Goal: Task Accomplishment & Management: Manage account settings

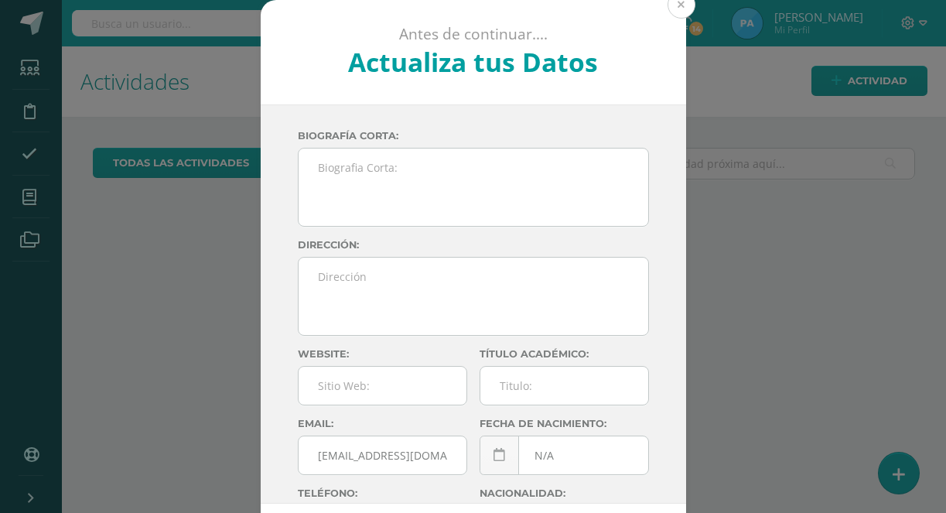
click at [680, 9] on button at bounding box center [682, 5] width 28 height 28
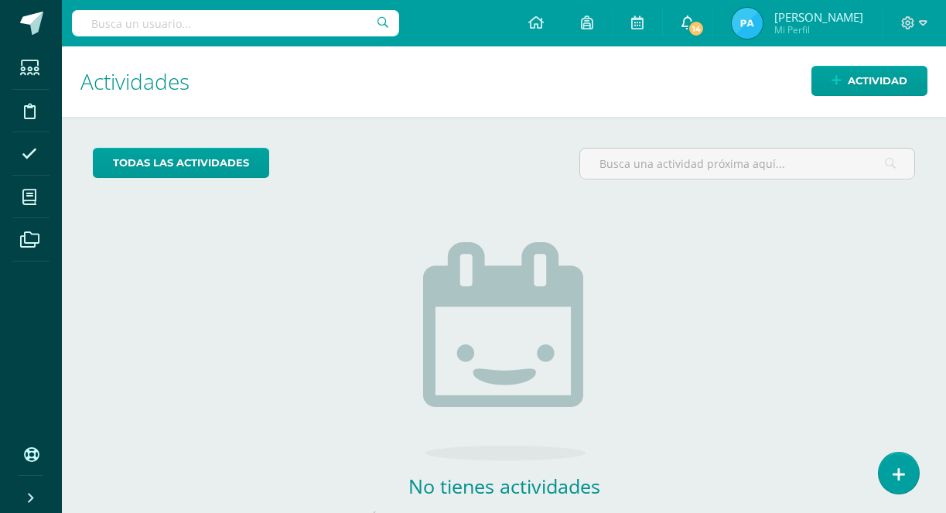
click at [705, 29] on span "14" at bounding box center [696, 28] width 17 height 17
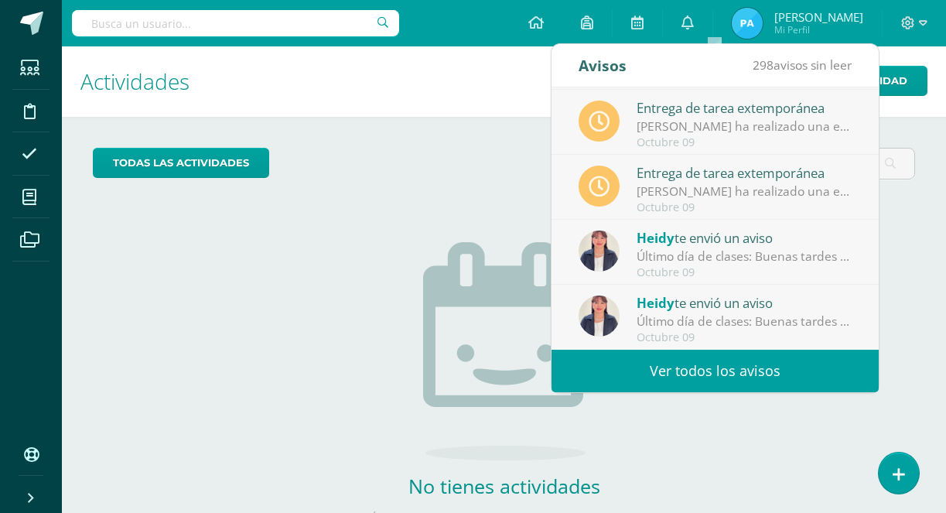
scroll to position [258, 0]
click at [694, 27] on icon at bounding box center [688, 22] width 12 height 14
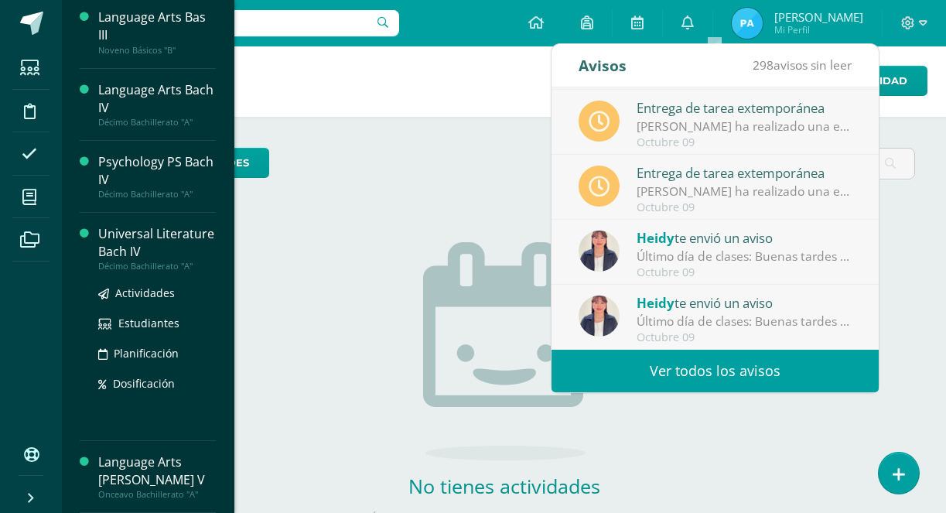
scroll to position [147, 0]
click at [141, 328] on span "Estudiantes" at bounding box center [148, 323] width 61 height 15
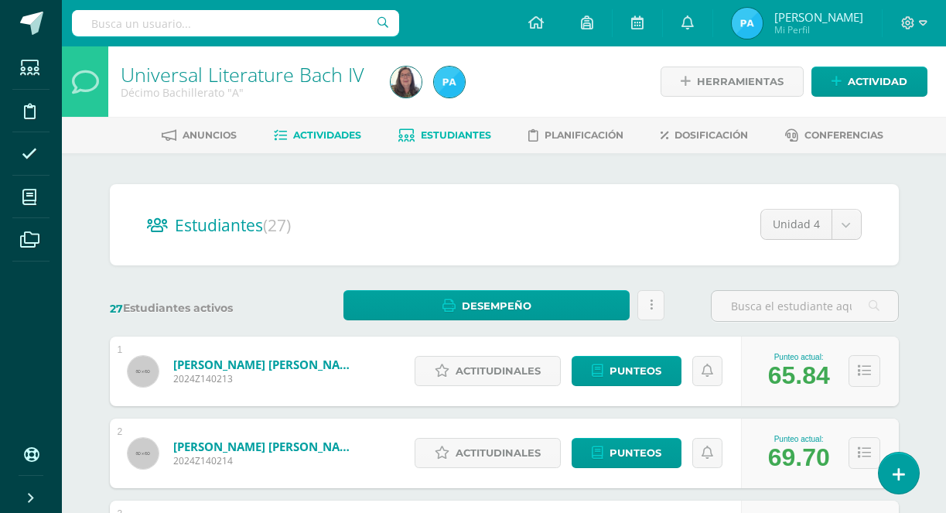
click at [340, 138] on span "Actividades" at bounding box center [327, 135] width 68 height 12
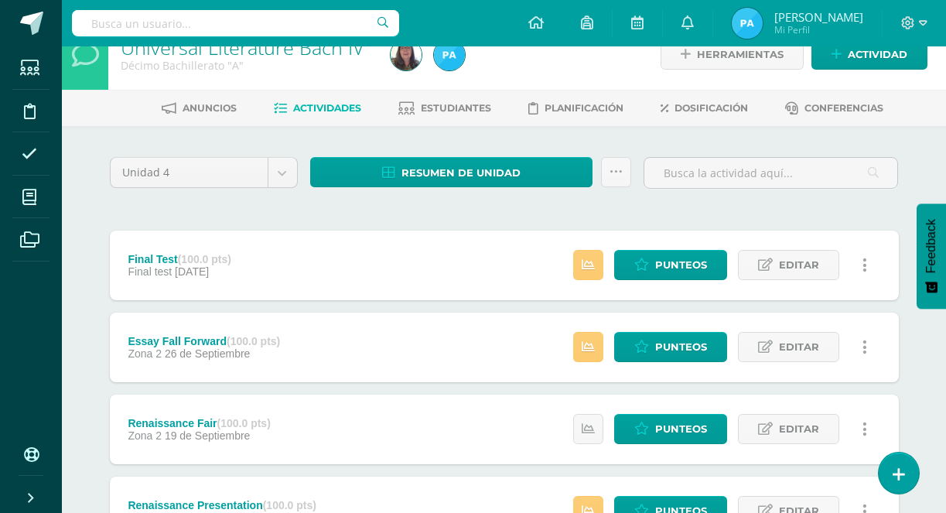
scroll to position [28, 0]
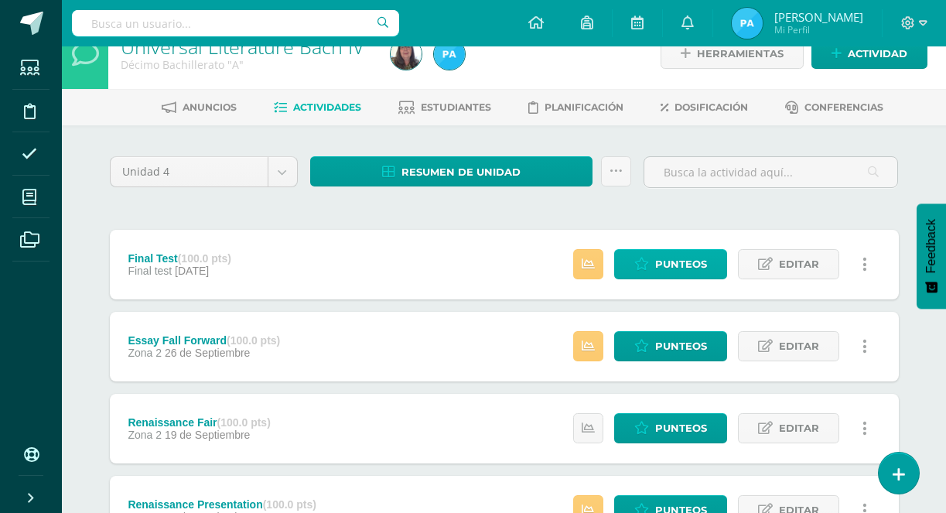
click at [663, 263] on span "Punteos" at bounding box center [681, 264] width 52 height 29
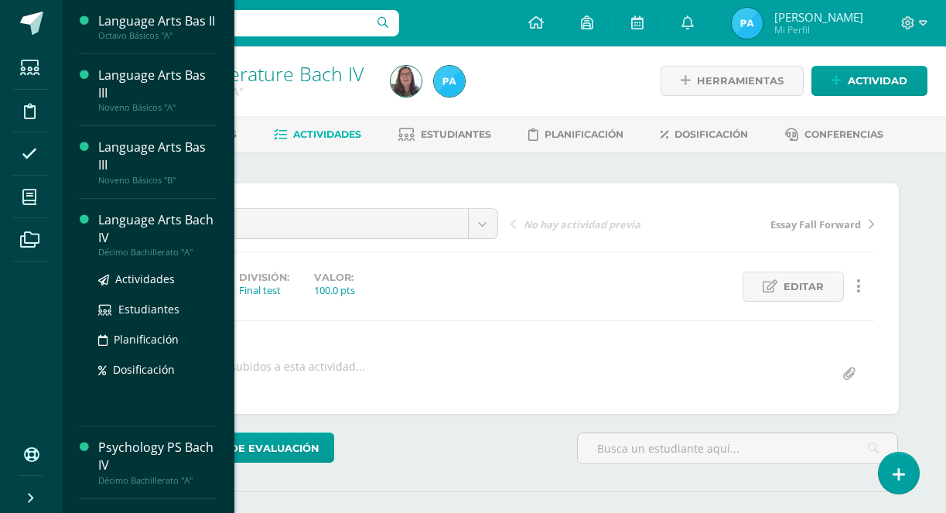
scroll to position [2, 0]
click at [132, 286] on span "Actividades" at bounding box center [145, 279] width 60 height 15
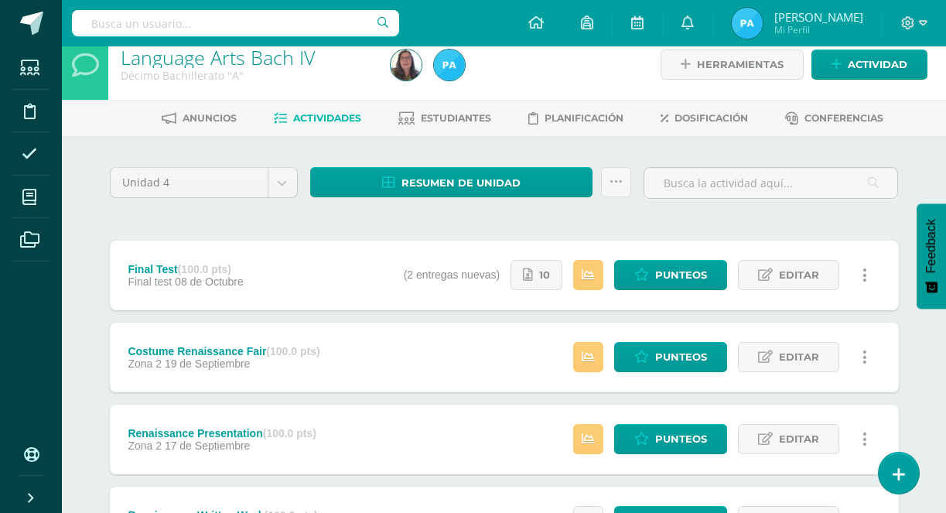
scroll to position [23, 0]
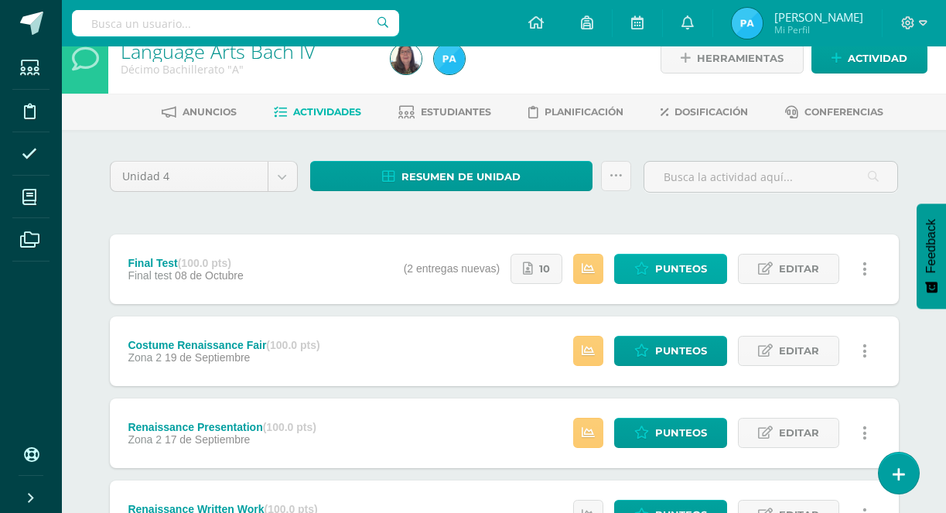
click at [671, 274] on span "Punteos" at bounding box center [681, 269] width 52 height 29
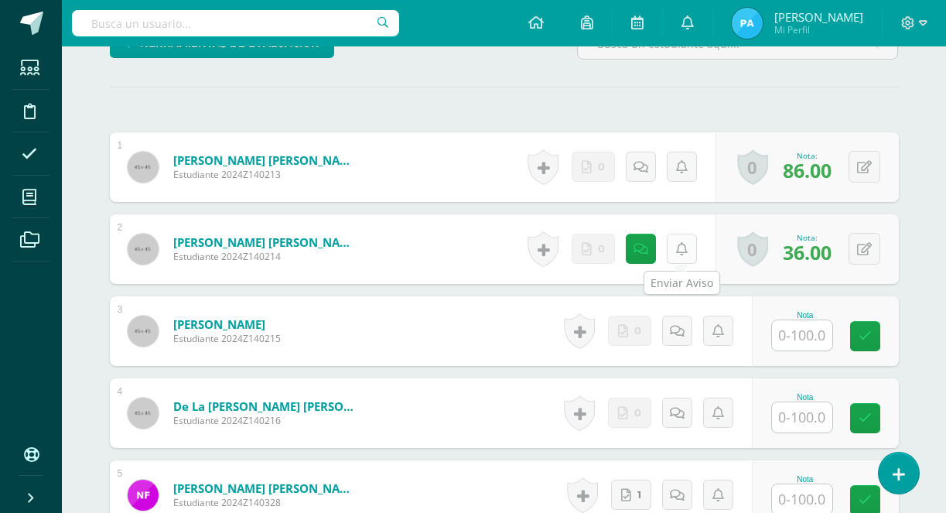
scroll to position [452, 0]
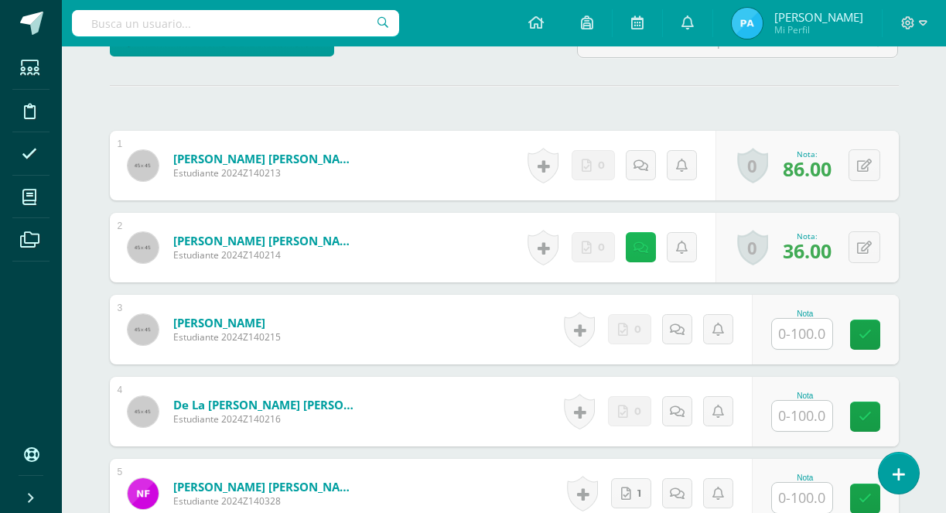
click at [636, 253] on icon at bounding box center [641, 247] width 15 height 13
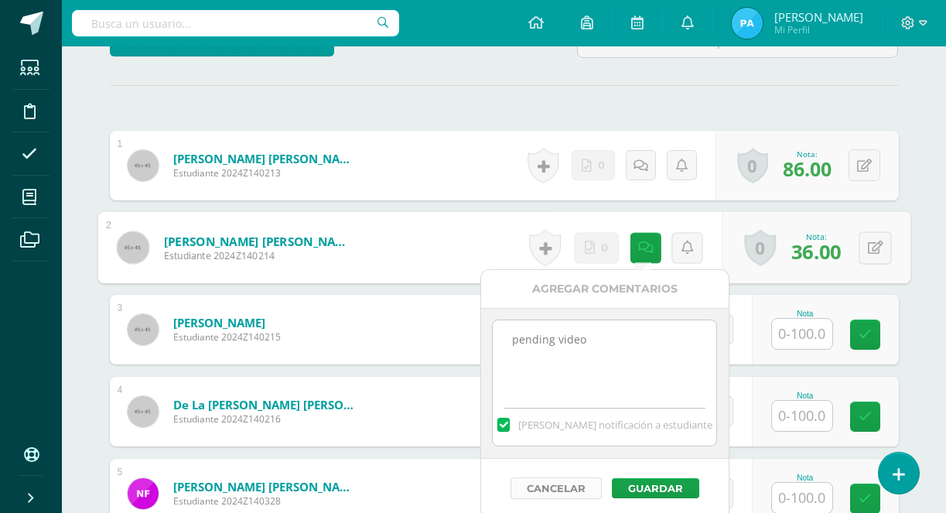
click at [578, 484] on button "Cancelar" at bounding box center [556, 488] width 91 height 22
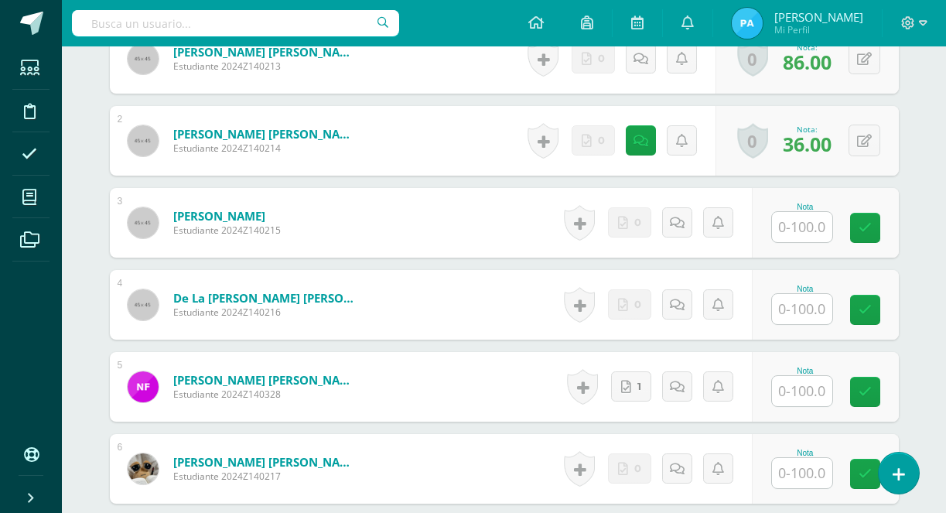
scroll to position [560, 0]
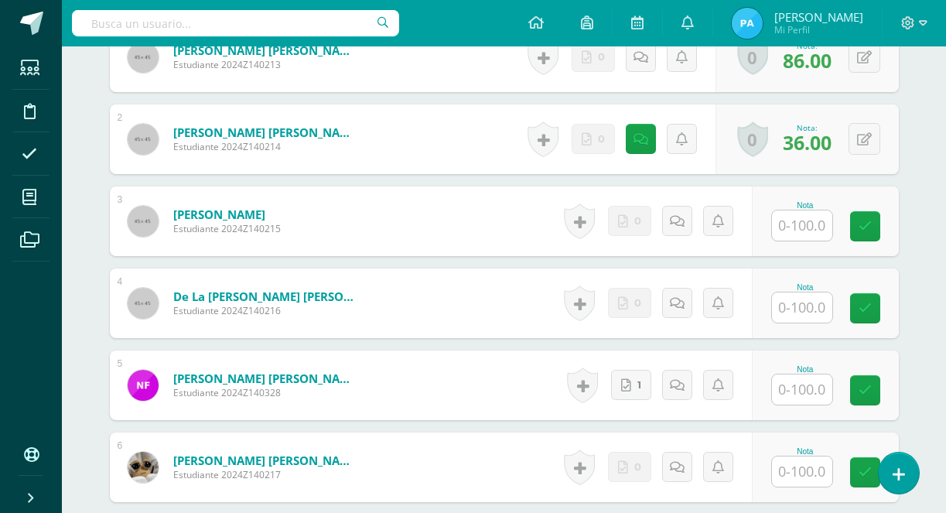
click at [823, 312] on input "text" at bounding box center [802, 307] width 60 height 30
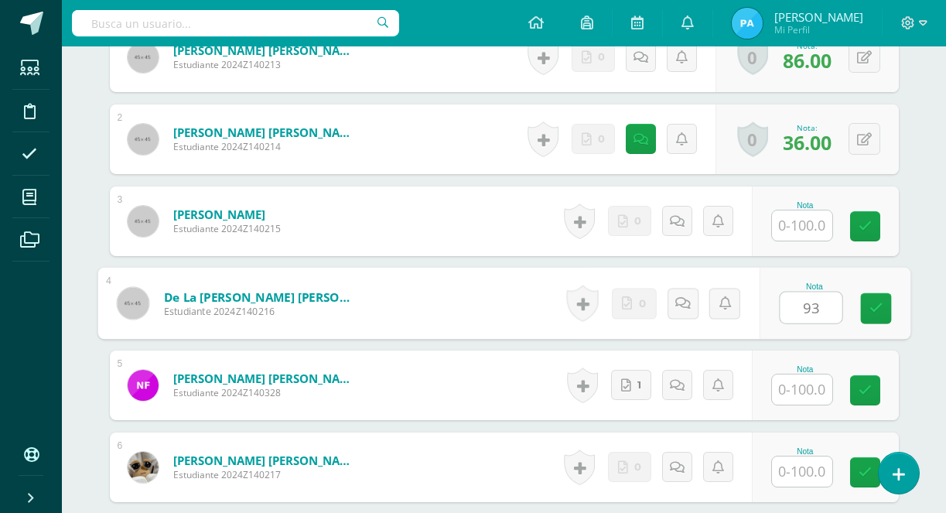
type input "93"
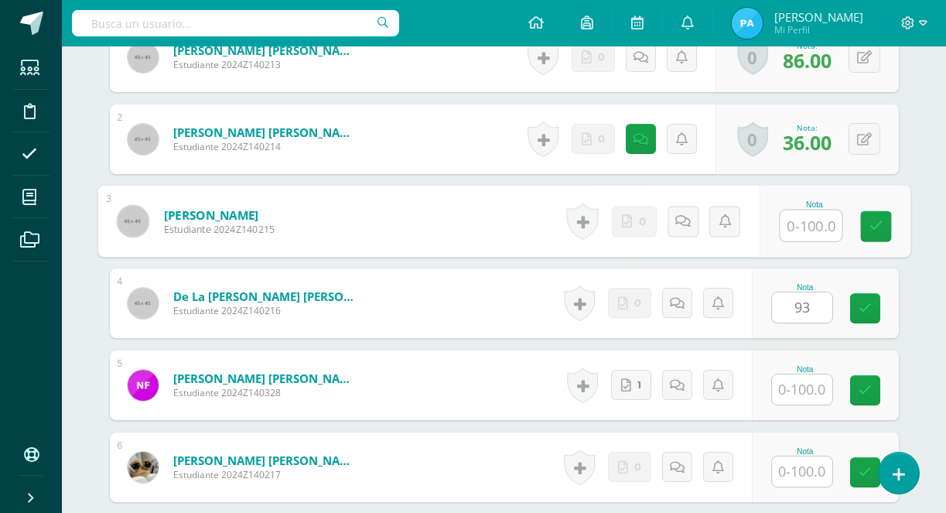
click at [798, 224] on input "text" at bounding box center [811, 225] width 62 height 31
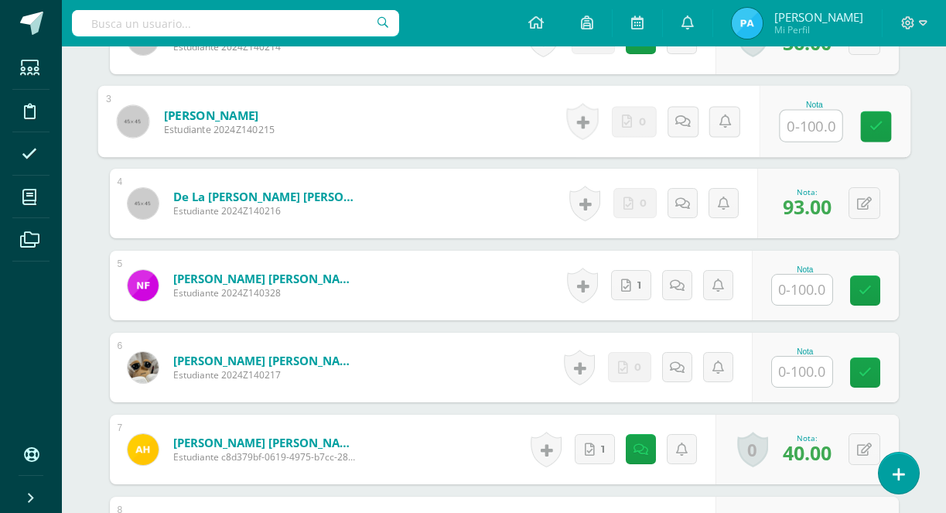
scroll to position [661, 0]
click at [625, 280] on icon at bounding box center [626, 285] width 10 height 13
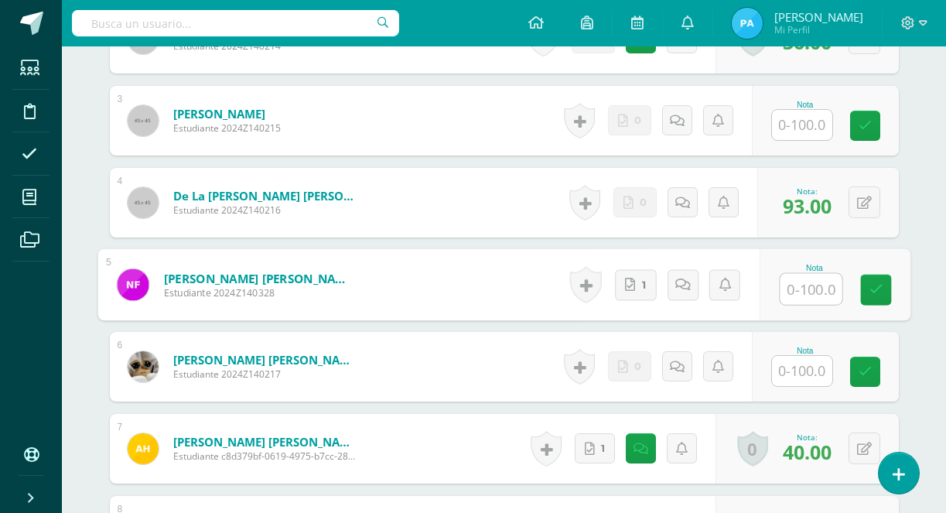
click at [809, 288] on input "text" at bounding box center [811, 289] width 62 height 31
type input "85"
click at [868, 296] on link at bounding box center [875, 290] width 31 height 31
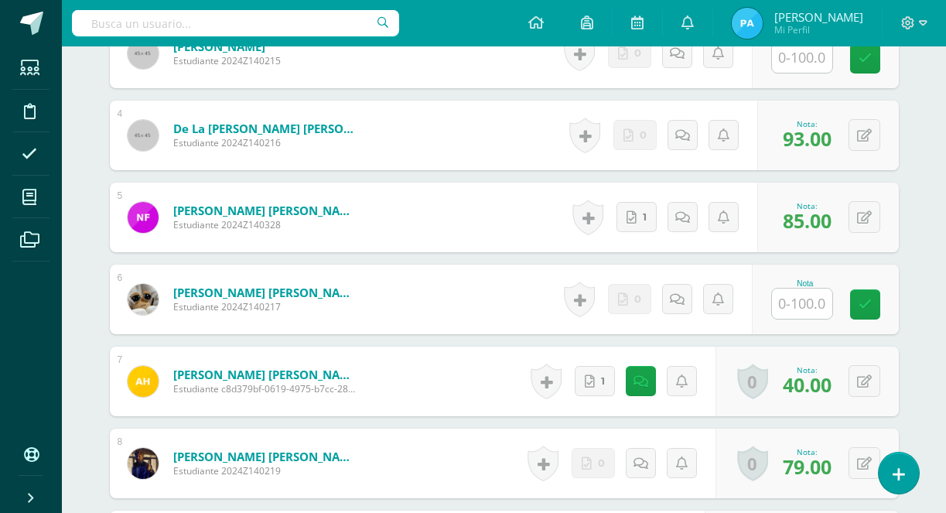
scroll to position [751, 0]
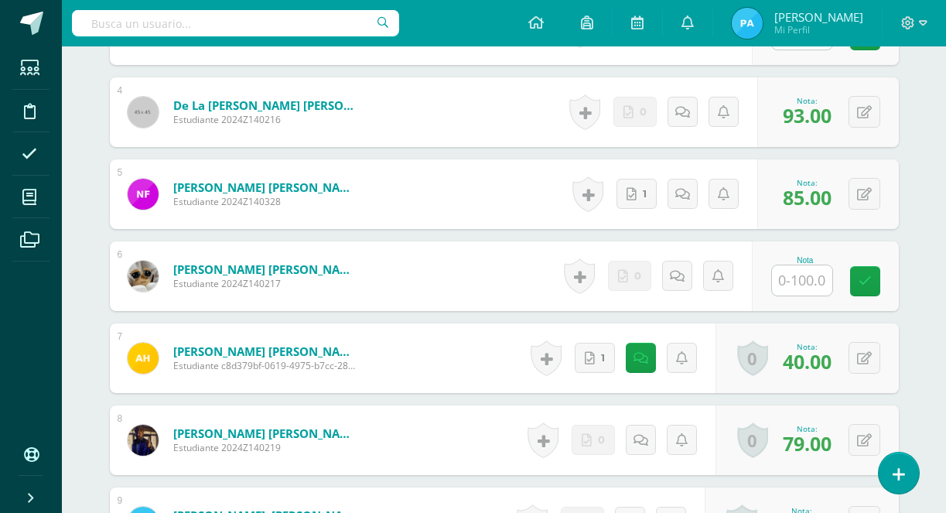
click at [374, 0] on div at bounding box center [235, 23] width 327 height 46
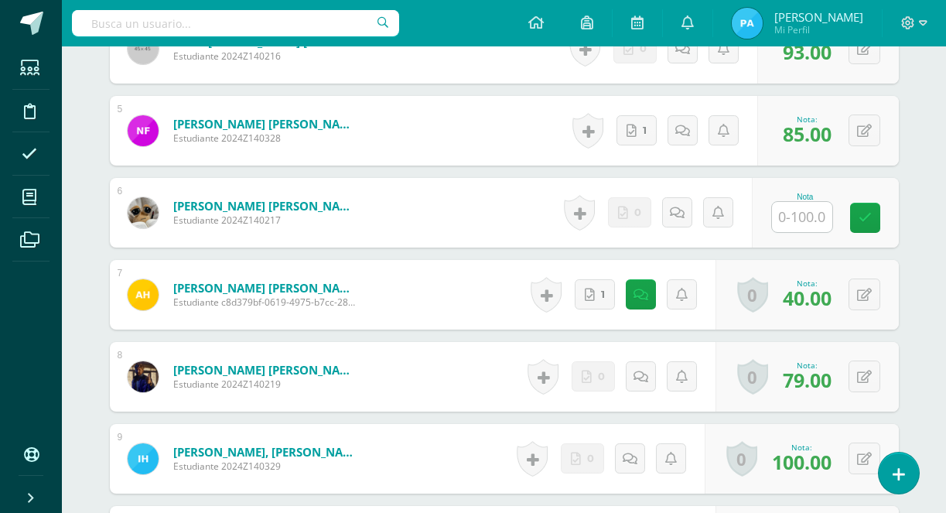
scroll to position [816, 0]
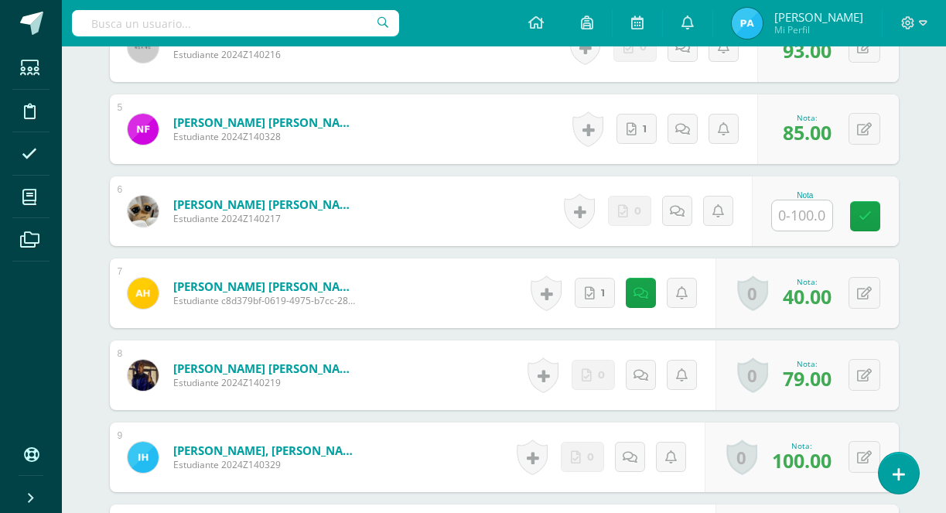
click at [788, 216] on input "text" at bounding box center [802, 215] width 60 height 30
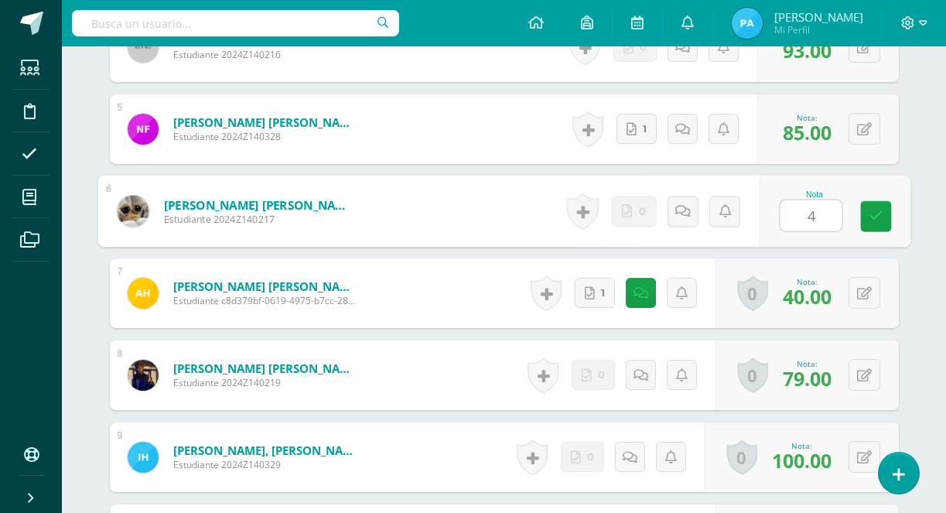
type input "40"
click at [881, 219] on icon at bounding box center [876, 216] width 14 height 13
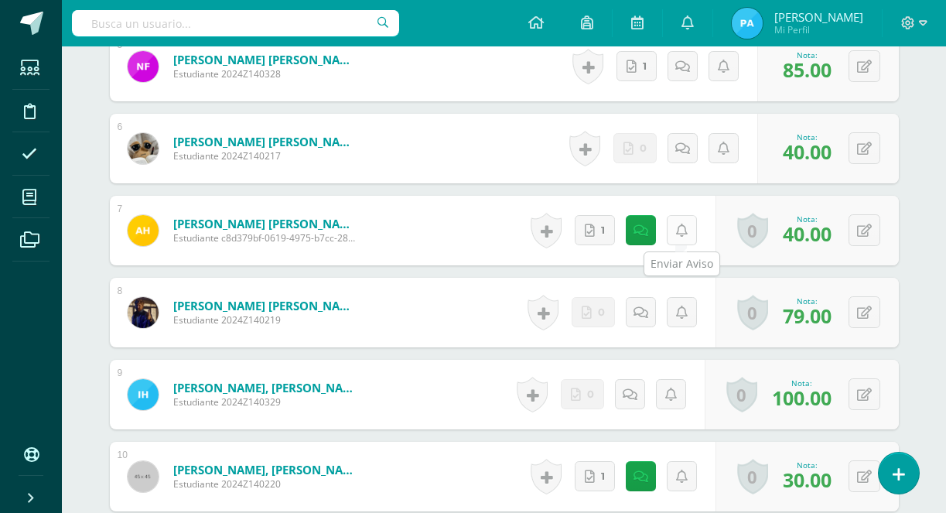
scroll to position [880, 0]
click at [641, 232] on icon at bounding box center [641, 230] width 15 height 13
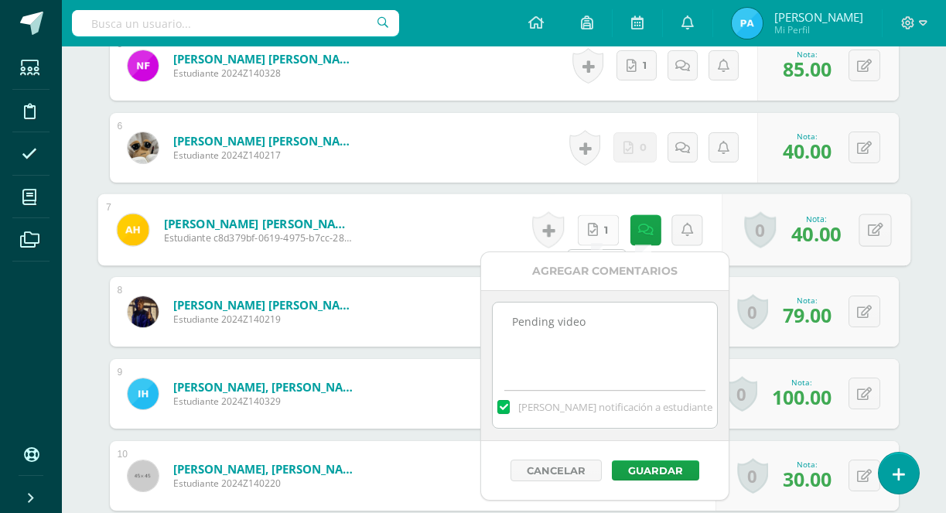
click at [609, 225] on link "1" at bounding box center [598, 229] width 42 height 31
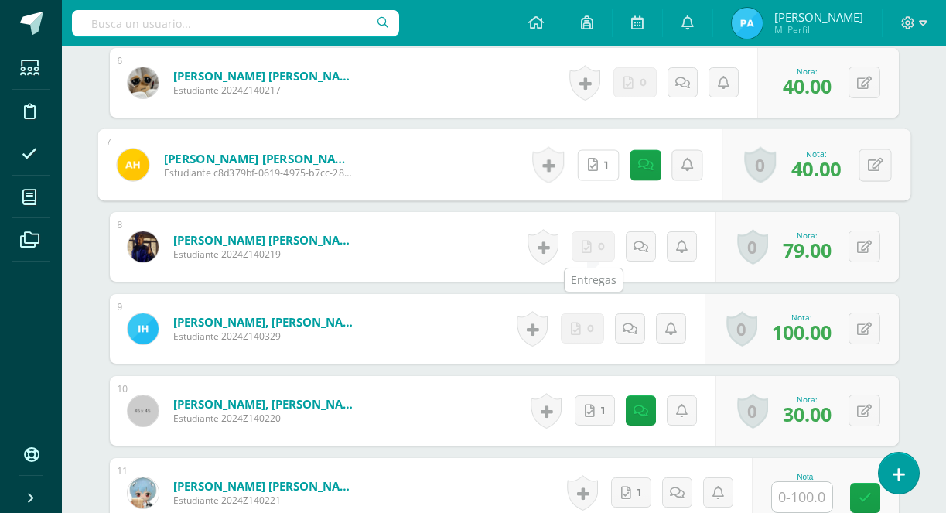
scroll to position [946, 0]
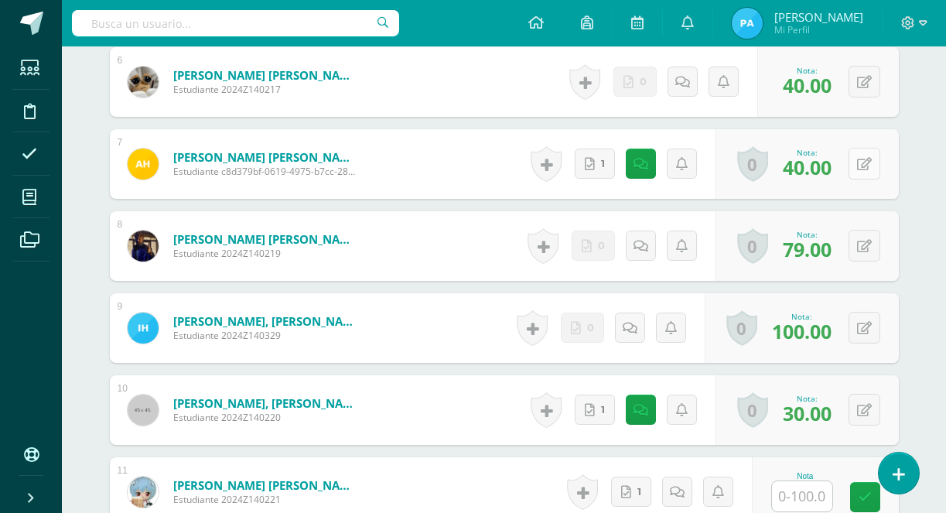
click at [869, 167] on icon at bounding box center [864, 164] width 15 height 13
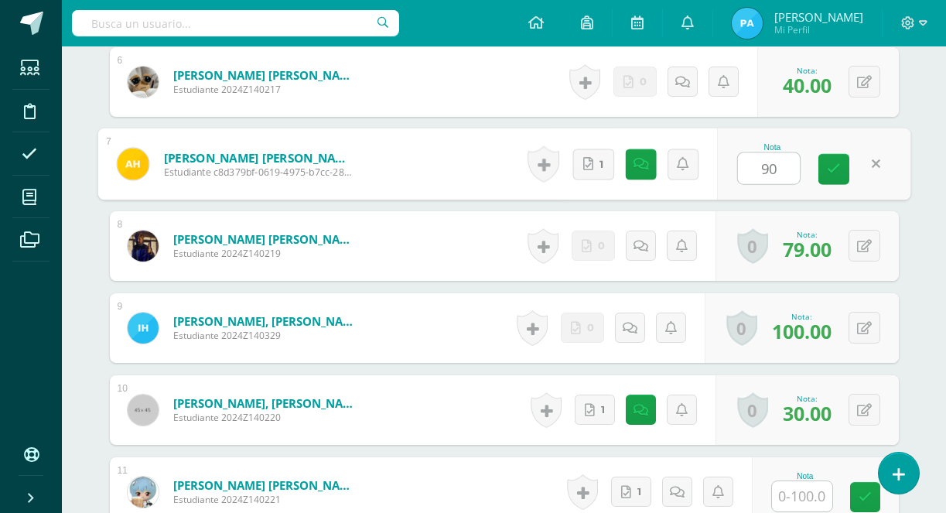
click at [767, 262] on link "0" at bounding box center [752, 246] width 31 height 36
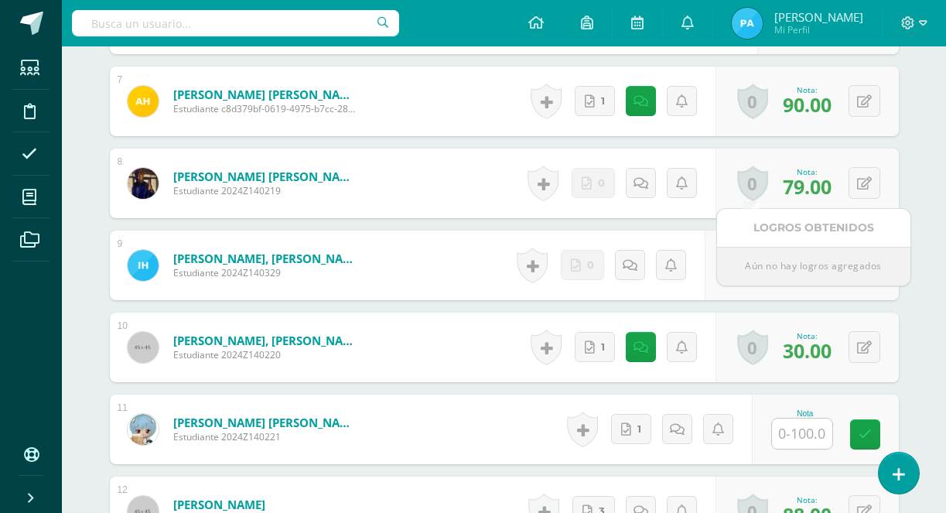
scroll to position [1005, 0]
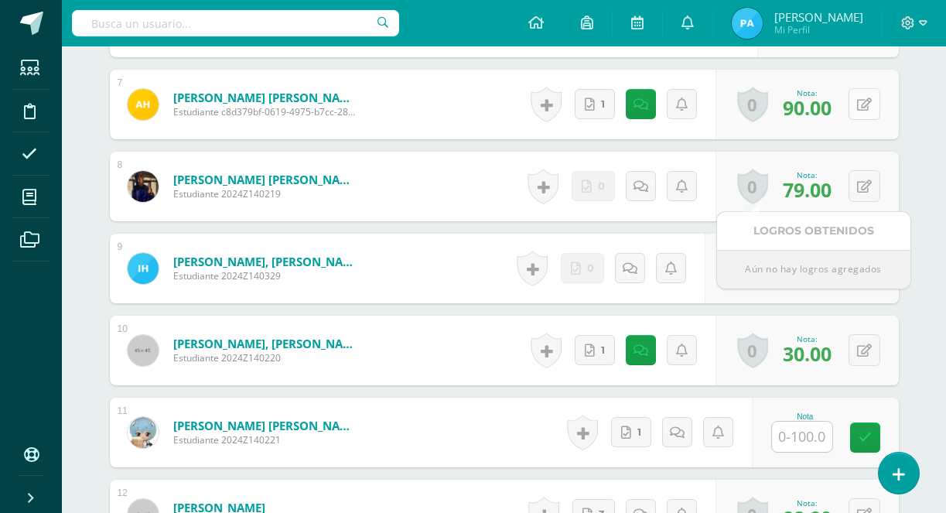
click at [870, 108] on icon at bounding box center [864, 104] width 15 height 13
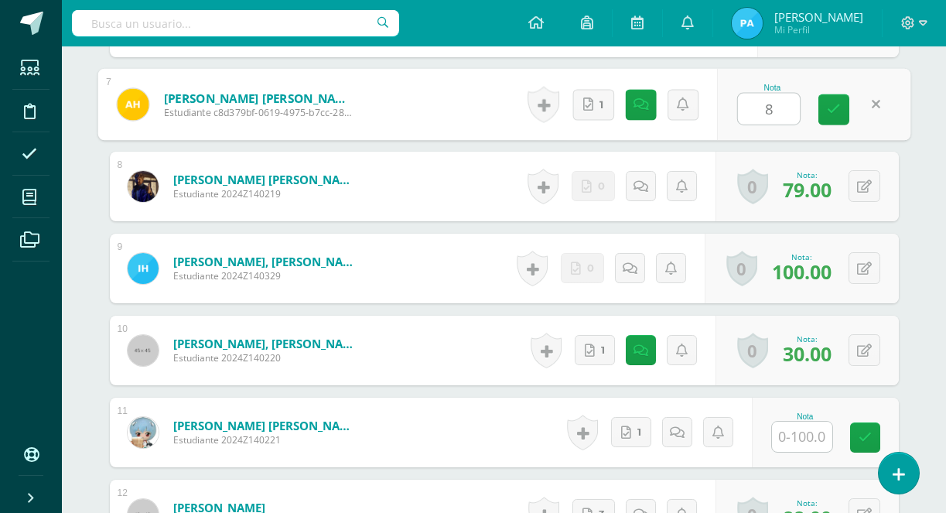
type input "89"
click at [840, 110] on icon at bounding box center [834, 109] width 14 height 13
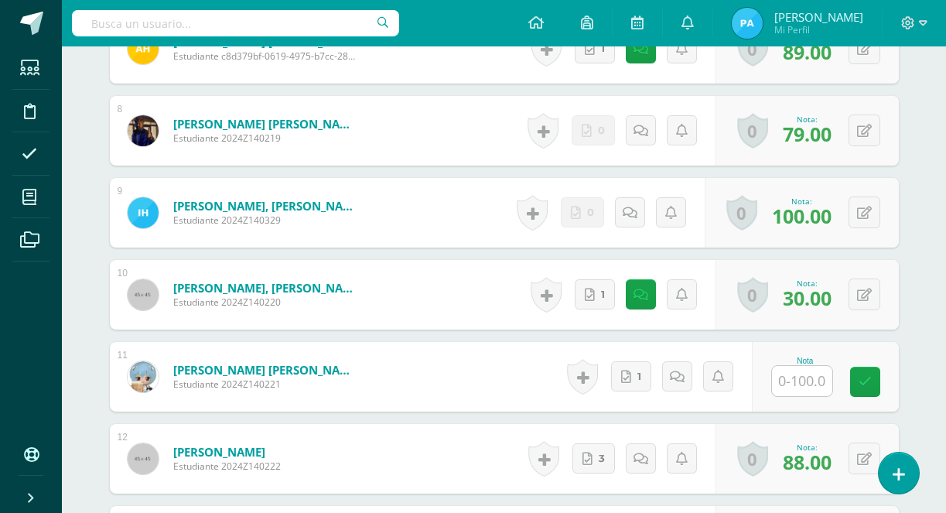
scroll to position [1062, 0]
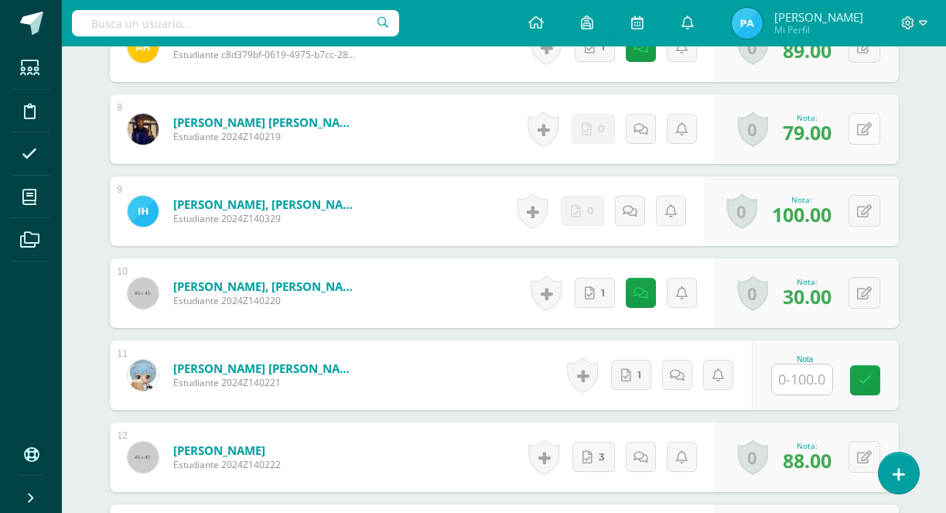
click at [860, 125] on icon at bounding box center [864, 129] width 15 height 13
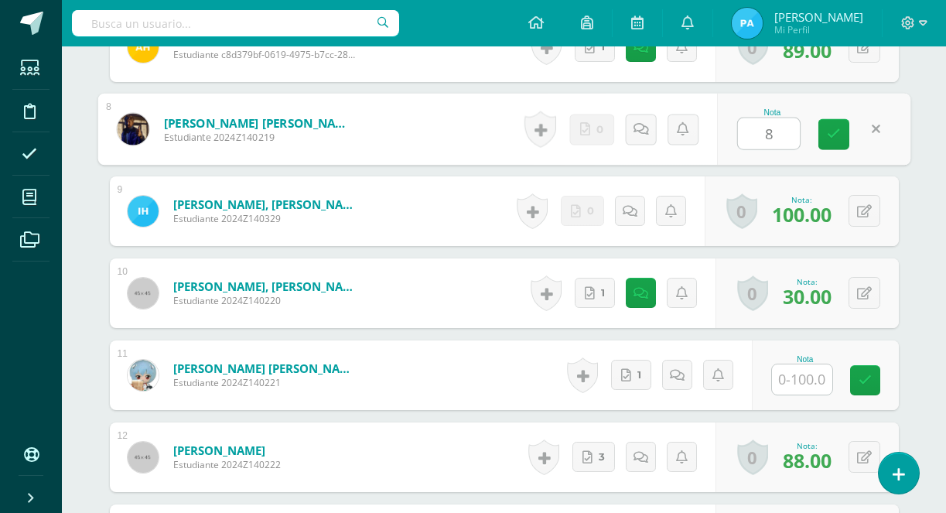
type input "83"
click at [842, 130] on link at bounding box center [834, 134] width 31 height 31
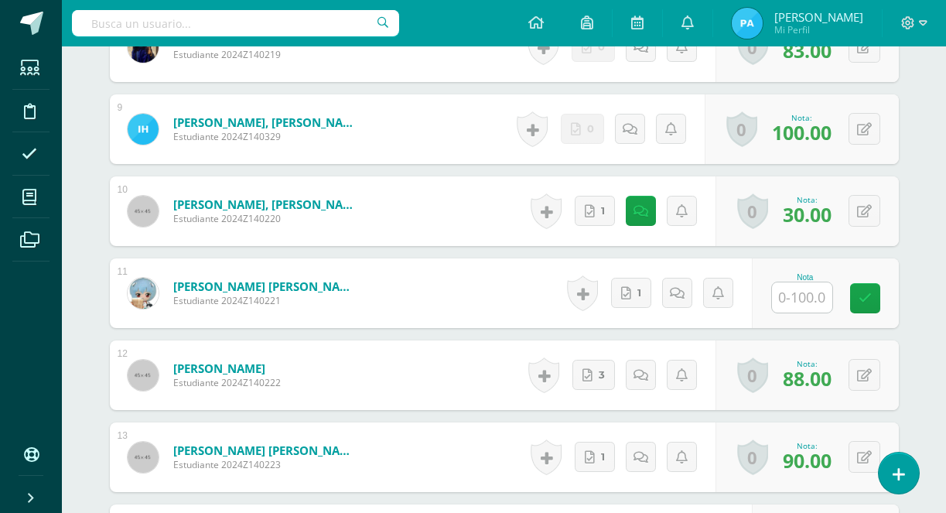
scroll to position [1144, 1]
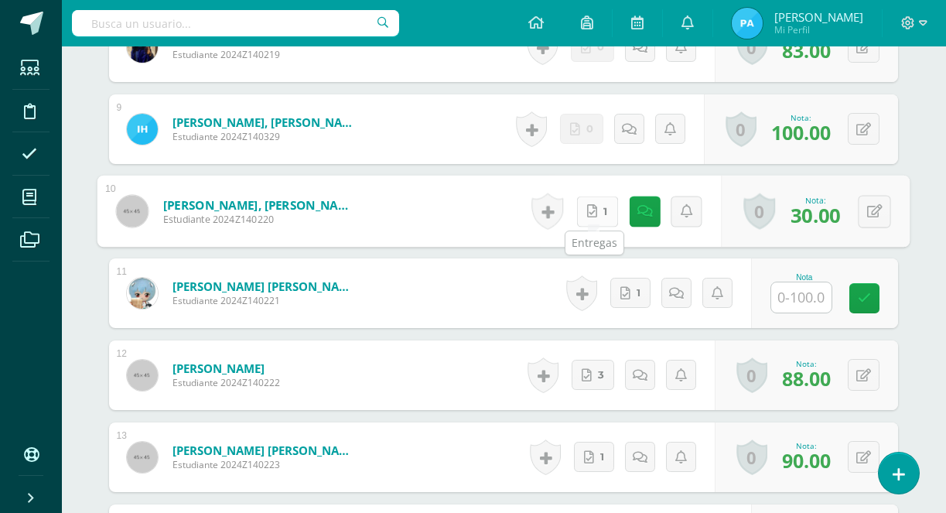
click at [590, 210] on icon at bounding box center [592, 210] width 10 height 13
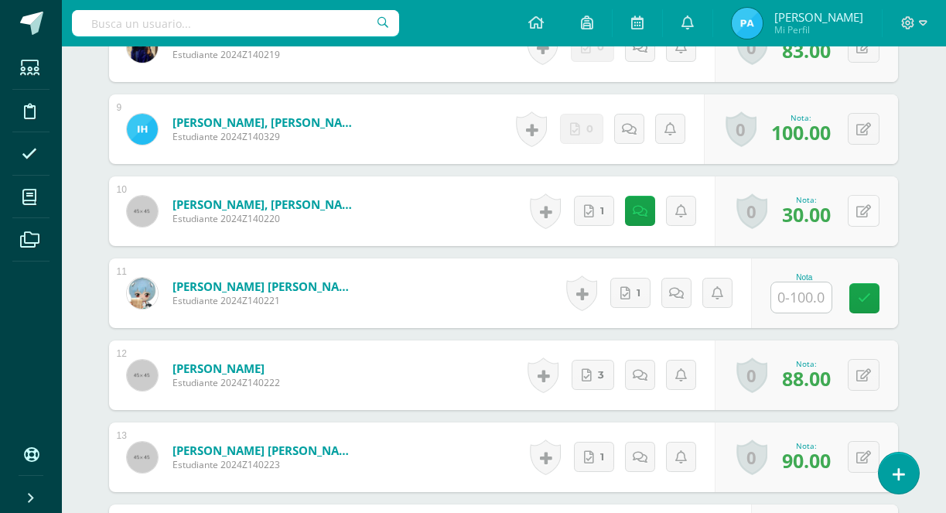
click at [891, 203] on div "0 Logros Logros obtenidos Aún no hay logros agregados Nota: 30.00" at bounding box center [806, 211] width 183 height 70
click at [874, 209] on button at bounding box center [864, 211] width 32 height 32
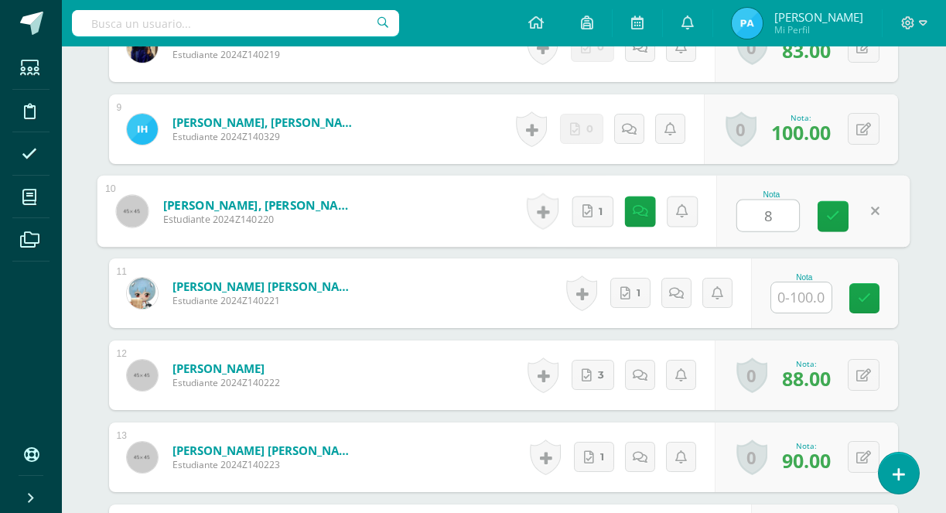
type input "80"
click at [834, 212] on icon at bounding box center [833, 216] width 14 height 13
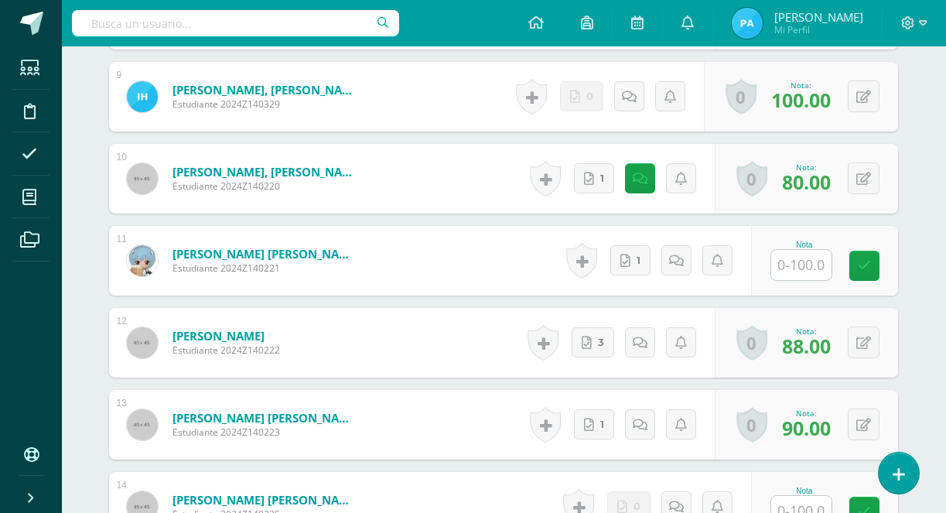
scroll to position [1180, 2]
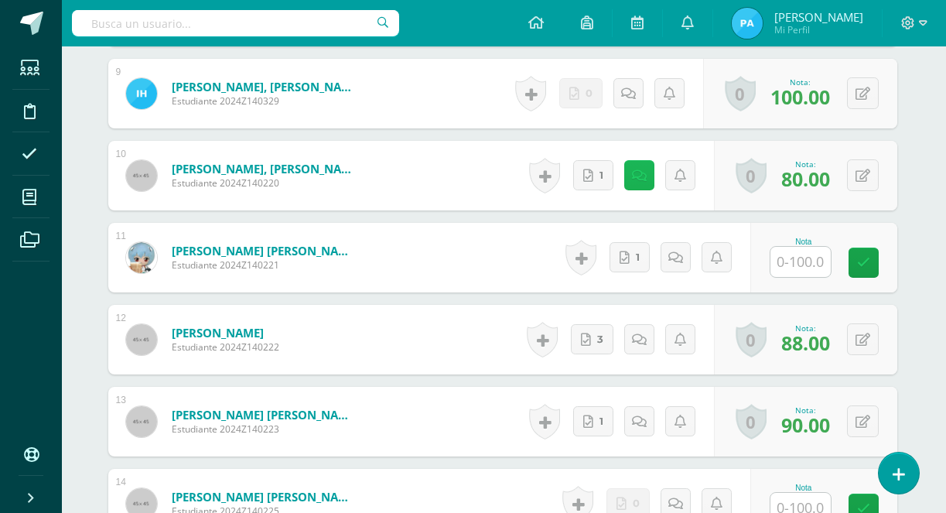
click at [648, 176] on link at bounding box center [639, 175] width 30 height 30
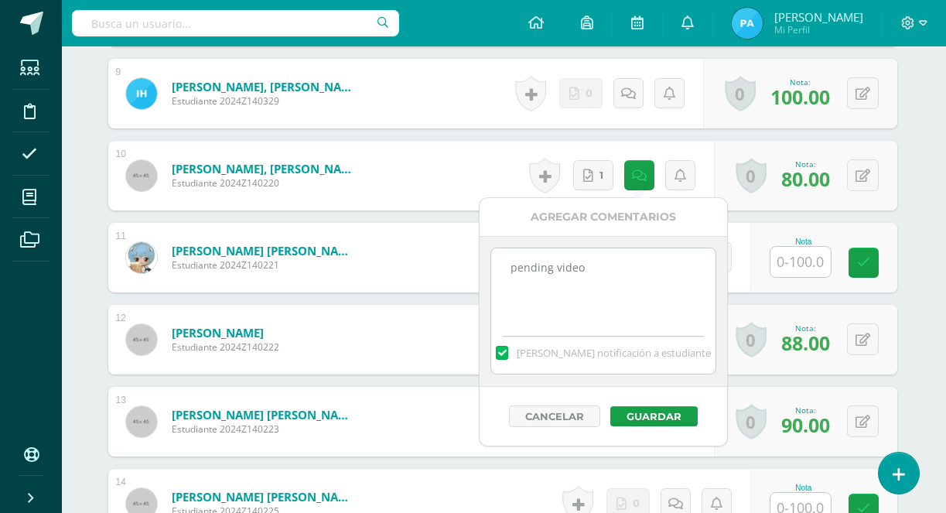
drag, startPoint x: 627, startPoint y: 275, endPoint x: 477, endPoint y: 273, distance: 149.4
click at [477, 273] on body "Estudiantes Disciplina Asistencia Mis cursos Archivos Soporte Ayuda Reportar un…" at bounding box center [471, 301] width 946 height 2962
click at [649, 419] on button "Guardar" at bounding box center [653, 416] width 87 height 20
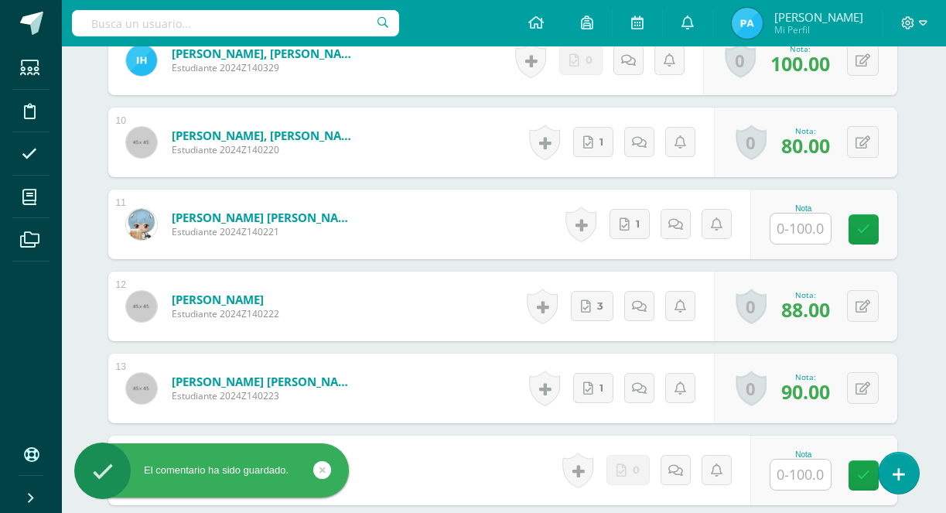
scroll to position [1212, 2]
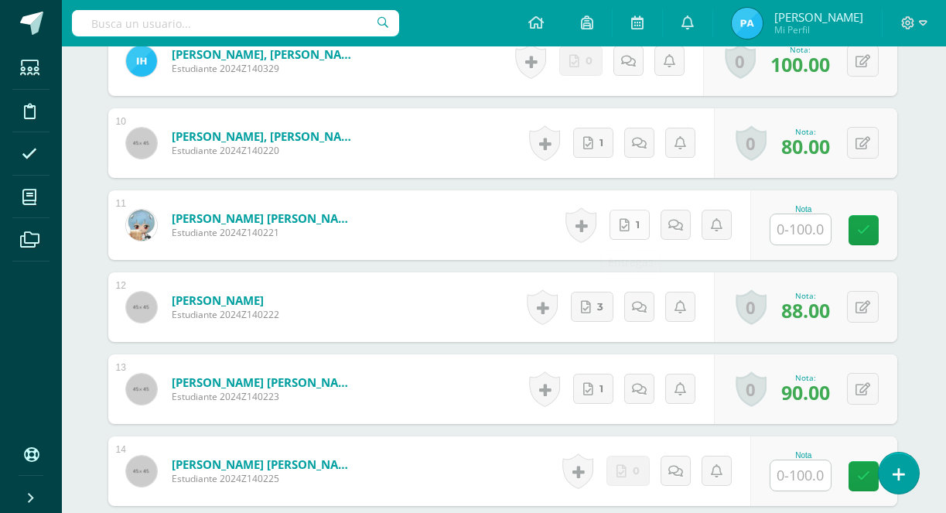
click at [630, 225] on icon at bounding box center [625, 225] width 10 height 13
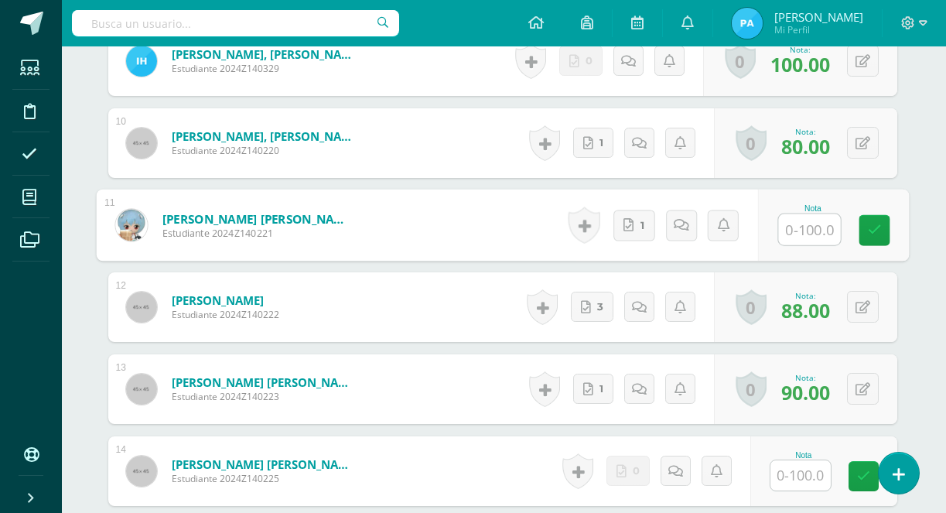
click at [801, 227] on input "text" at bounding box center [809, 229] width 62 height 31
click at [874, 231] on icon at bounding box center [874, 230] width 14 height 13
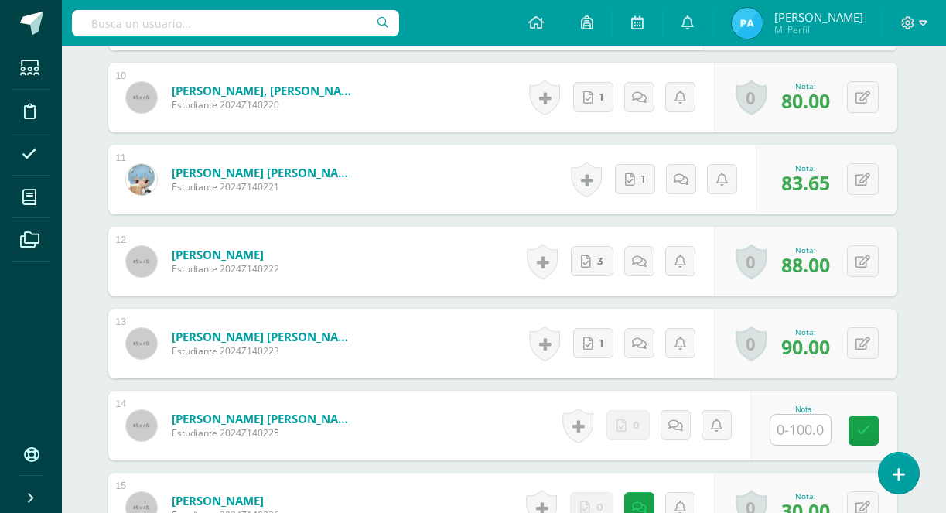
scroll to position [1280, 2]
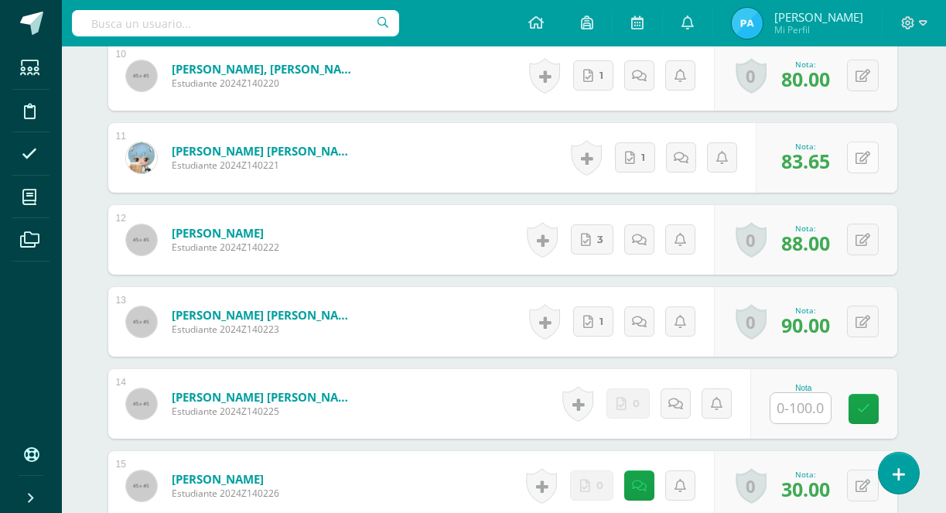
click at [860, 159] on icon at bounding box center [863, 158] width 15 height 13
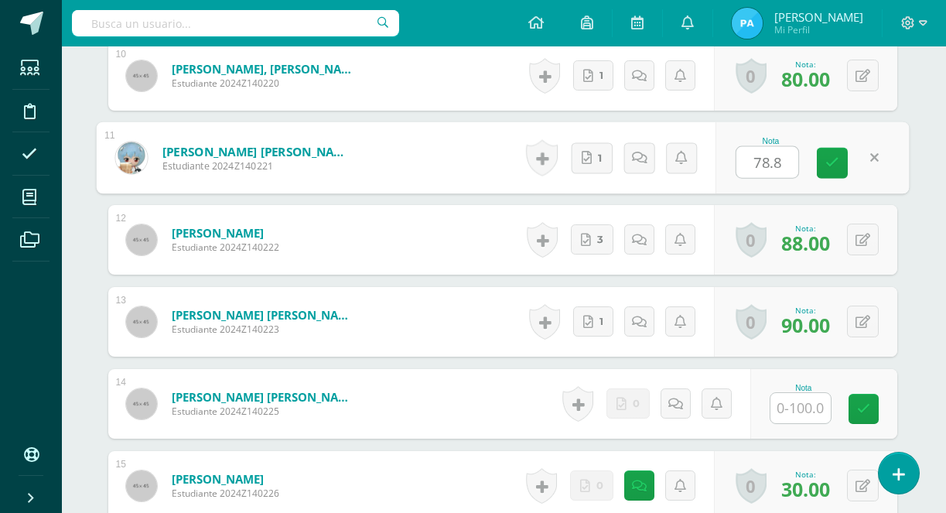
type input "78.86"
click at [826, 165] on icon at bounding box center [833, 162] width 14 height 13
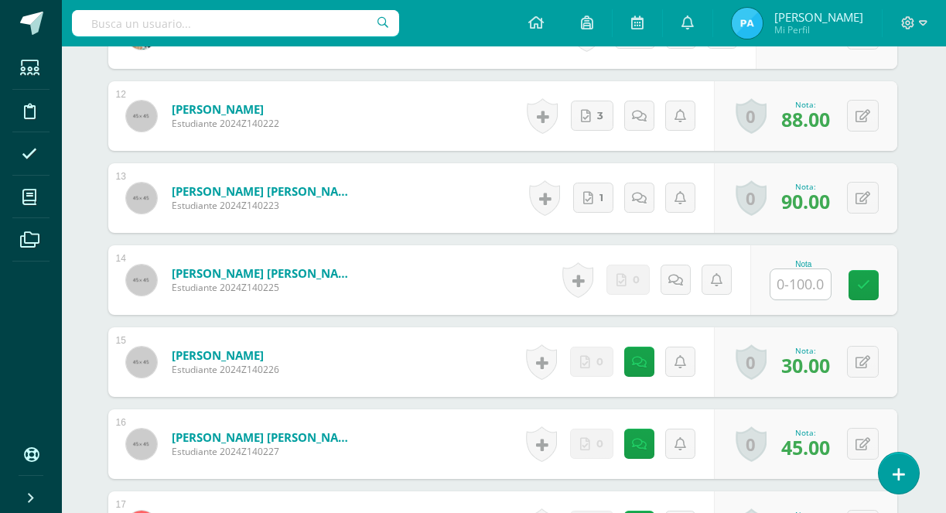
scroll to position [1431, 2]
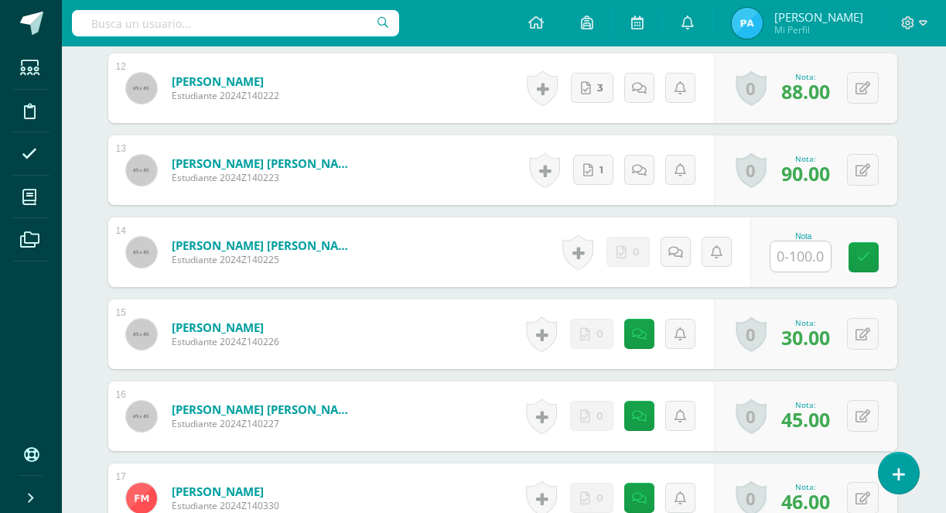
click at [799, 253] on input "text" at bounding box center [801, 256] width 60 height 30
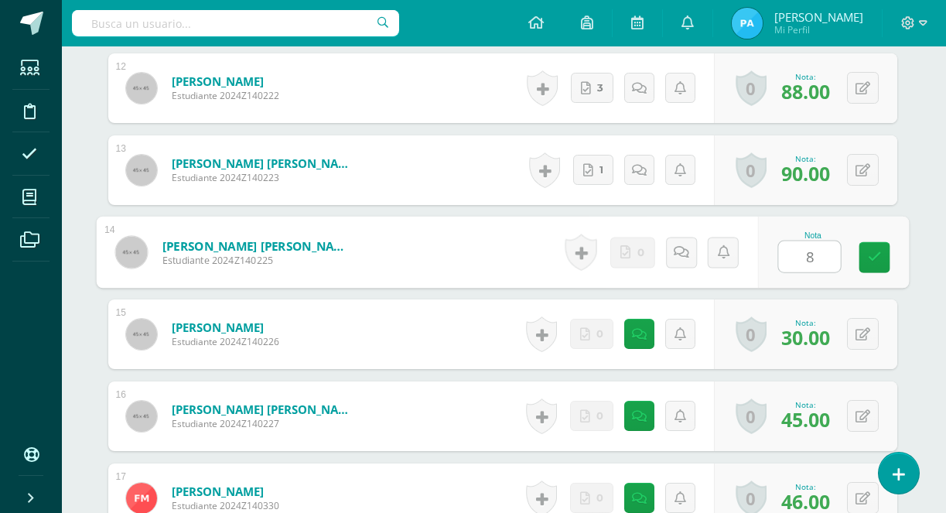
type input "80"
click at [870, 258] on icon at bounding box center [874, 257] width 14 height 13
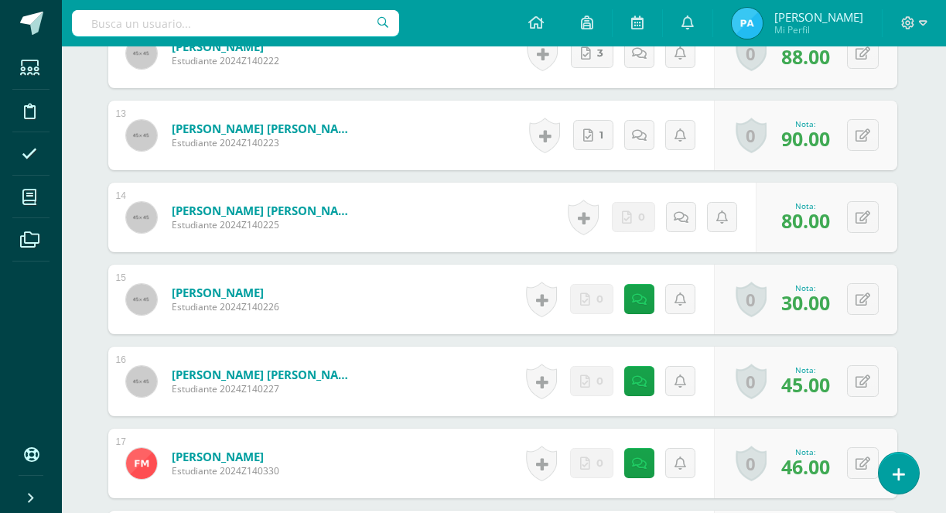
scroll to position [1515, 2]
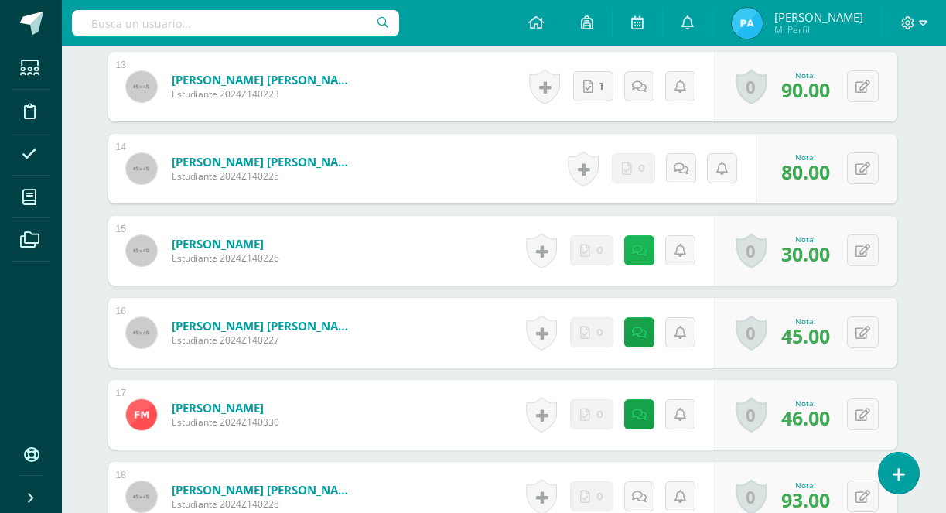
click at [640, 252] on icon at bounding box center [639, 251] width 15 height 13
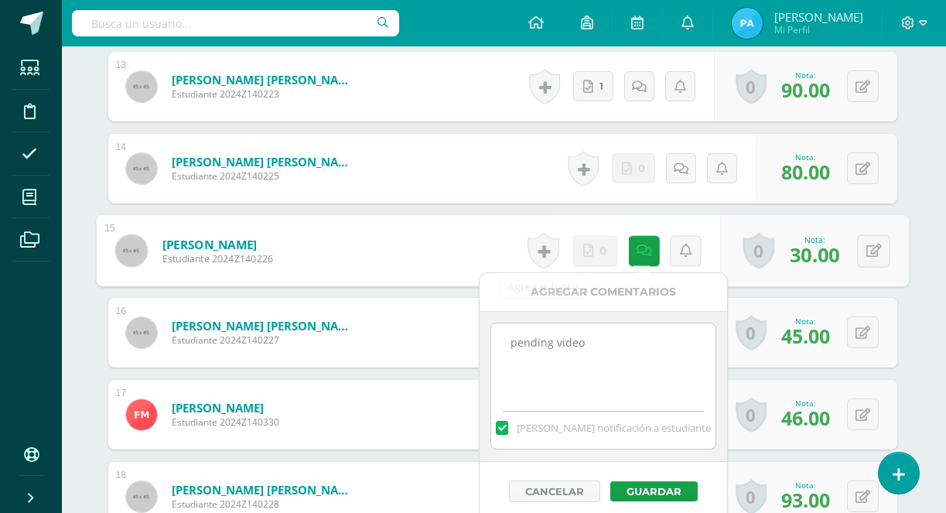
click at [463, 232] on form "Martinez González, Rodrigo Estudiante 2024Z140226 Nota 30.00 0 Logros Logros ob…" at bounding box center [502, 251] width 813 height 72
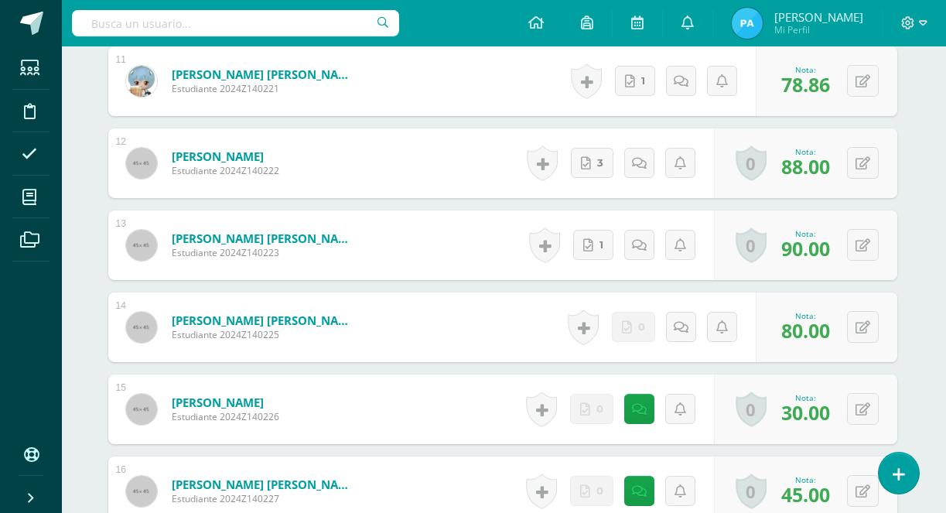
scroll to position [1322, 2]
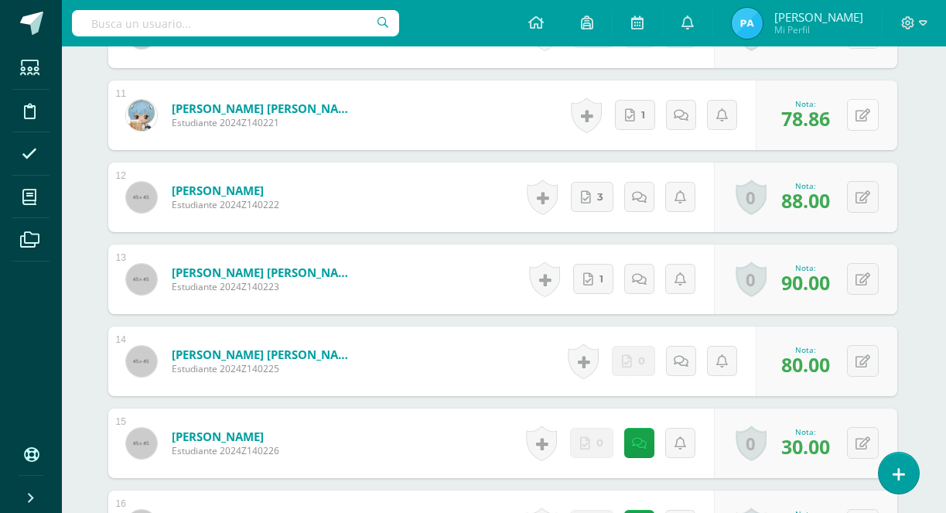
click at [861, 116] on icon at bounding box center [863, 115] width 15 height 13
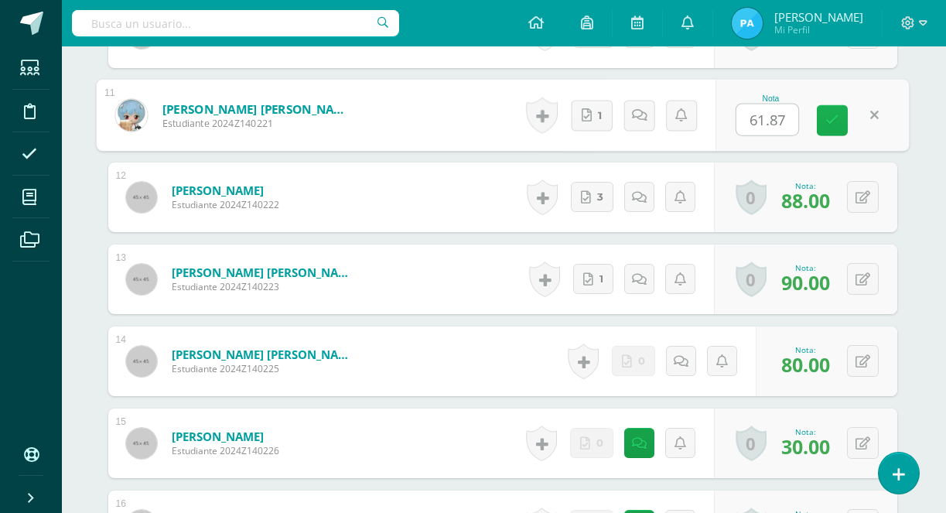
click at [830, 125] on icon at bounding box center [833, 120] width 14 height 13
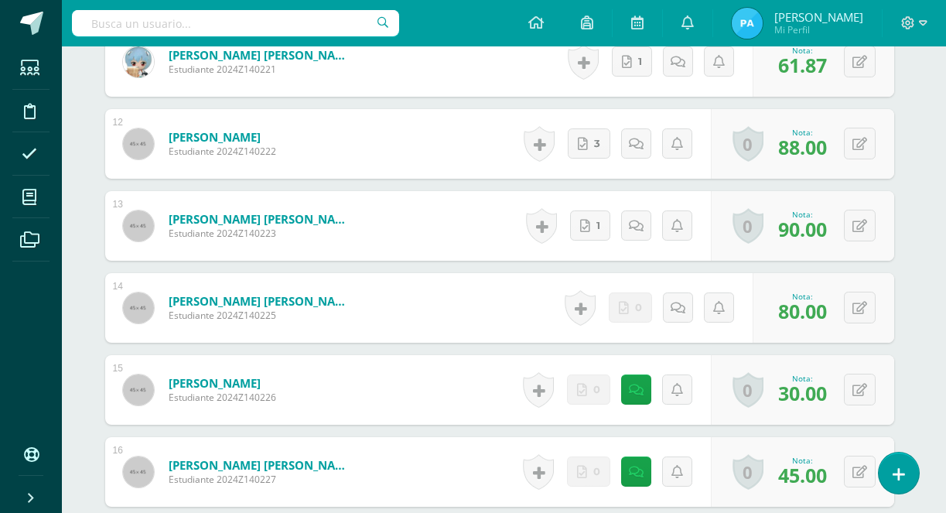
scroll to position [1226, 5]
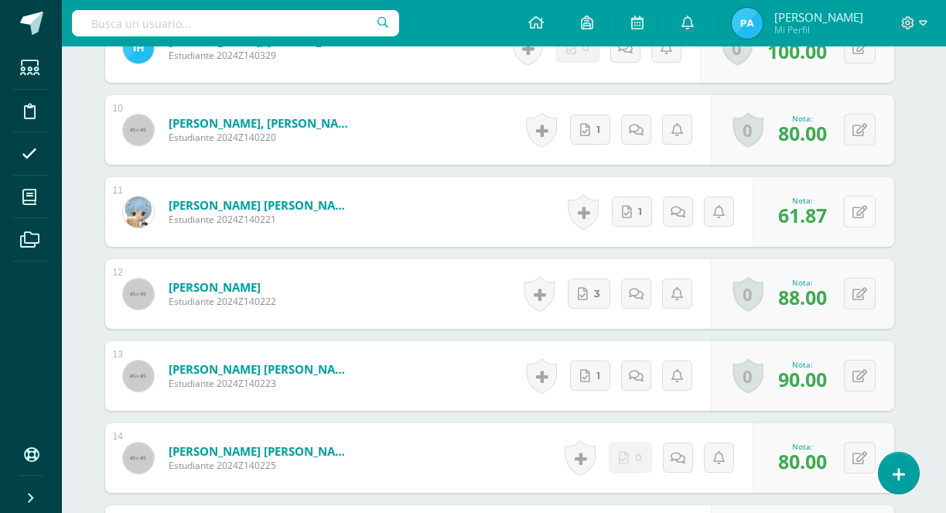
click at [865, 211] on icon at bounding box center [860, 212] width 15 height 13
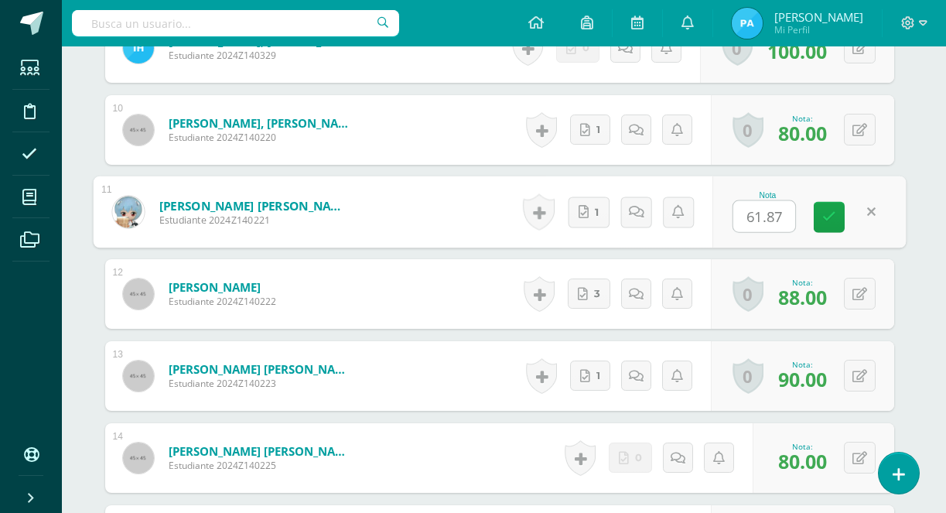
click at [761, 220] on input "61.87" at bounding box center [765, 216] width 62 height 31
type input "67.87"
click at [821, 217] on link at bounding box center [829, 217] width 31 height 31
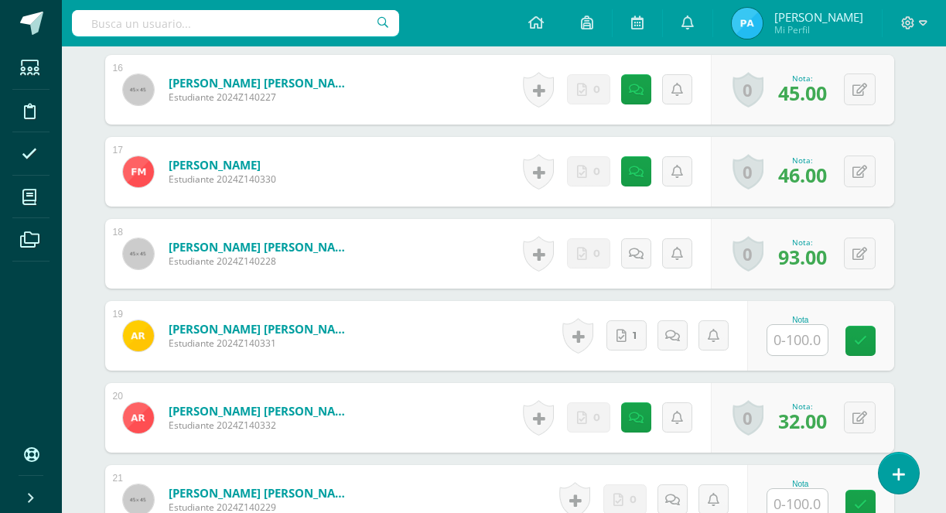
scroll to position [1724, 5]
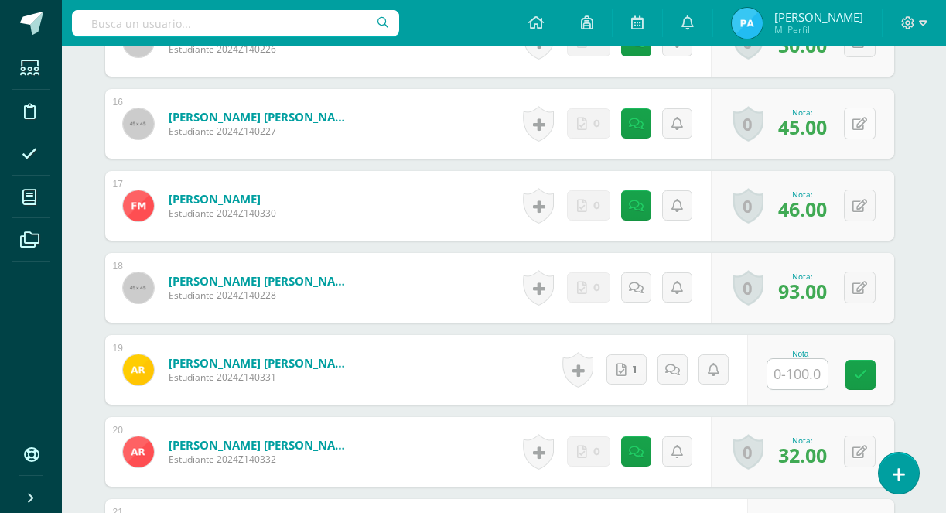
click at [860, 119] on icon at bounding box center [860, 124] width 15 height 13
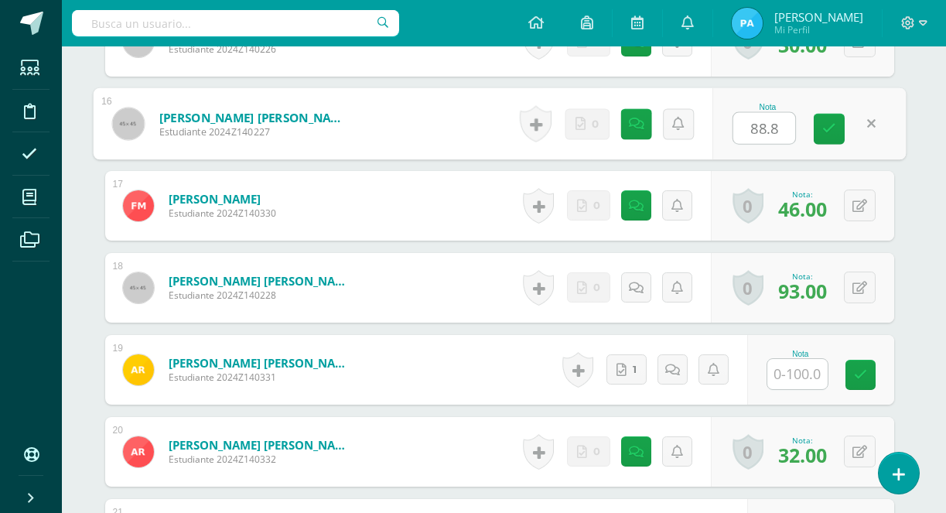
type input "88.86"
click at [835, 125] on icon at bounding box center [829, 128] width 14 height 13
click at [639, 132] on link at bounding box center [640, 123] width 31 height 31
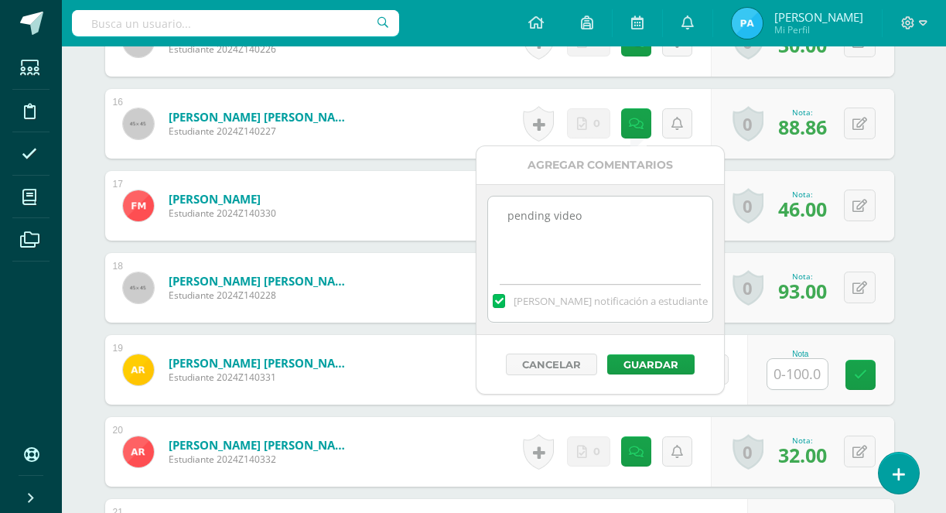
drag, startPoint x: 607, startPoint y: 214, endPoint x: 454, endPoint y: 215, distance: 153.2
click at [641, 363] on button "Guardar" at bounding box center [650, 364] width 87 height 20
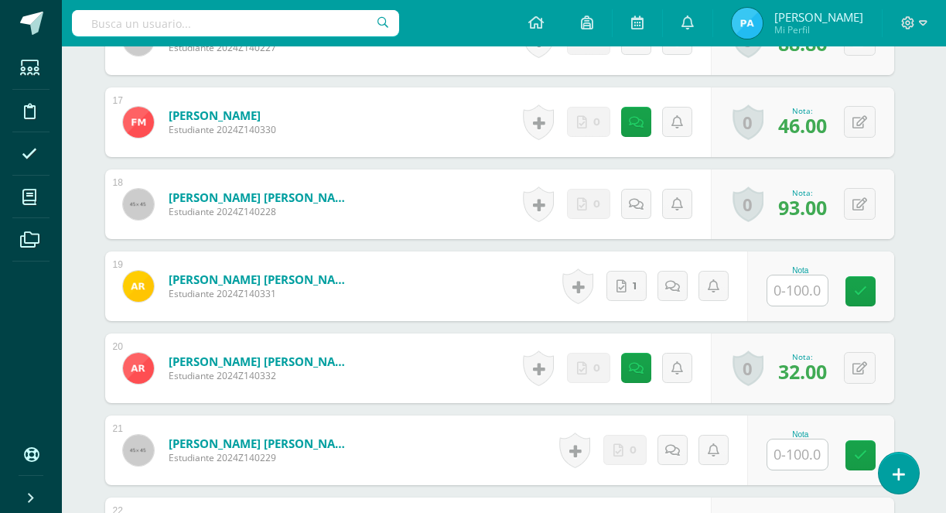
scroll to position [1809, 5]
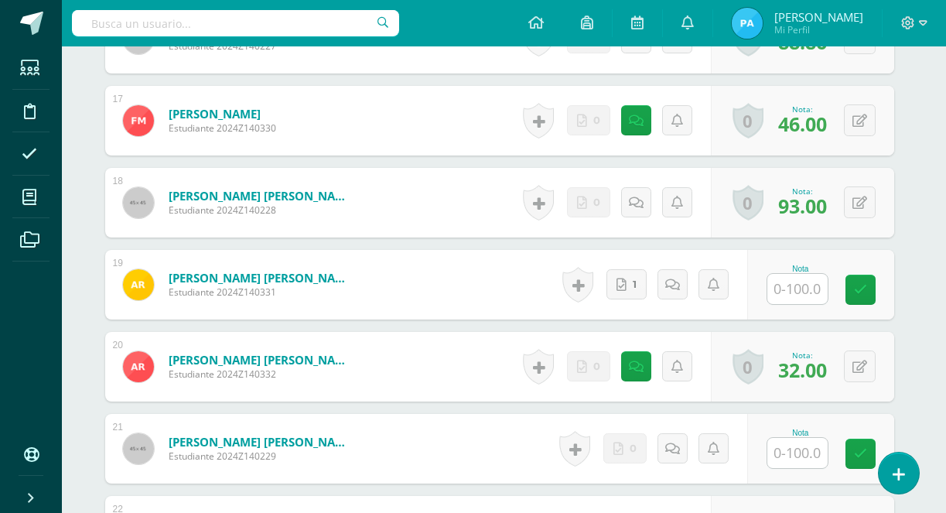
click at [799, 285] on input "text" at bounding box center [798, 289] width 60 height 30
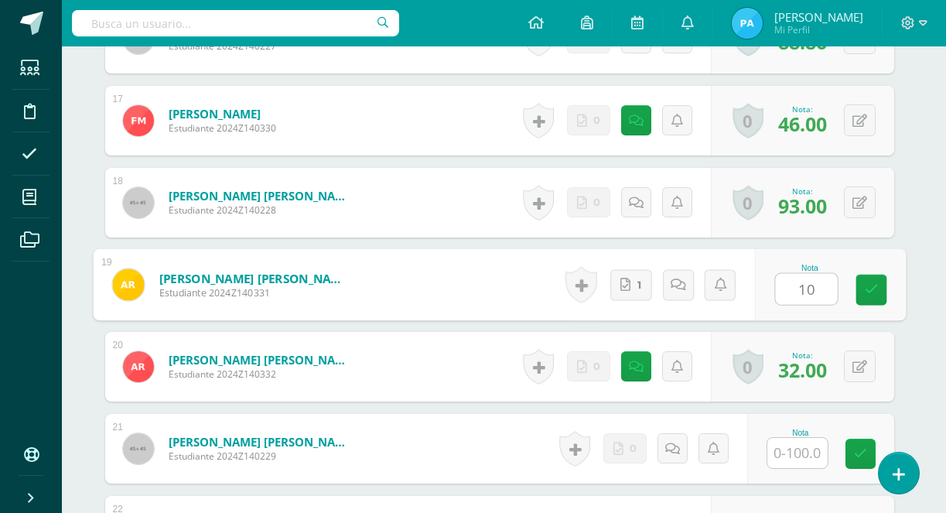
type input "100"
click at [880, 294] on link at bounding box center [871, 290] width 31 height 31
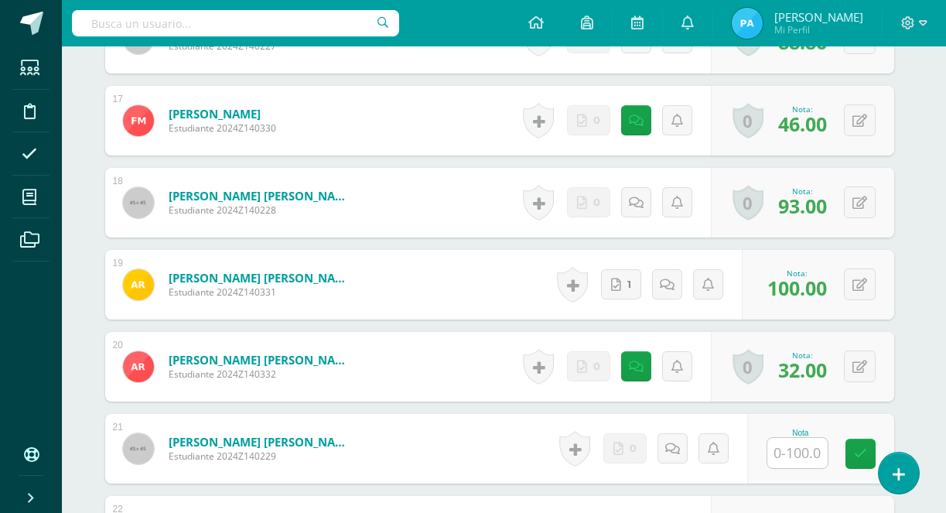
scroll to position [1858, 5]
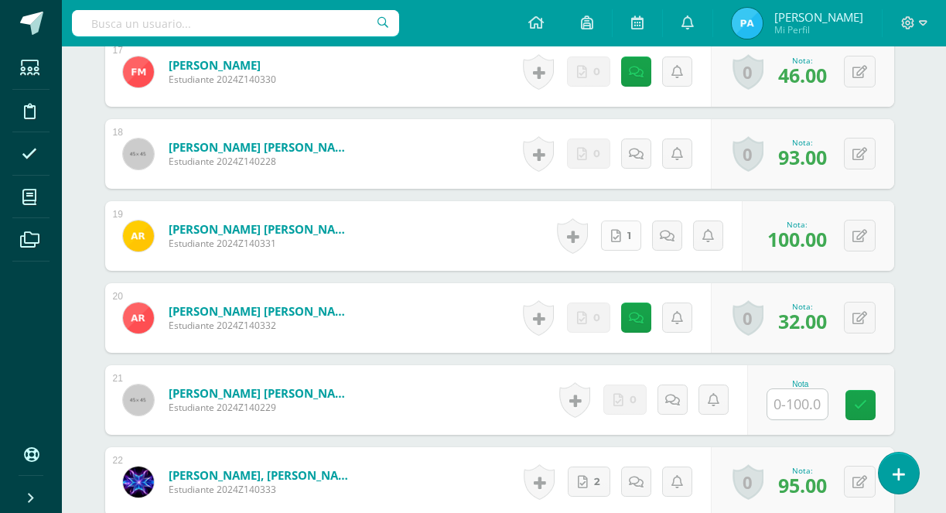
click at [624, 232] on link "1" at bounding box center [621, 236] width 40 height 30
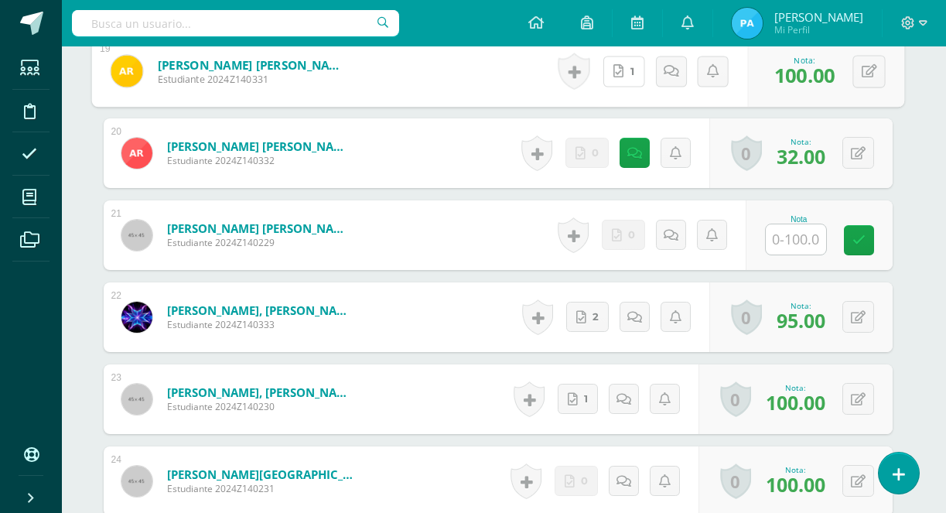
scroll to position [2023, 6]
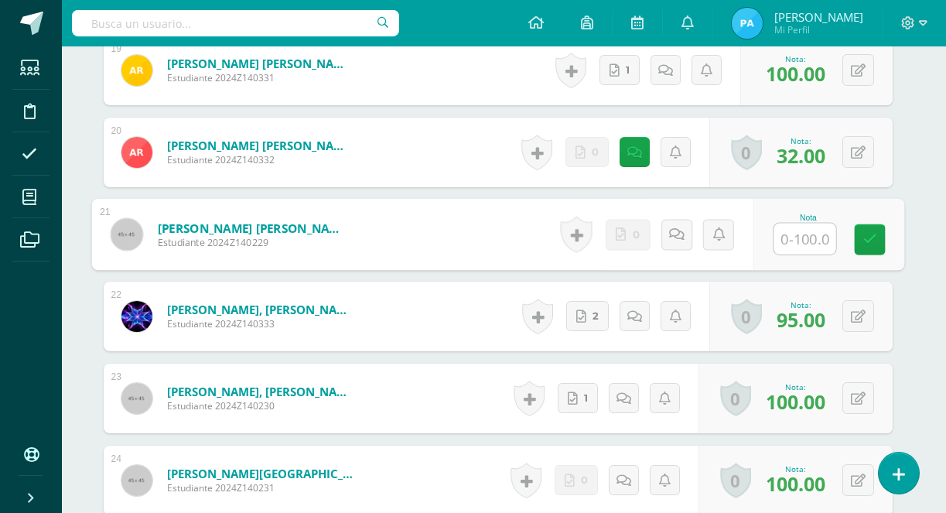
click at [802, 238] on input "text" at bounding box center [805, 239] width 62 height 31
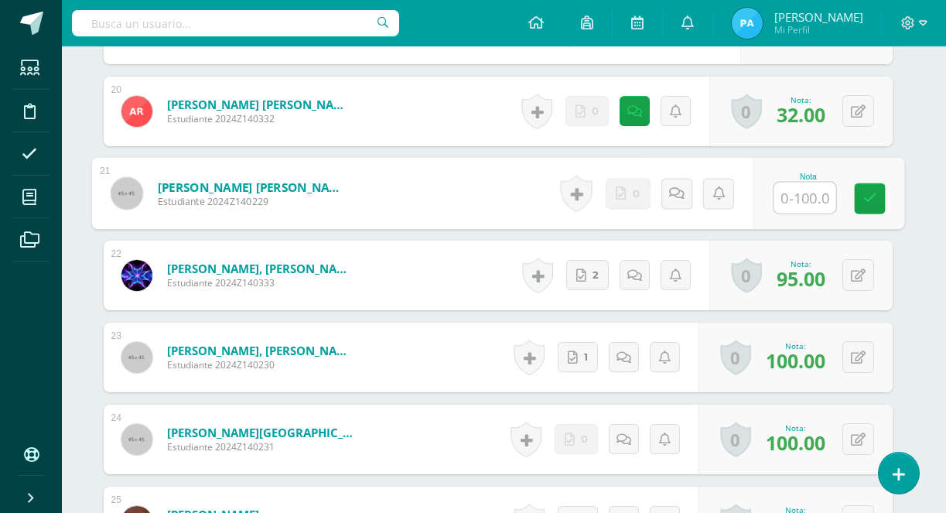
scroll to position [2067, 6]
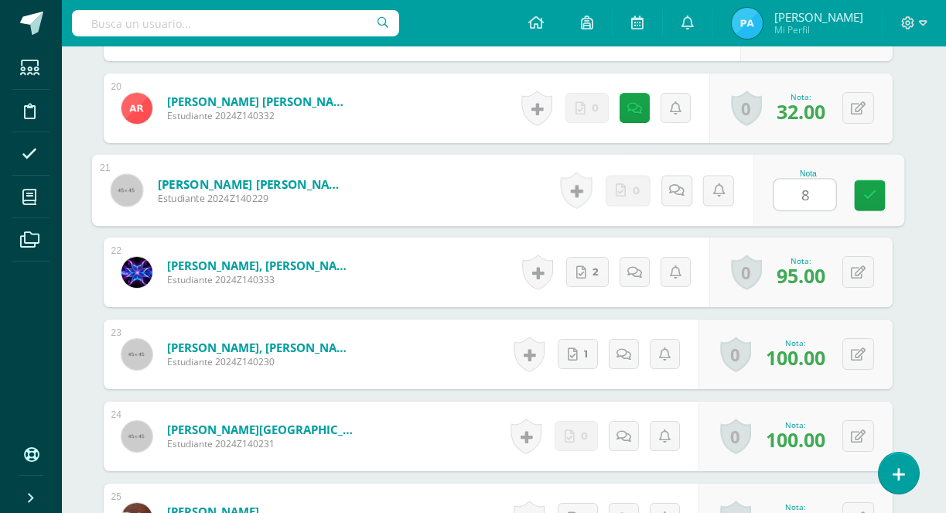
type input "80"
click at [879, 192] on link at bounding box center [869, 195] width 31 height 31
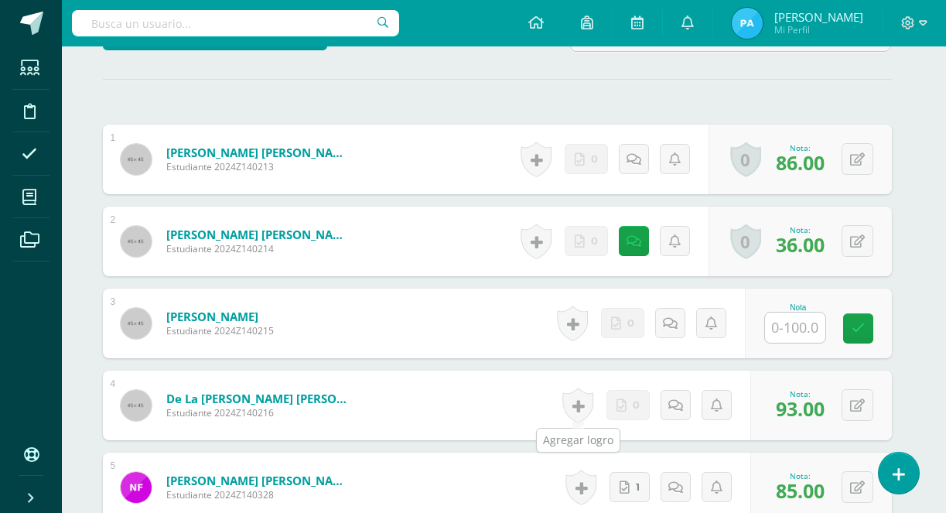
scroll to position [460, 7]
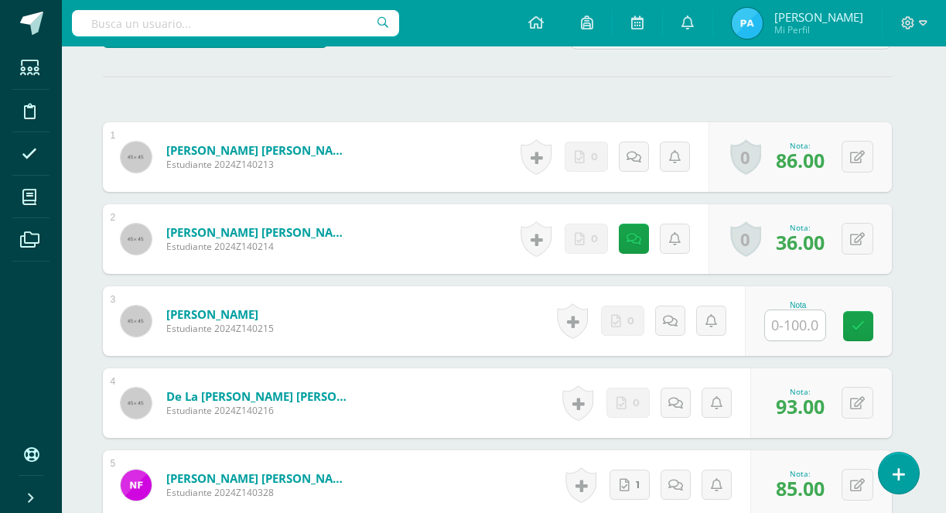
click at [788, 321] on input "text" at bounding box center [795, 325] width 60 height 30
type input "84"
click at [887, 327] on div "Nota 84" at bounding box center [818, 321] width 147 height 70
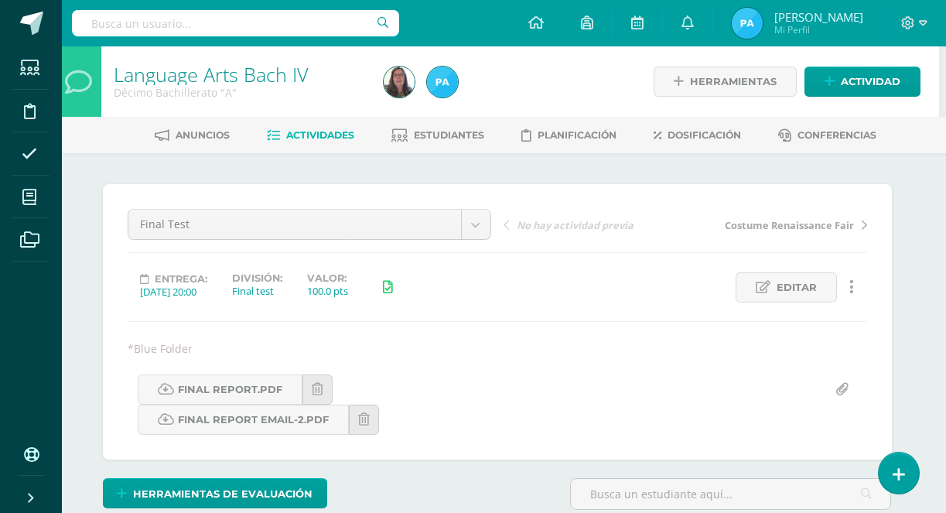
scroll to position [0, 7]
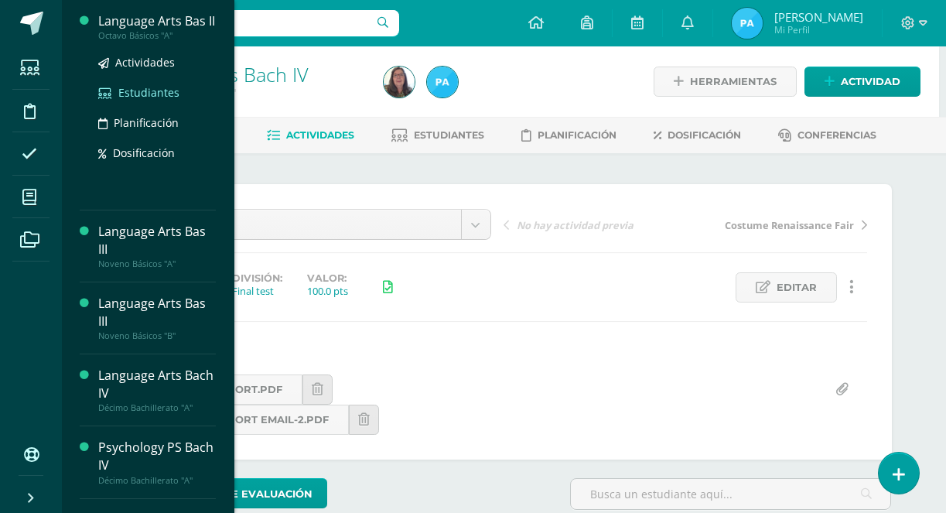
click at [135, 100] on span "Estudiantes" at bounding box center [148, 92] width 61 height 15
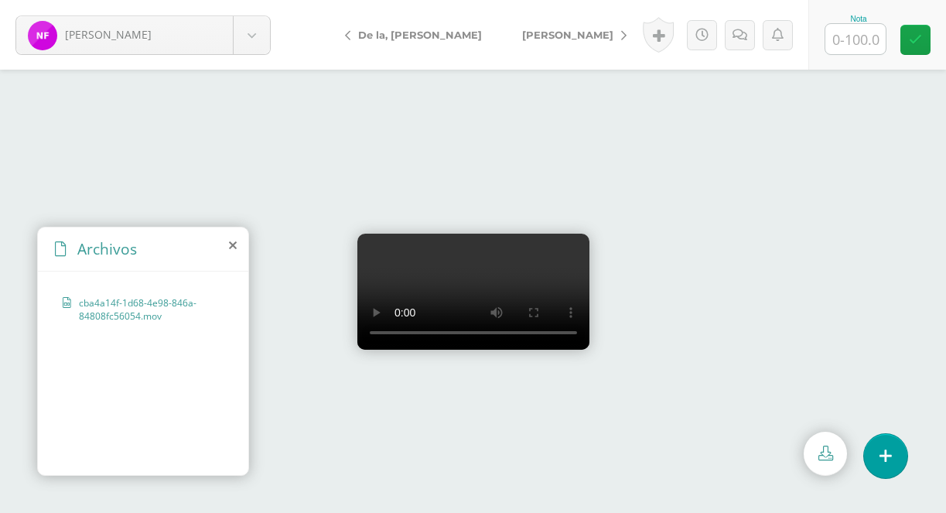
click at [476, 286] on video at bounding box center [473, 292] width 232 height 116
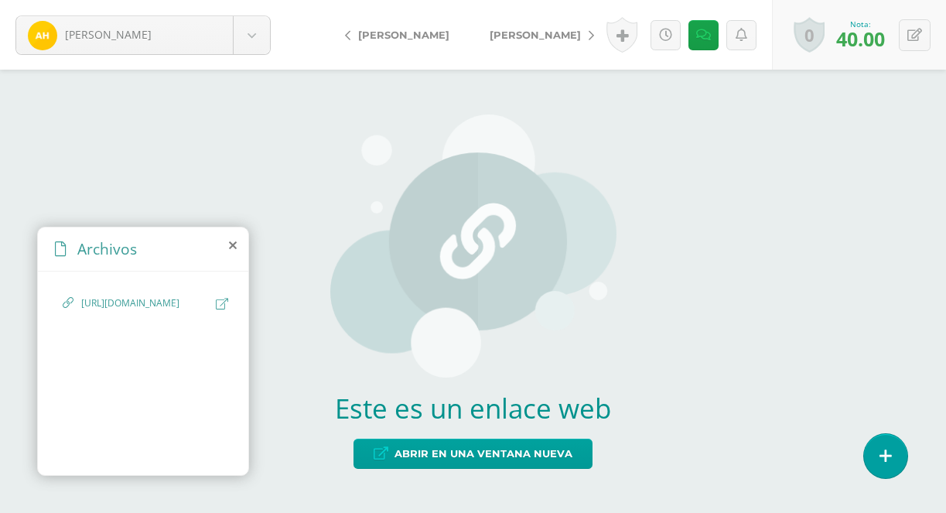
click at [111, 311] on span "https://www.canva.com/design/DAG1KplyYAY/MwLN8a6umsjYN7WxA6FlKw/edit" at bounding box center [144, 303] width 127 height 15
click at [173, 302] on span "https://www.canva.com/design/DAG1KplyYAY/MwLN8a6umsjYN7WxA6FlKw/edit" at bounding box center [144, 303] width 127 height 15
click at [160, 309] on span "https://www.canva.com/design/DAG1KplyYAY/MwLN8a6umsjYN7WxA6FlKw/edit" at bounding box center [144, 303] width 127 height 15
click at [217, 308] on icon at bounding box center [222, 304] width 12 height 12
click at [175, 311] on span "https://www.canva.com/design/DAG1KplyYAY/MwLN8a6umsjYN7WxA6FlKw/edit" at bounding box center [144, 303] width 127 height 15
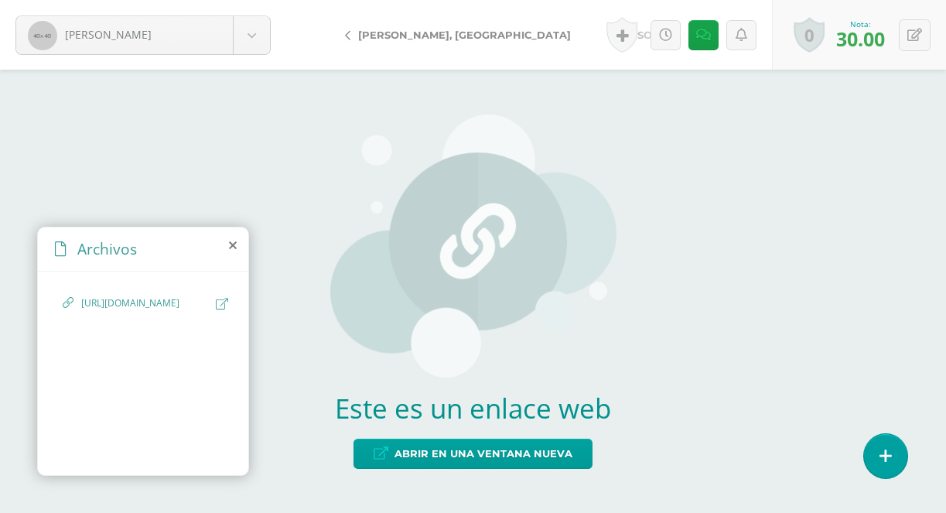
click at [137, 311] on span "[URL][DOMAIN_NAME]" at bounding box center [144, 303] width 127 height 15
click at [214, 310] on div "[URL][DOMAIN_NAME]" at bounding box center [143, 311] width 161 height 30
click at [220, 309] on icon at bounding box center [222, 304] width 12 height 12
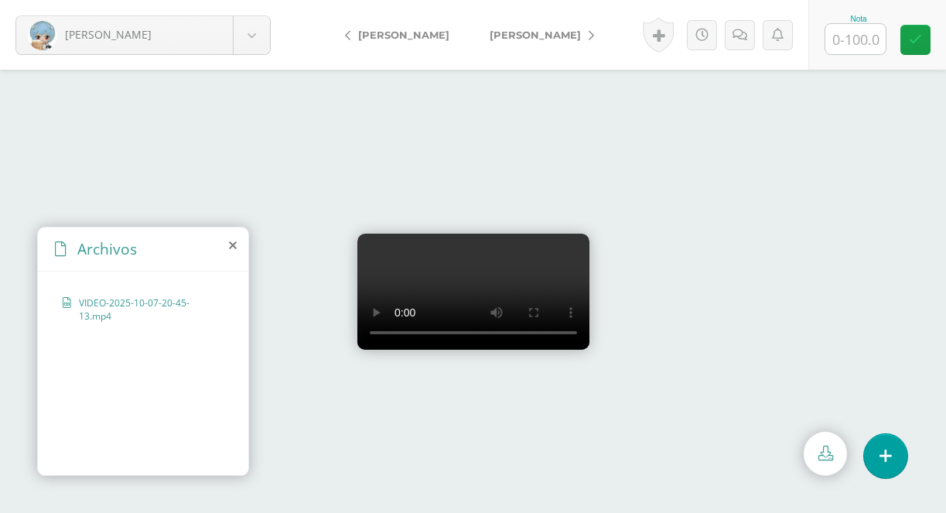
click at [463, 298] on video at bounding box center [473, 292] width 232 height 116
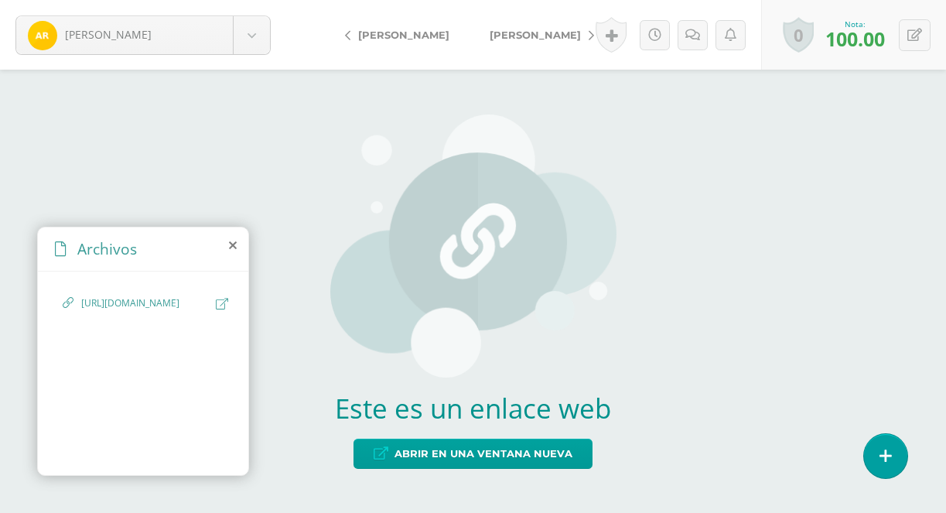
click at [217, 304] on icon at bounding box center [222, 304] width 12 height 12
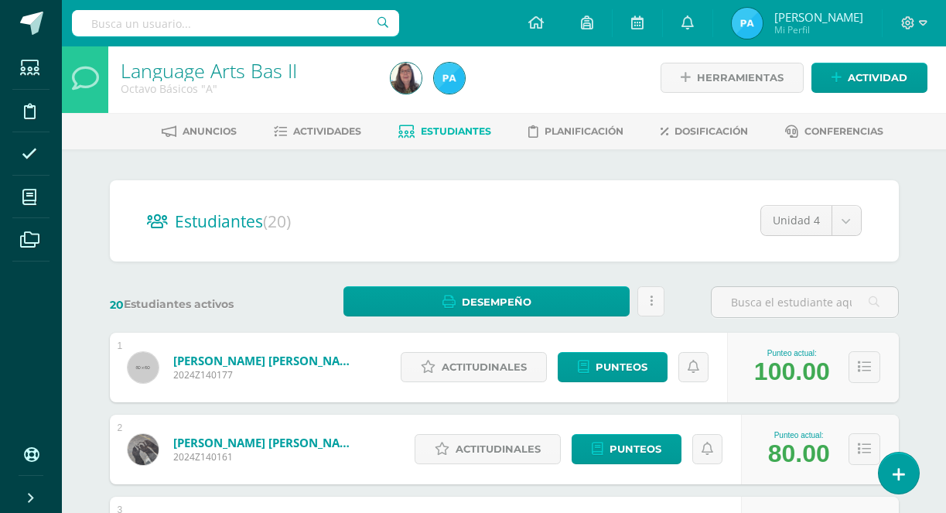
scroll to position [5, 0]
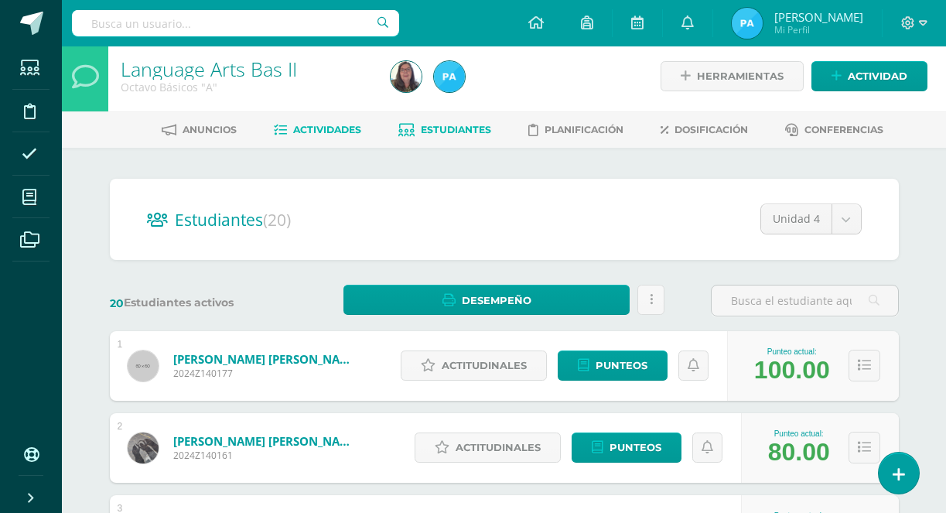
click at [344, 132] on span "Actividades" at bounding box center [327, 130] width 68 height 12
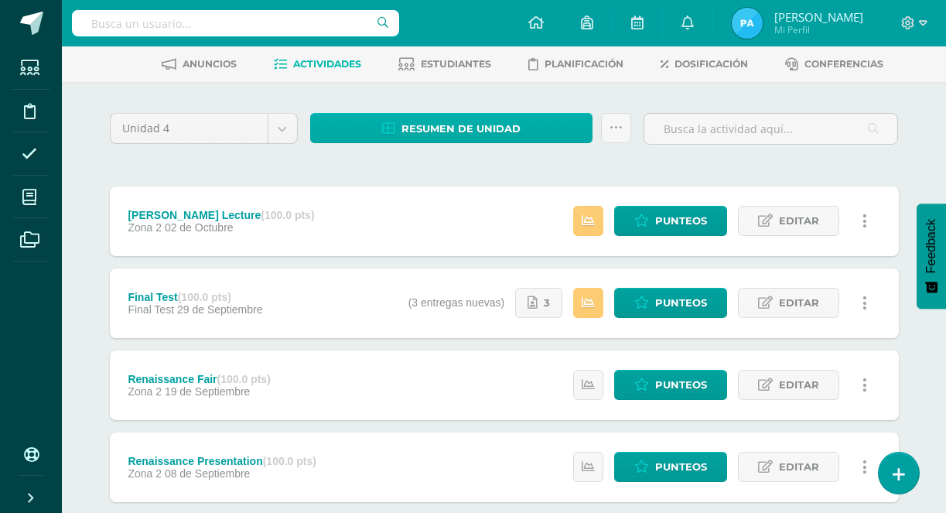
scroll to position [73, 0]
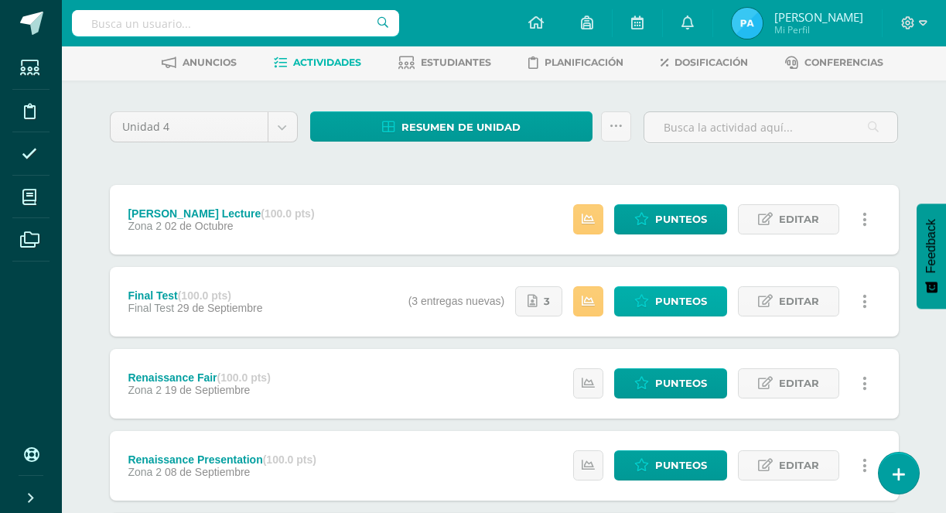
click at [671, 298] on span "Punteos" at bounding box center [681, 301] width 52 height 29
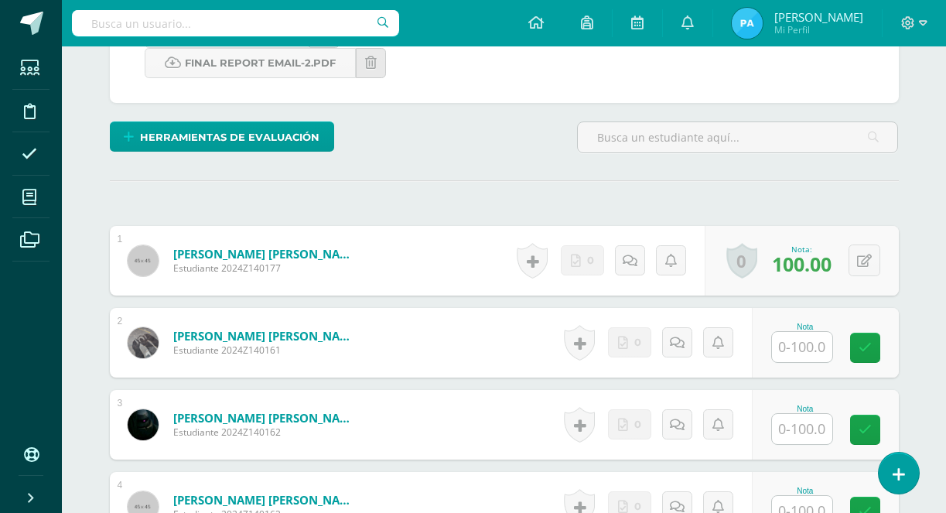
scroll to position [349, 0]
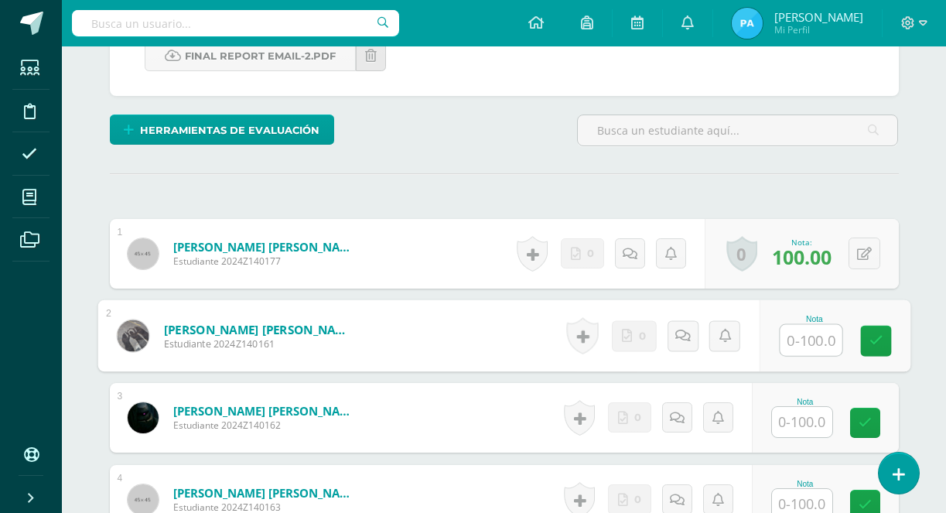
click at [792, 336] on input "text" at bounding box center [811, 340] width 62 height 31
type input "100"
click at [884, 341] on link at bounding box center [875, 341] width 31 height 31
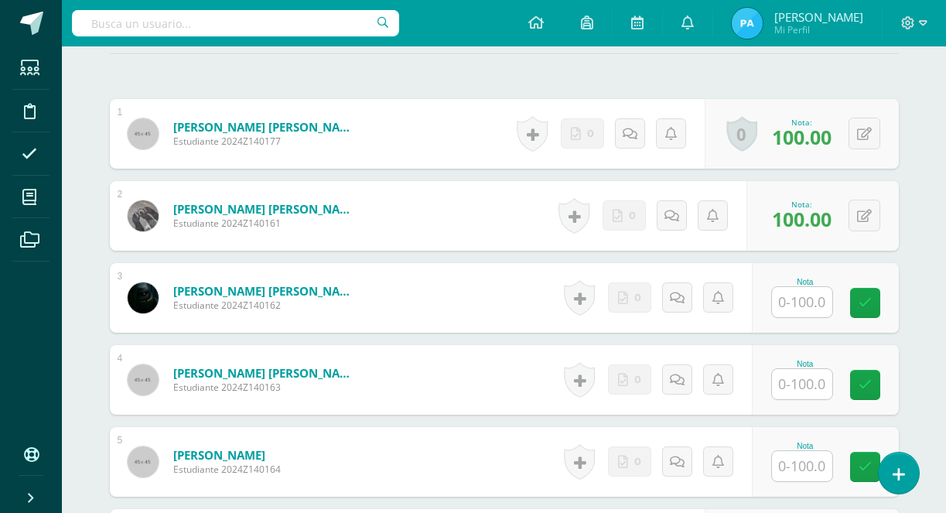
scroll to position [471, 0]
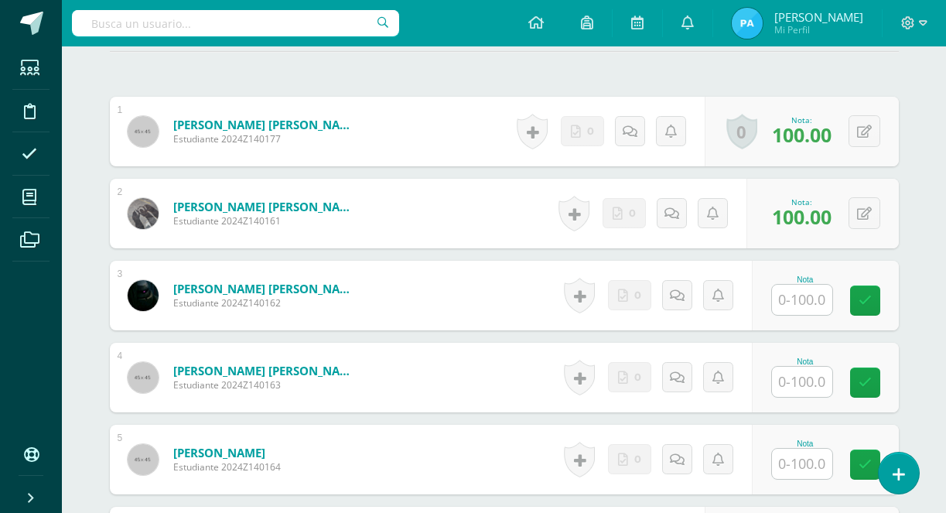
click at [809, 292] on input "text" at bounding box center [802, 300] width 60 height 30
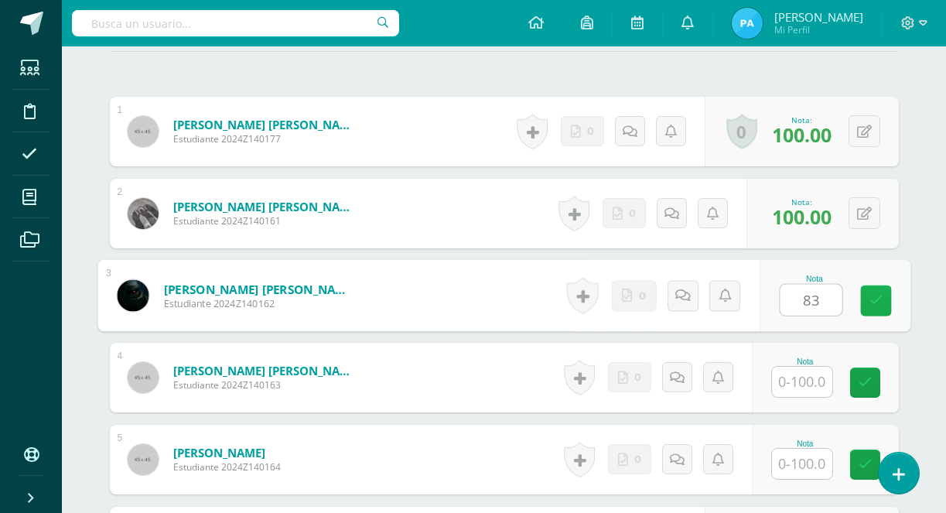
click at [882, 300] on icon at bounding box center [876, 300] width 14 height 13
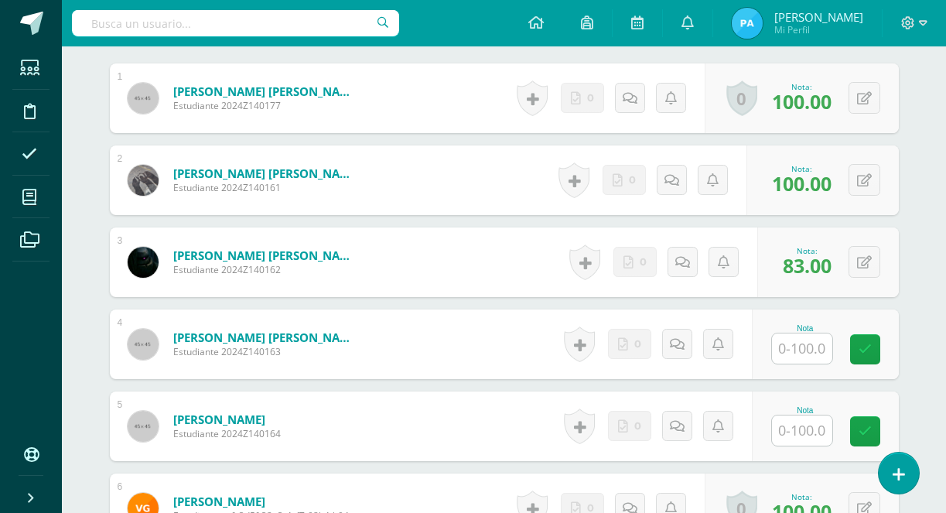
scroll to position [507, 0]
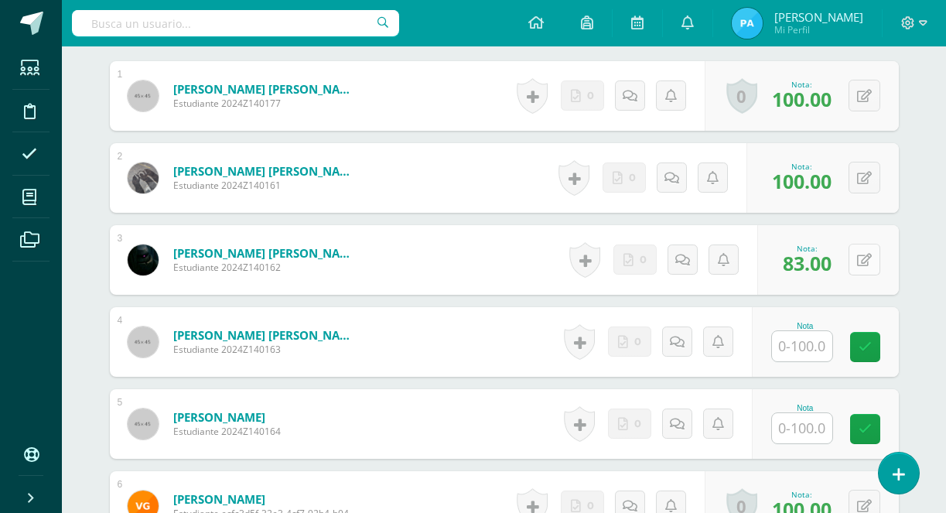
click at [865, 268] on button at bounding box center [865, 260] width 32 height 32
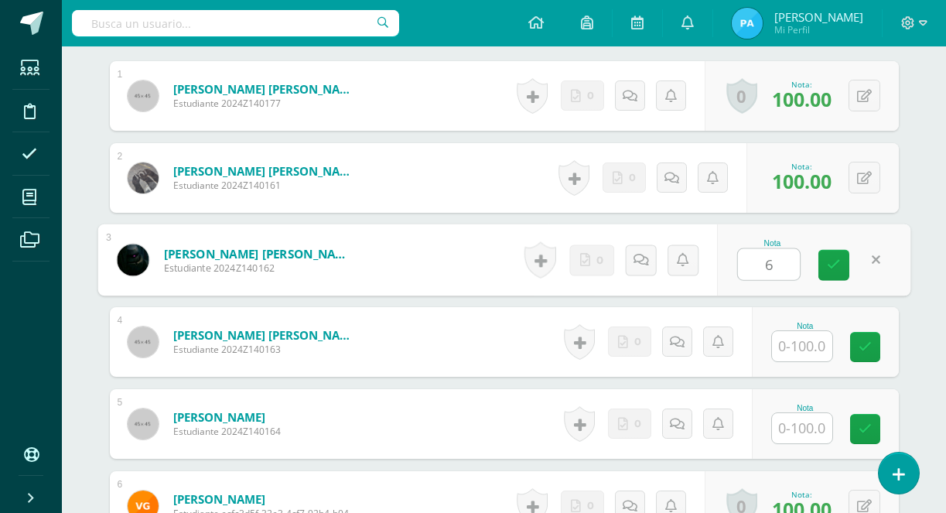
type input "64"
click at [824, 271] on link at bounding box center [834, 265] width 31 height 31
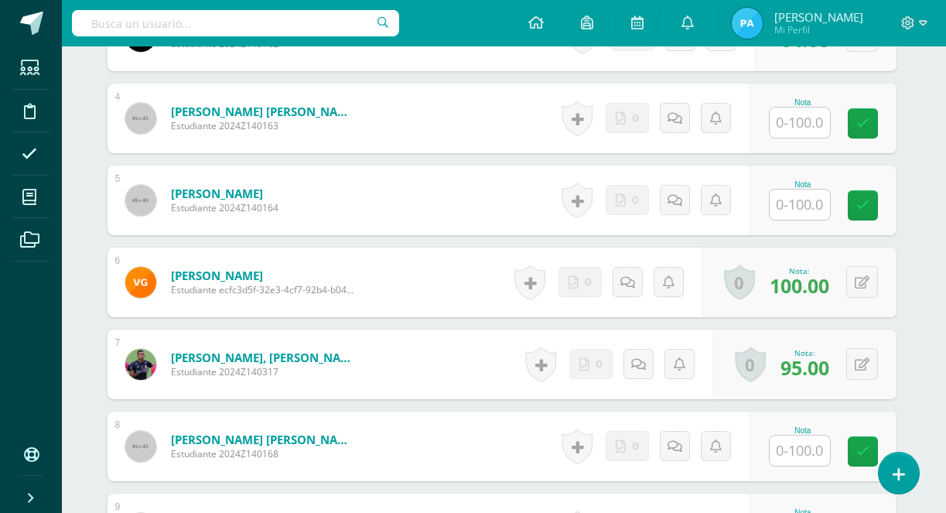
scroll to position [734, 2]
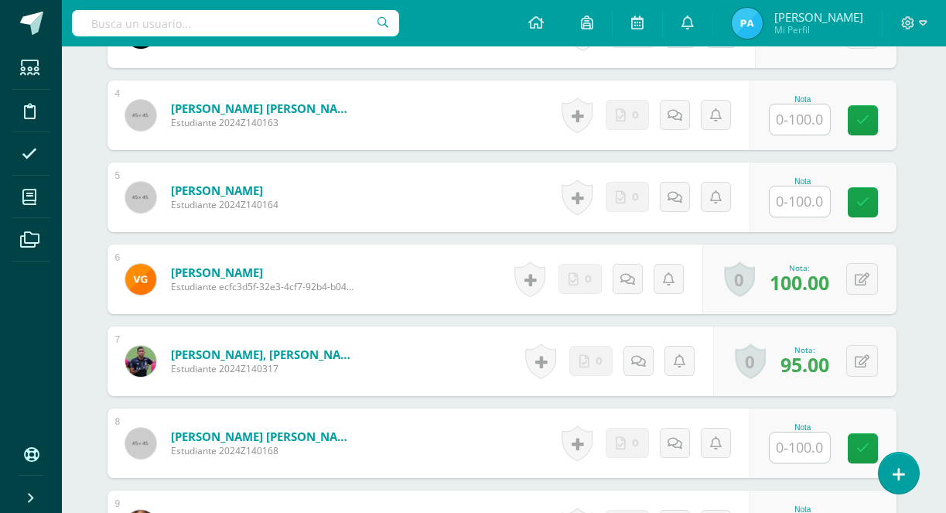
click at [803, 215] on input "text" at bounding box center [800, 201] width 60 height 30
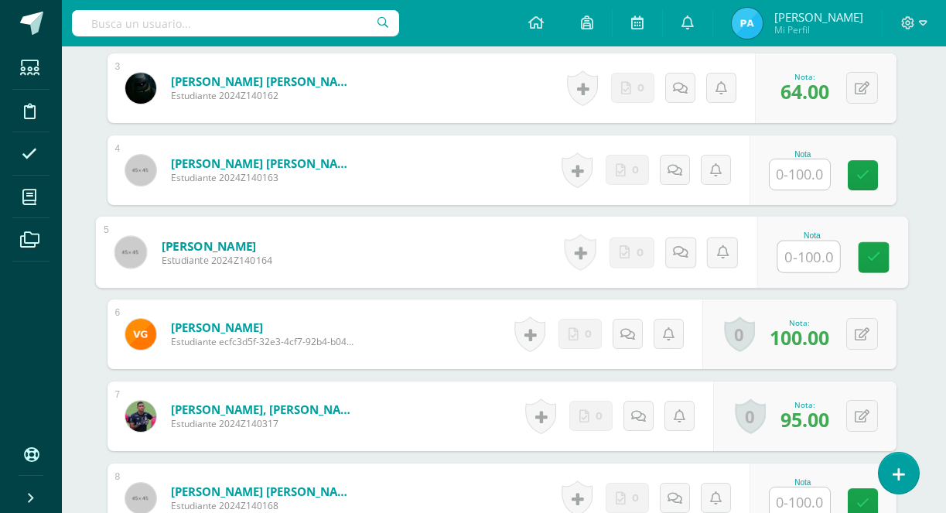
scroll to position [678, 2]
type input "43"
click at [877, 268] on link at bounding box center [873, 258] width 31 height 31
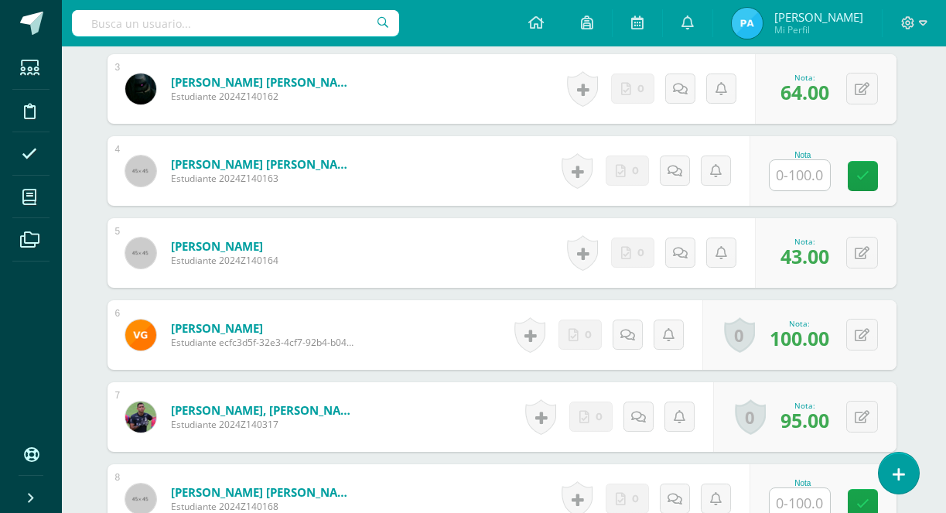
click at [679, 269] on div "Historial de actividad No hay historial para esta actividad 0 Agregar Comentari…" at bounding box center [658, 253] width 193 height 70
click at [678, 266] on link at bounding box center [680, 253] width 30 height 30
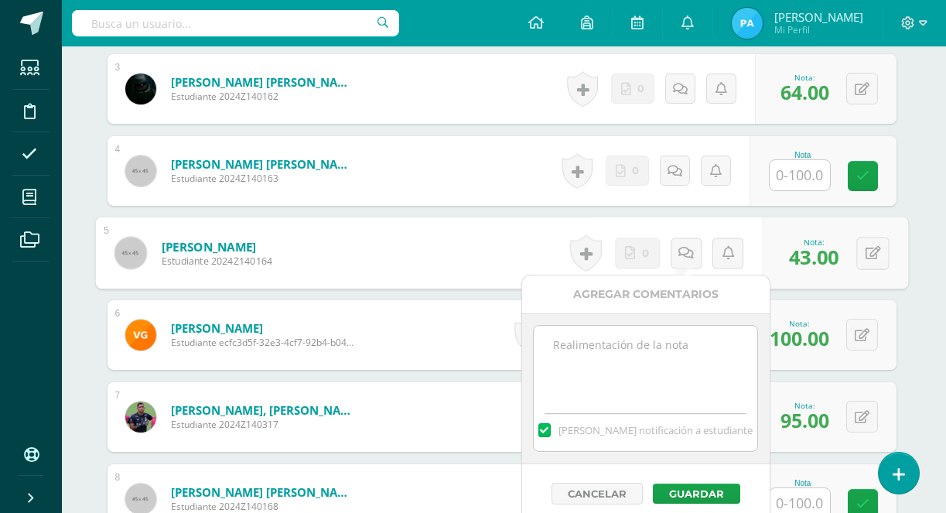
click at [619, 367] on textarea at bounding box center [646, 364] width 224 height 77
paste textarea "Missing Final Exam Video Submissio"
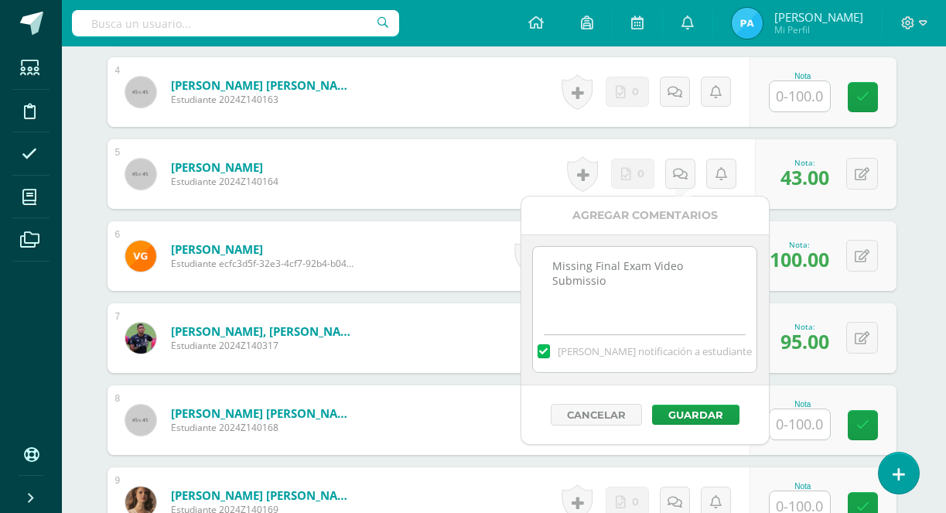
scroll to position [760, 2]
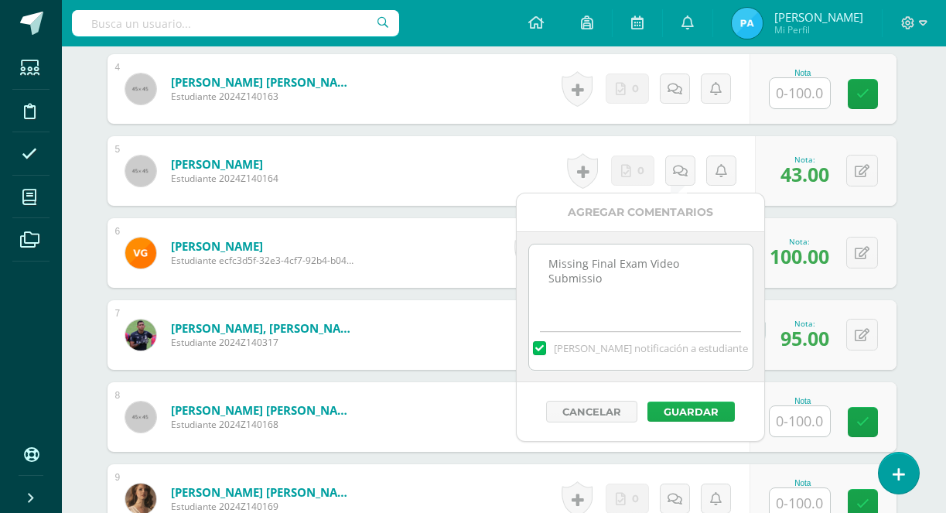
type textarea "Missing Final Exam Video Submissio"
click at [679, 418] on button "Guardar" at bounding box center [691, 412] width 87 height 20
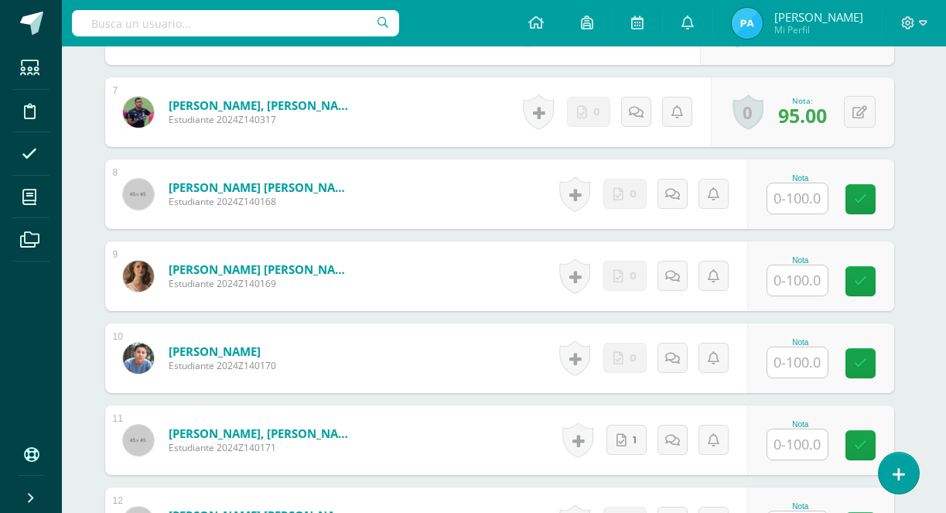
scroll to position [983, 5]
click at [791, 190] on input "text" at bounding box center [798, 198] width 60 height 30
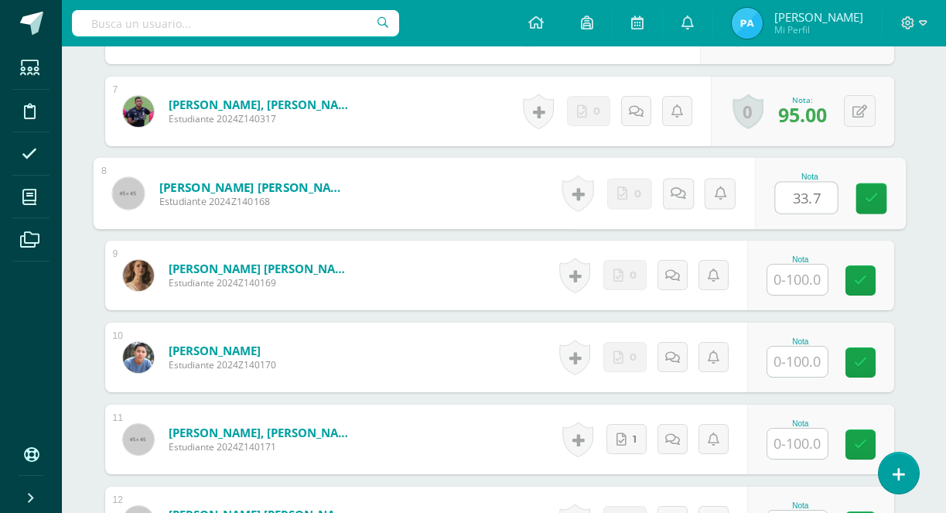
type input "33.76"
click at [860, 198] on link at bounding box center [871, 198] width 31 height 31
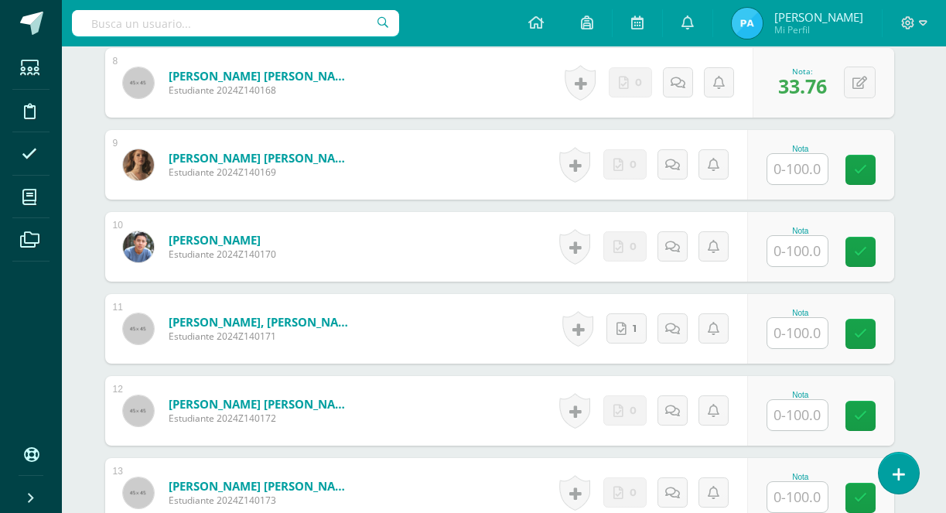
scroll to position [1107, 5]
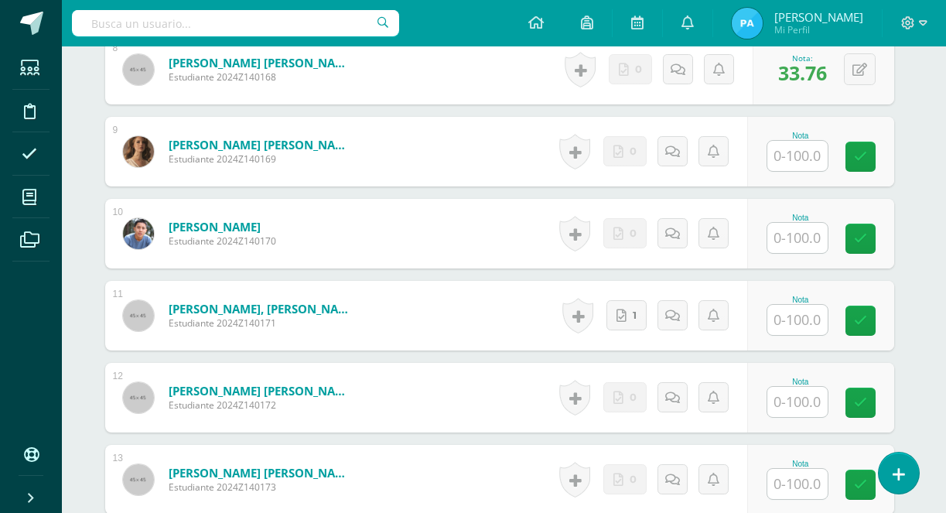
click at [784, 156] on input "text" at bounding box center [798, 156] width 60 height 30
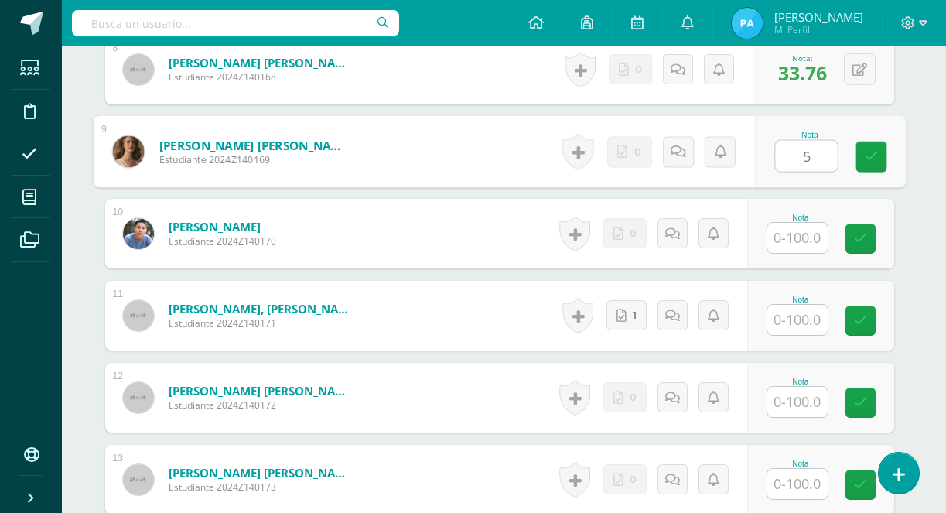
type input "50"
click at [863, 153] on link at bounding box center [871, 157] width 31 height 31
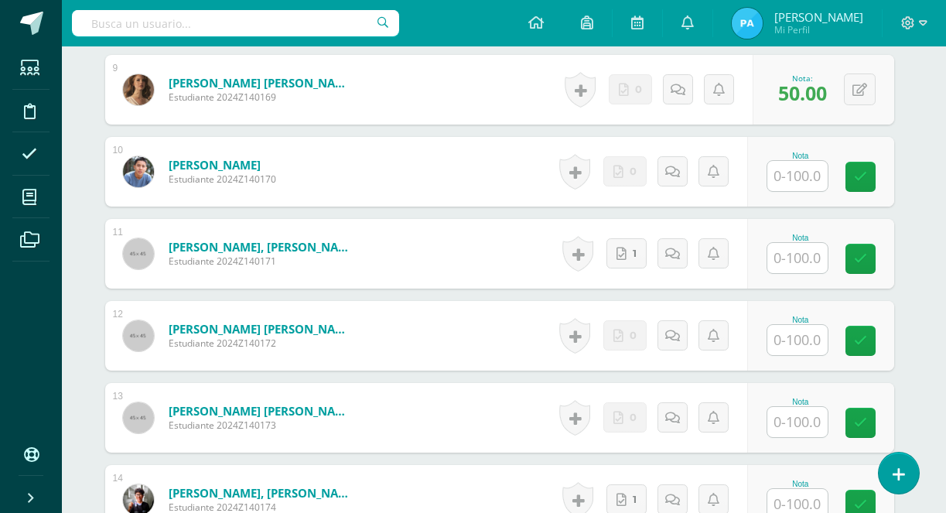
scroll to position [1158, 5]
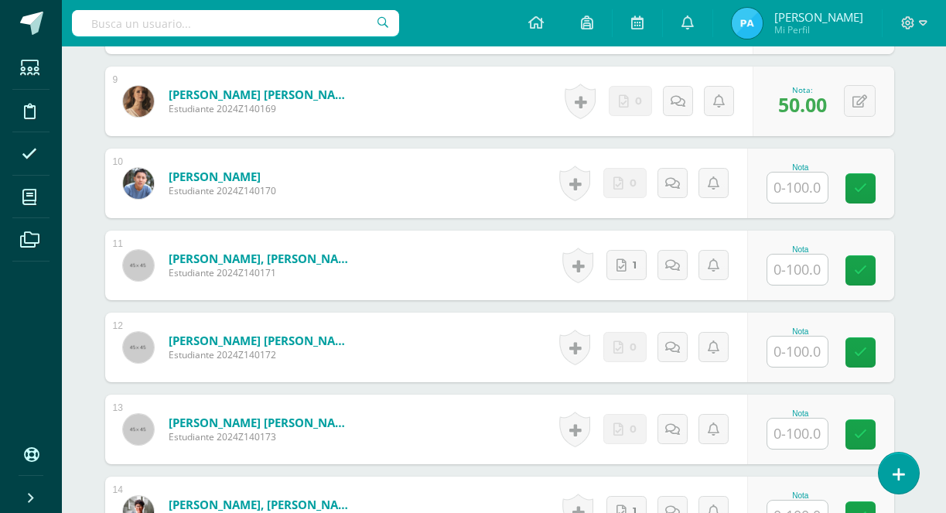
click at [803, 189] on input "text" at bounding box center [798, 188] width 60 height 30
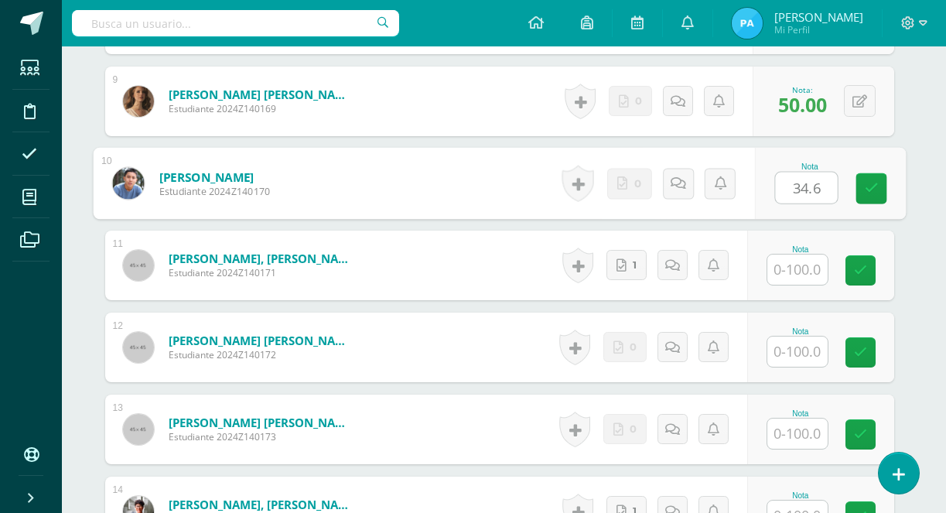
type input "34.67"
click at [866, 184] on icon at bounding box center [871, 188] width 14 height 13
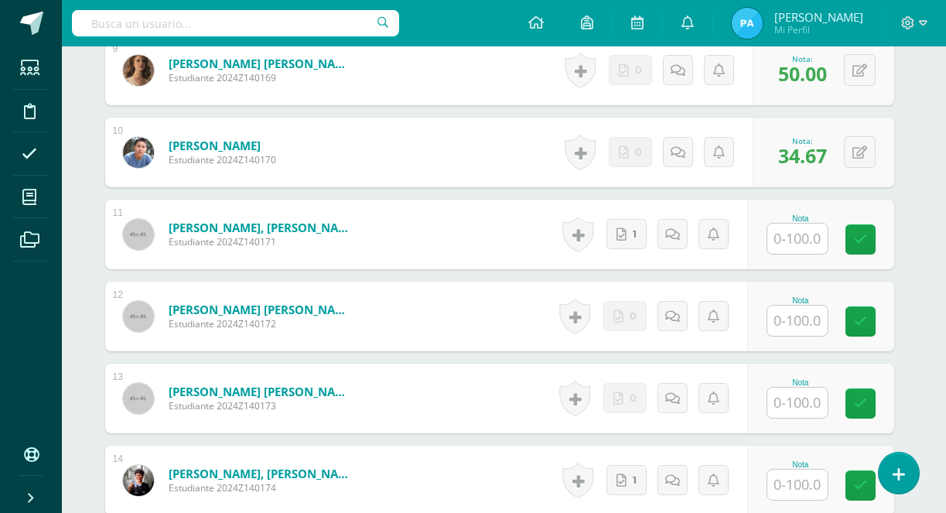
scroll to position [1192, 5]
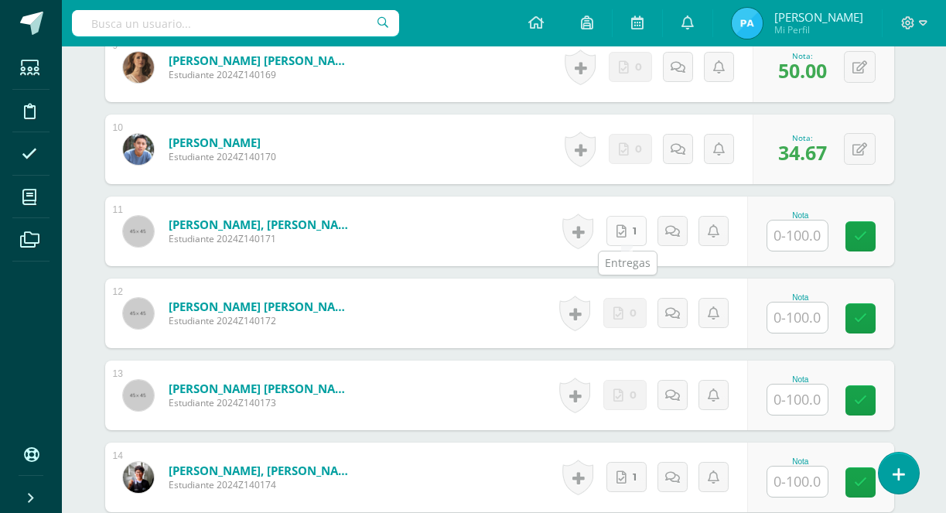
click at [636, 231] on link "1" at bounding box center [627, 231] width 40 height 30
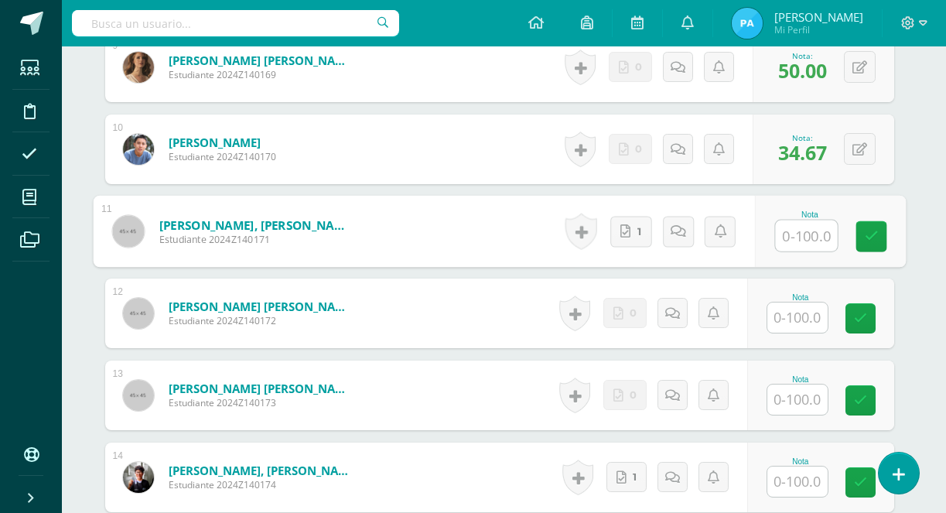
click at [799, 234] on input "text" at bounding box center [806, 236] width 62 height 31
type input "37.65"
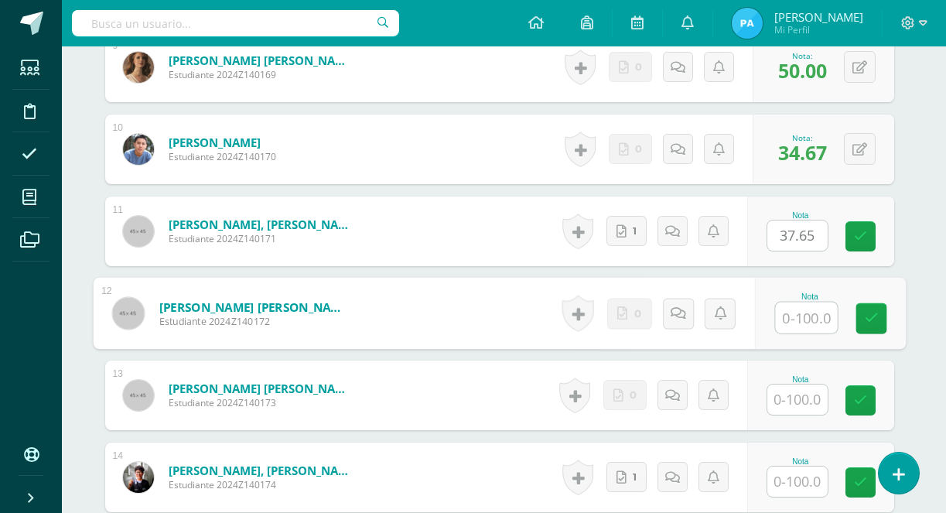
click at [793, 313] on input "text" at bounding box center [806, 318] width 62 height 31
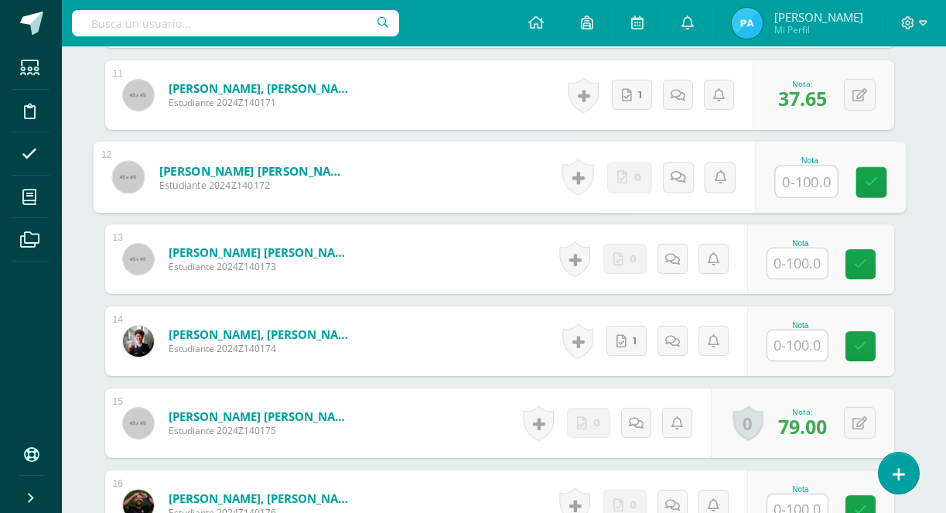
scroll to position [1329, 5]
type input "76.87"
click at [798, 260] on input "text" at bounding box center [798, 263] width 60 height 30
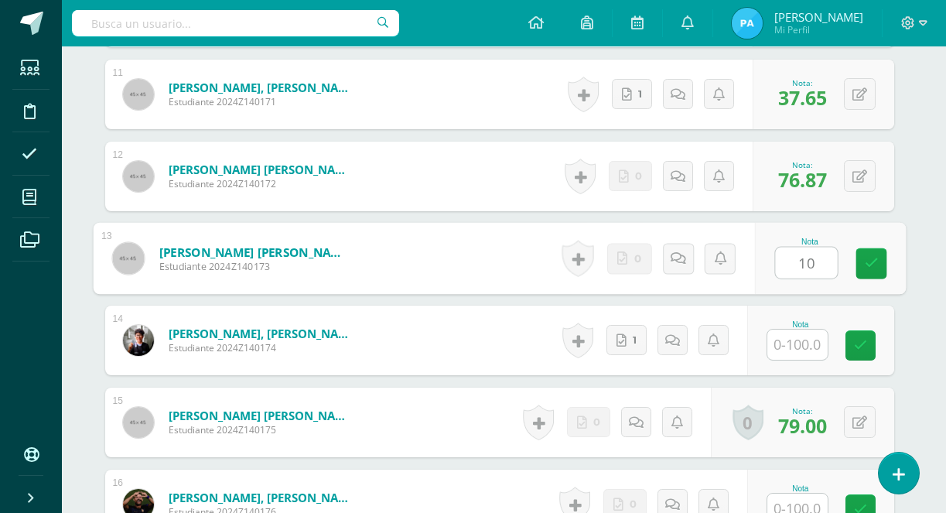
type input "100"
click at [864, 270] on link at bounding box center [871, 263] width 31 height 31
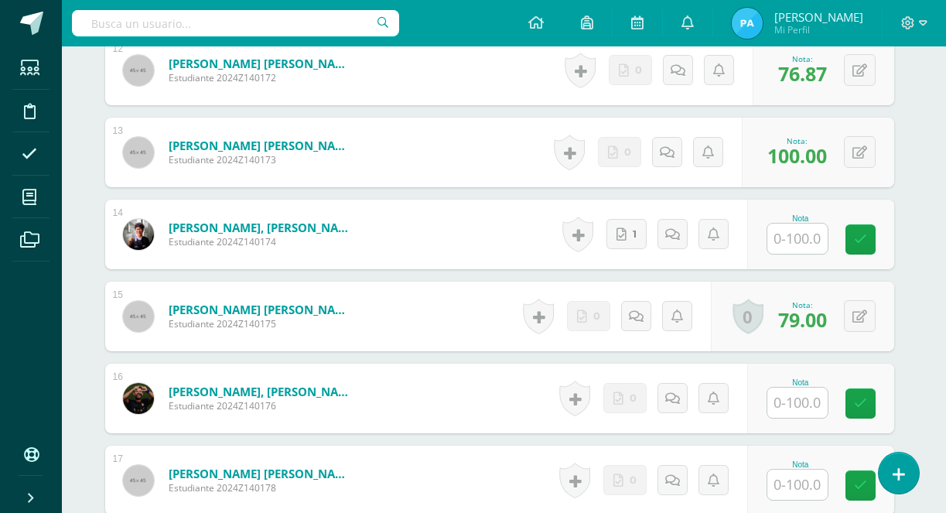
scroll to position [1435, 6]
click at [789, 228] on input "text" at bounding box center [796, 239] width 60 height 30
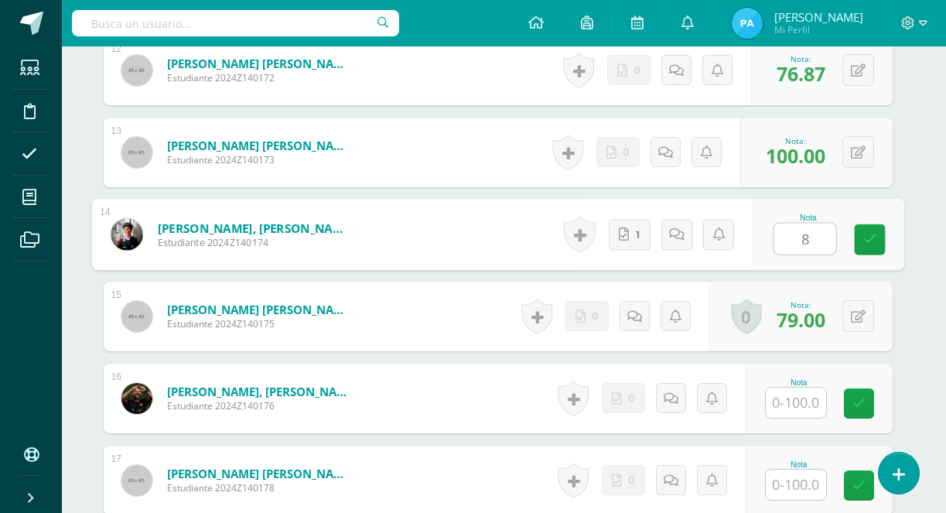
type input "83"
click at [879, 248] on link at bounding box center [869, 239] width 31 height 31
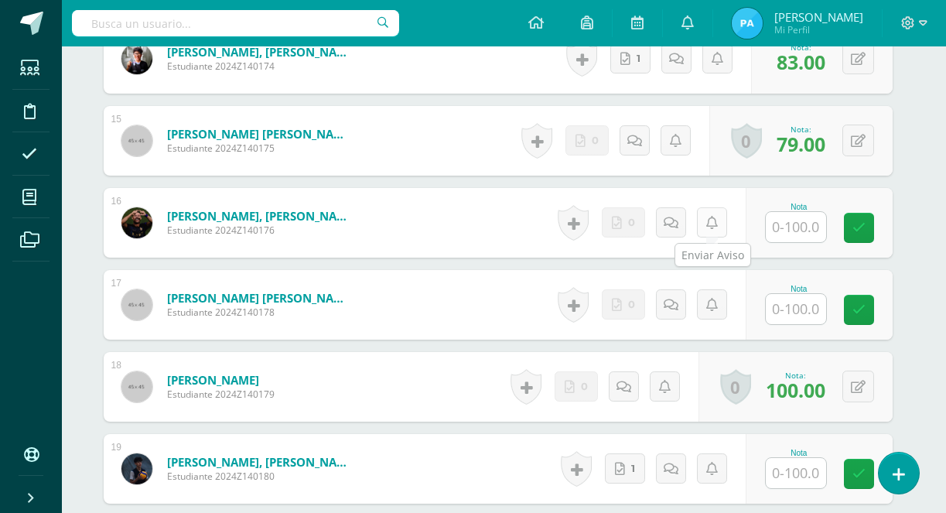
scroll to position [1622, 6]
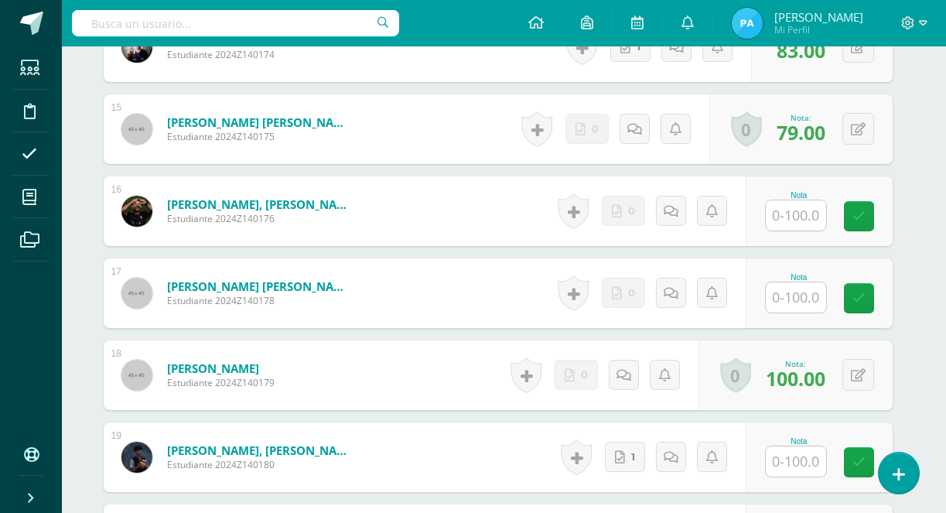
click at [801, 217] on input "text" at bounding box center [796, 215] width 60 height 30
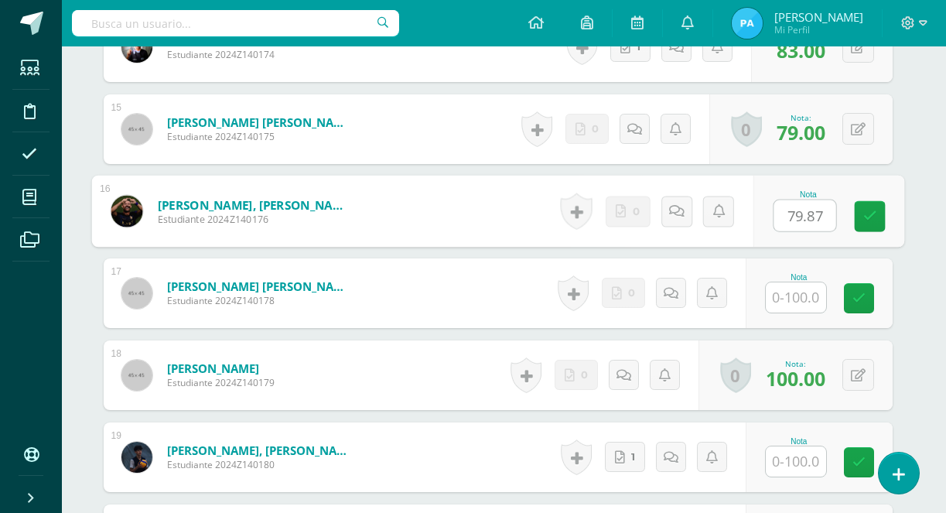
type input "79.87"
click at [822, 282] on input "text" at bounding box center [796, 297] width 60 height 30
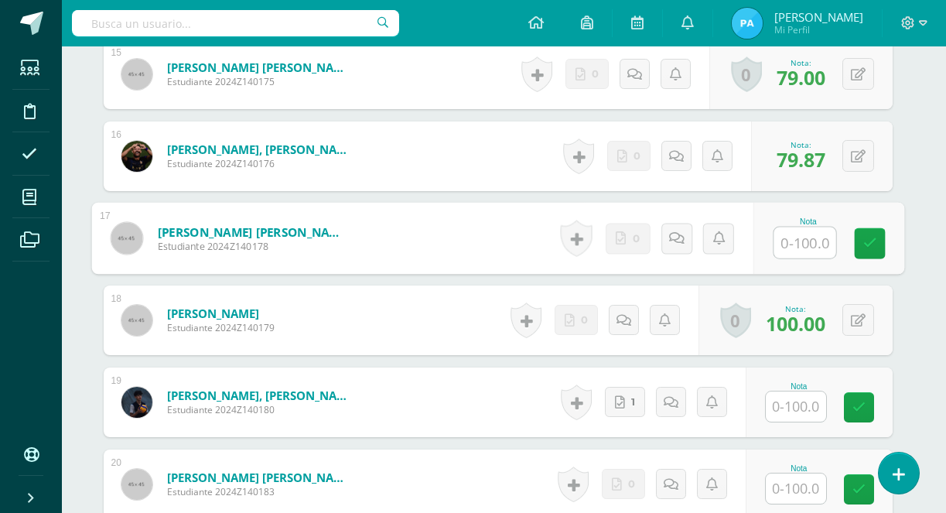
scroll to position [1688, 6]
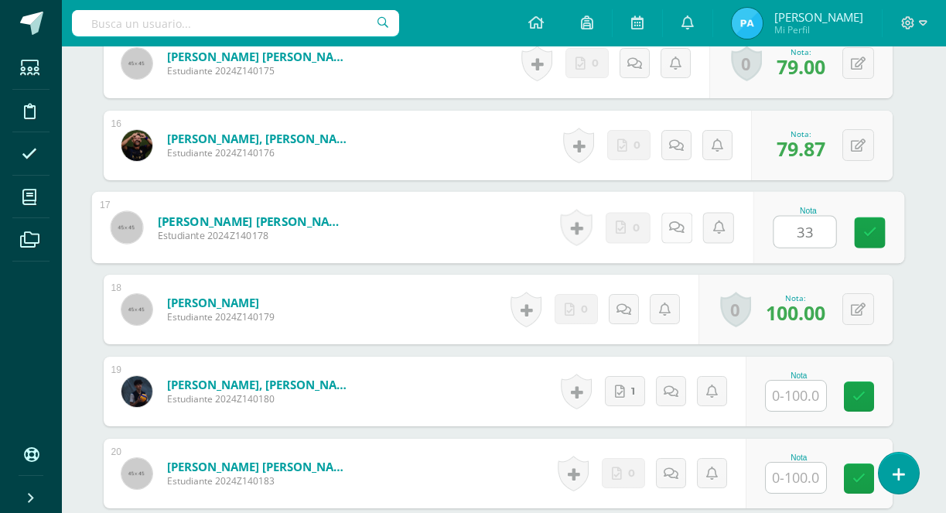
type input "33"
click at [677, 227] on icon at bounding box center [676, 227] width 15 height 13
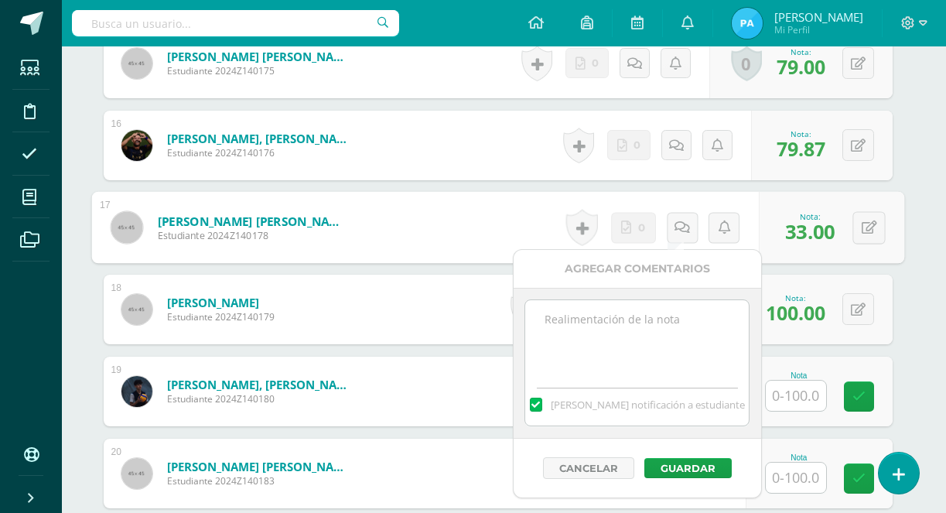
click at [625, 321] on textarea at bounding box center [637, 338] width 224 height 77
paste textarea "Missing Final Exam Video Submission"
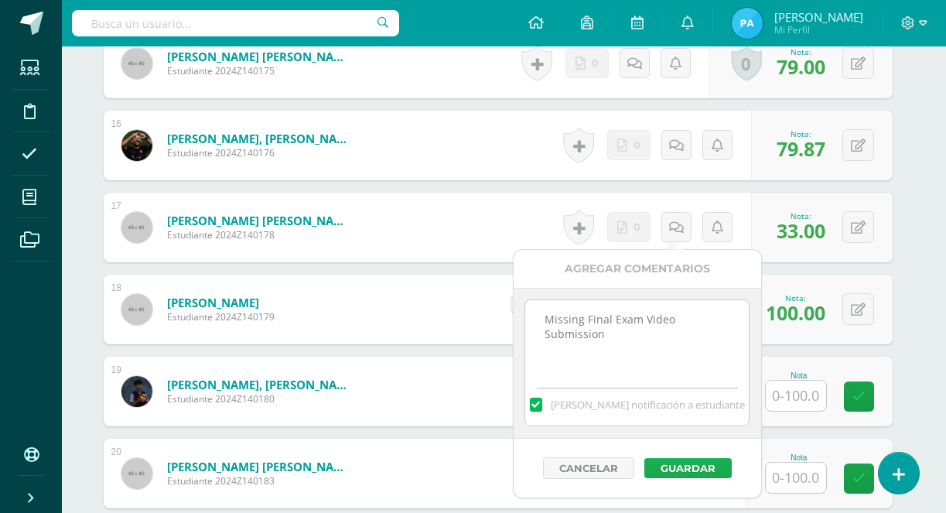
type textarea "Missing Final Exam Video Submission"
click at [699, 466] on button "Guardar" at bounding box center [688, 468] width 87 height 20
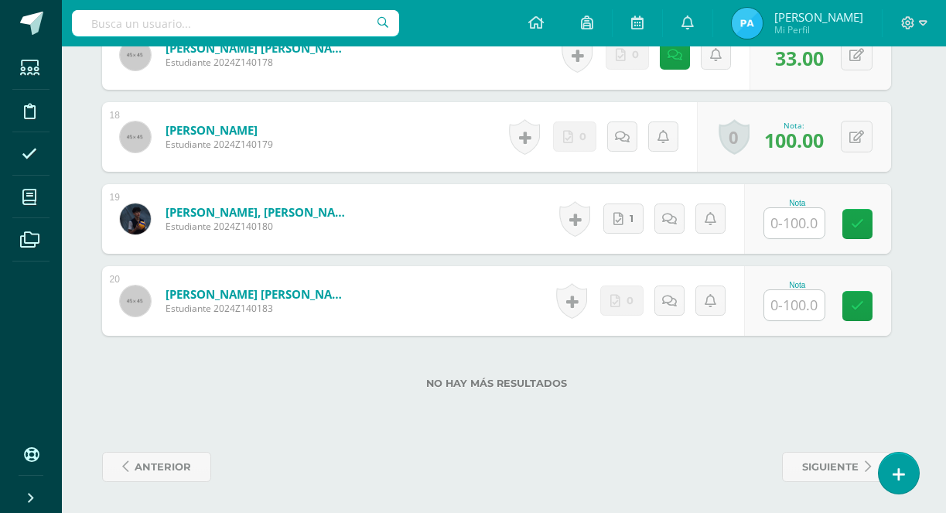
scroll to position [1843, 8]
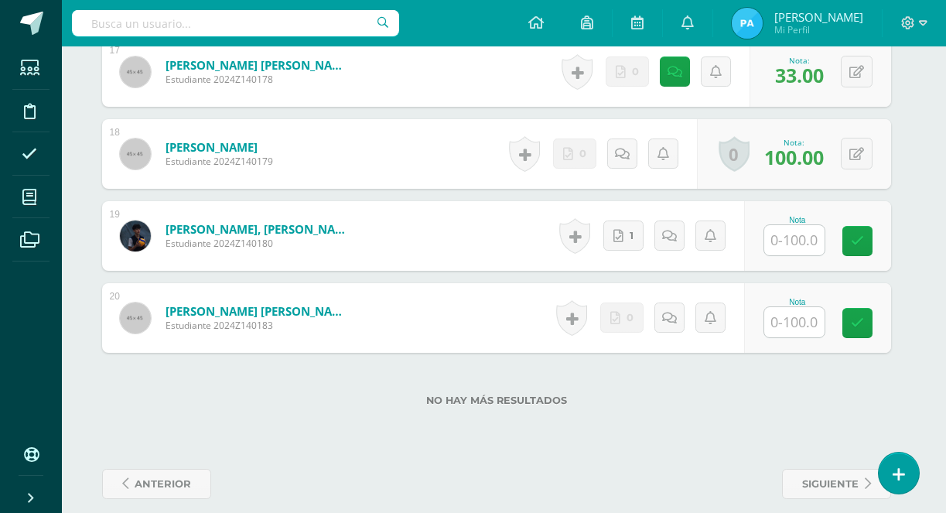
click at [790, 245] on input "text" at bounding box center [794, 240] width 60 height 30
type input "33.57"
click at [797, 315] on input "text" at bounding box center [803, 322] width 62 height 31
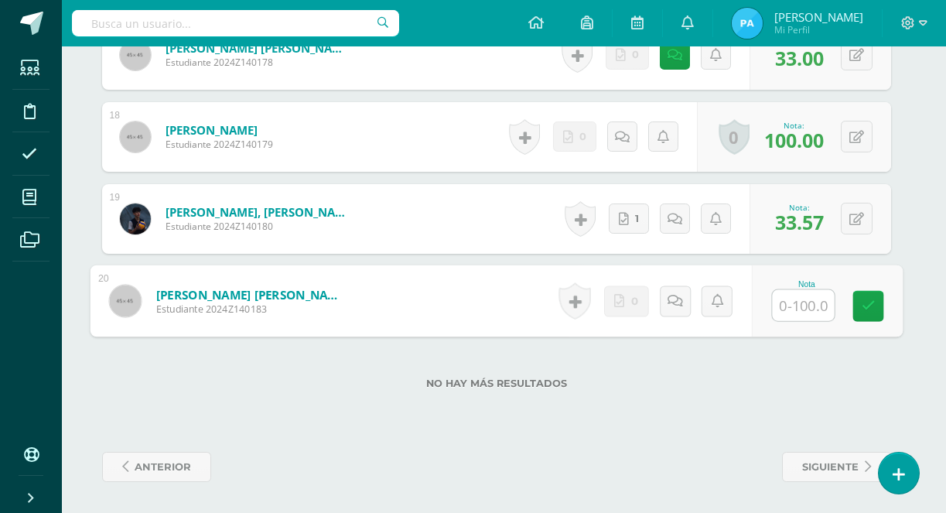
scroll to position [1860, 8]
type input "92"
click at [860, 305] on link at bounding box center [868, 306] width 31 height 31
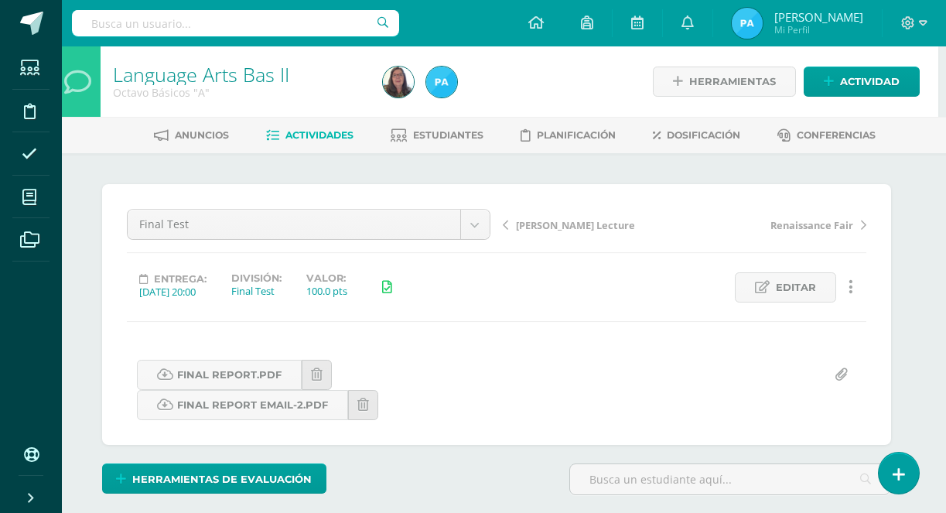
scroll to position [0, 8]
click at [422, 136] on span "Estudiantes" at bounding box center [448, 135] width 70 height 12
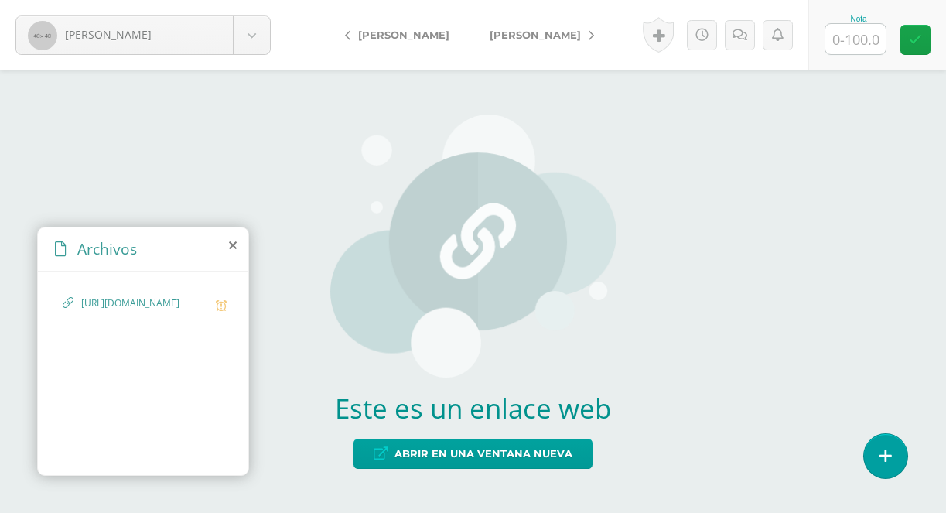
click at [171, 306] on span "[URL][DOMAIN_NAME]" at bounding box center [144, 303] width 127 height 15
click at [142, 311] on span "[URL][DOMAIN_NAME]" at bounding box center [144, 303] width 127 height 15
click at [187, 305] on span "https://www.canva.com/design/DAGxkp_BWVY/qLzBqWxUb8Tk9yJw5pLqOA/view?utm_conten…" at bounding box center [144, 303] width 127 height 15
click at [155, 311] on span "https://www.canva.com/design/DAGxkp_BWVY/qLzBqWxUb8Tk9yJw5pLqOA/view?utm_conten…" at bounding box center [144, 303] width 127 height 15
click at [128, 311] on span "https://www.canva.com/design/DAGxkp_BWVY/qLzBqWxUb8Tk9yJw5pLqOA/view?utm_conten…" at bounding box center [144, 303] width 127 height 15
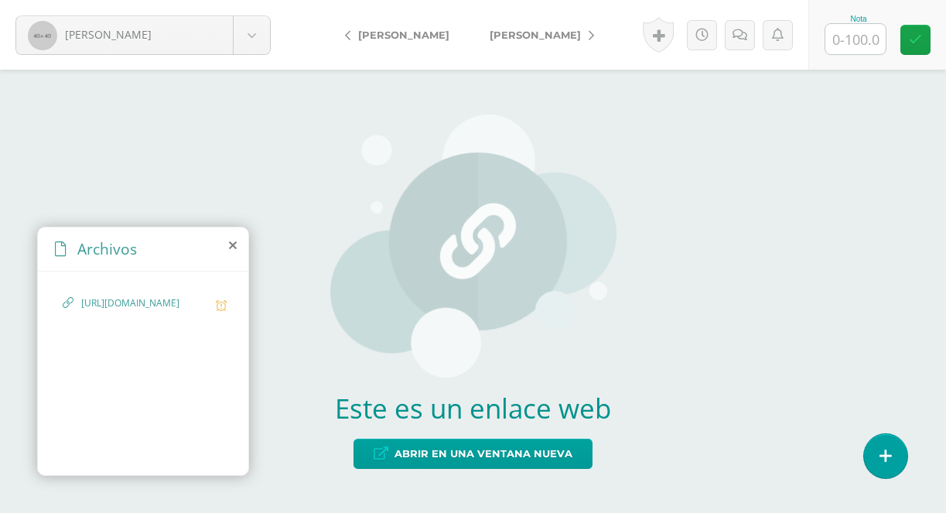
click at [108, 311] on span "https://www.canva.com/design/DAGxkp_BWVY/qLzBqWxUb8Tk9yJw5pLqOA/view?utm_conten…" at bounding box center [144, 303] width 127 height 15
click at [63, 296] on icon at bounding box center [68, 303] width 11 height 15
click at [74, 303] on div "https://www.canva.com/design/DAGxkp_BWVY/qLzBqWxUb8Tk9yJw5pLqOA/view?utm_conten…" at bounding box center [143, 311] width 161 height 30
click at [217, 307] on icon at bounding box center [221, 305] width 11 height 12
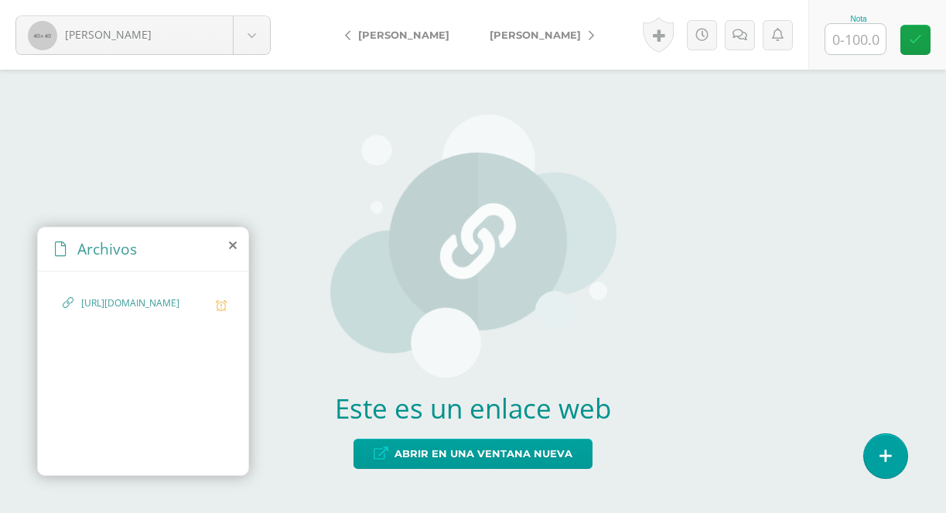
click at [197, 307] on span "https://www.canva.com/design/DAGxkp_BWVY/qLzBqWxUb8Tk9yJw5pLqOA/view?utm_conten…" at bounding box center [144, 303] width 127 height 15
click at [150, 307] on span "https://www.canva.com/design/DAGxkp_BWVY/qLzBqWxUb8Tk9yJw5pLqOA/view?utm_conten…" at bounding box center [144, 303] width 127 height 15
click at [77, 303] on div "https://www.canva.com/design/DAGxkp_BWVY/qLzBqWxUb8Tk9yJw5pLqOA/view?utm_conten…" at bounding box center [143, 311] width 161 height 30
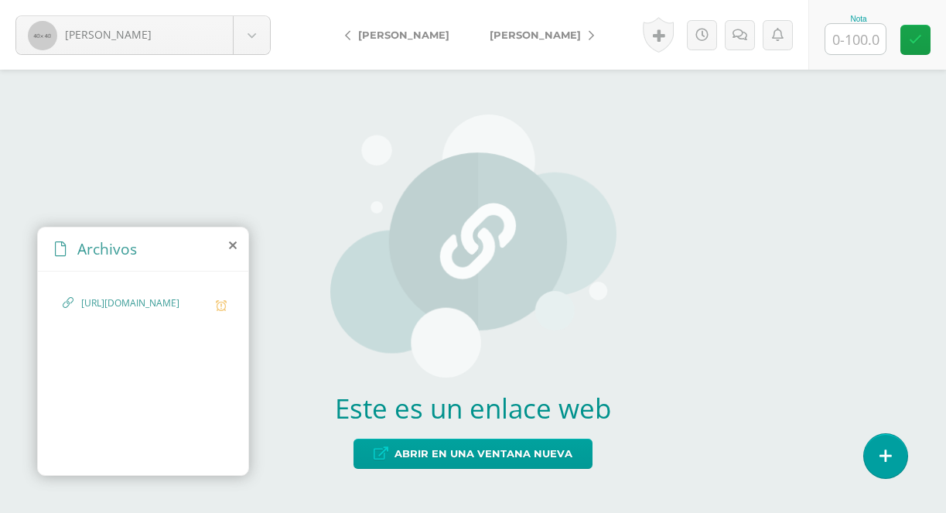
drag, startPoint x: 77, startPoint y: 303, endPoint x: 166, endPoint y: 390, distance: 124.7
click at [166, 327] on div "https://www.canva.com/design/DAGxkp_BWVY/qLzBqWxUb8Tk9yJw5pLqOA/view?utm_conten…" at bounding box center [143, 311] width 161 height 30
copy div "https://www.canva.com/design/DAGxkp_BWVY/qLzBqWxUb8Tk9yJw5pLqOA/view?utm_conten…"
click at [170, 302] on span "https://www.canva.com/design/DAGxkp_BWVY/qLzBqWxUb8Tk9yJw5pLqOA/view?utm_conten…" at bounding box center [144, 303] width 127 height 15
click at [129, 307] on span "https://www.canva.com/design/DAGxkp_BWVY/qLzBqWxUb8Tk9yJw5pLqOA/view?utm_conten…" at bounding box center [144, 303] width 127 height 15
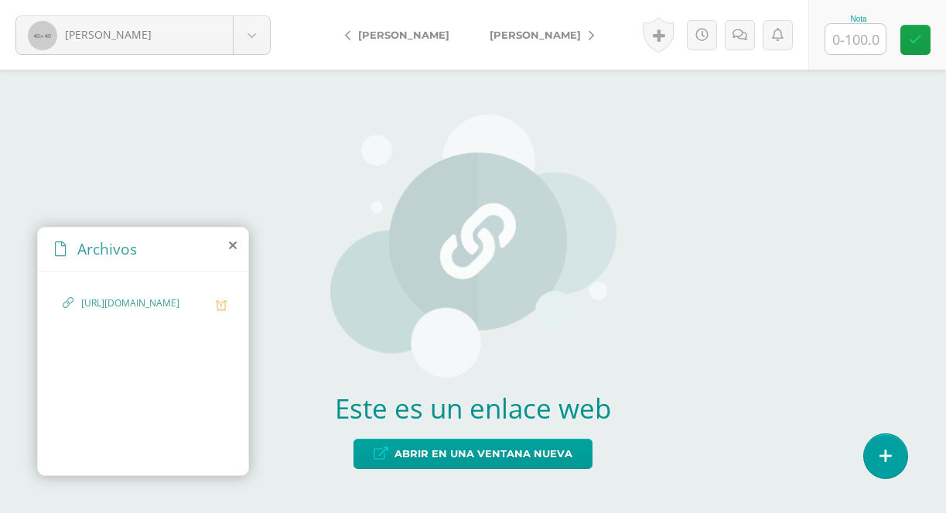
click at [70, 308] on icon at bounding box center [68, 303] width 11 height 15
click at [109, 311] on span "https://www.canva.com/design/DAGxkp_BWVY/qLzBqWxUb8Tk9yJw5pLqOA/view?utm_conten…" at bounding box center [144, 303] width 127 height 15
click at [123, 311] on span "https://www.canva.com/design/DAGxkp_BWVY/qLzBqWxUb8Tk9yJw5pLqOA/view?utm_conten…" at bounding box center [144, 303] width 127 height 15
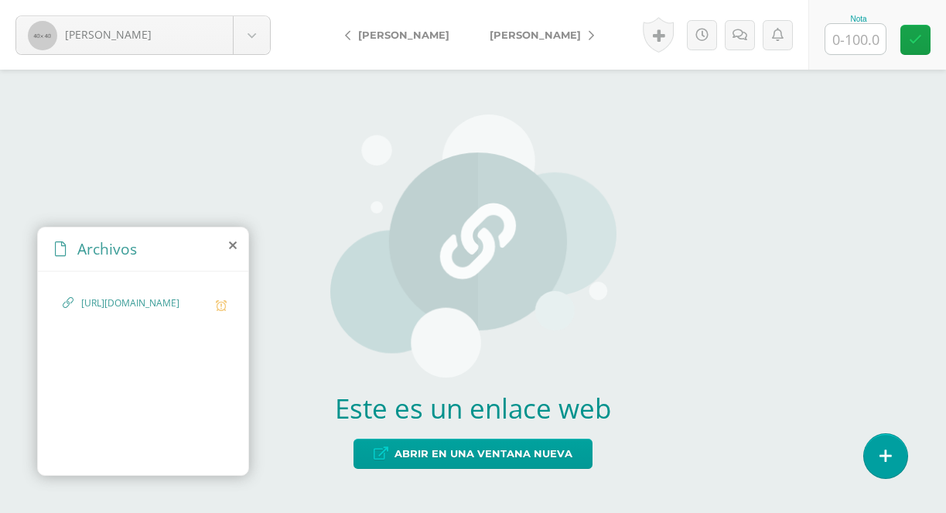
click at [123, 311] on span "https://www.canva.com/design/DAGxkp_BWVY/qLzBqWxUb8Tk9yJw5pLqOA/view?utm_conten…" at bounding box center [144, 303] width 127 height 15
click at [128, 311] on span "https://www.canva.com/design/DAGxkp_BWVY/qLzBqWxUb8Tk9yJw5pLqOA/view?utm_conten…" at bounding box center [144, 303] width 127 height 15
drag, startPoint x: 128, startPoint y: 394, endPoint x: 87, endPoint y: 306, distance: 97.6
click at [87, 306] on span "https://www.canva.com/design/DAGxkp_BWVY/qLzBqWxUb8Tk9yJw5pLqOA/view?utm_conten…" at bounding box center [144, 303] width 127 height 15
copy span "https://www.canva.com/design/DAGxkp_BWVY/qLzBqWxUb8Tk9yJw5pLqOA/view?utm_conten…"
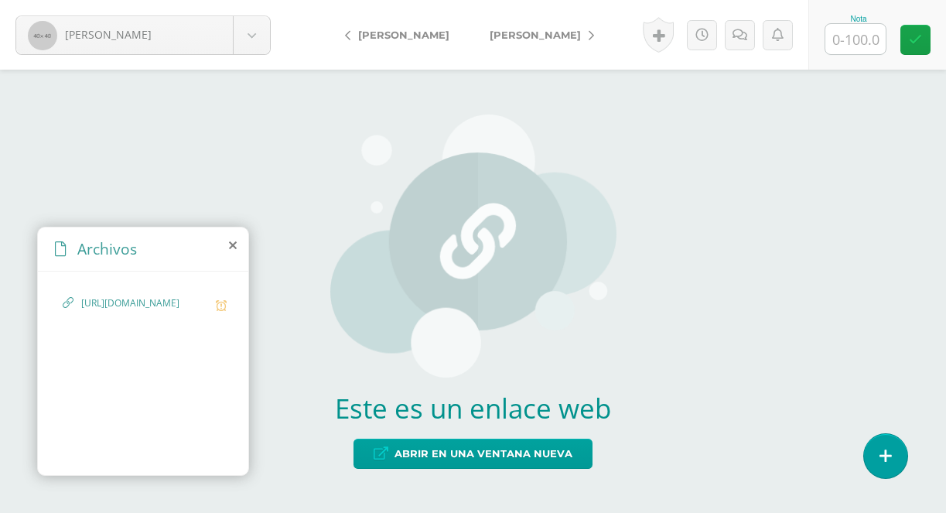
click at [151, 311] on span "https://www.canva.com/design/DAGxkp_BWVY/qLzBqWxUb8Tk9yJw5pLqOA/view?utm_conten…" at bounding box center [144, 303] width 127 height 15
click at [162, 311] on span "https://www.canva.com/design/DAGxkp_BWVY/qLzBqWxUb8Tk9yJw5pLqOA/view?utm_conten…" at bounding box center [144, 303] width 127 height 15
drag, startPoint x: 85, startPoint y: 303, endPoint x: 109, endPoint y: 308, distance: 24.4
click at [109, 308] on span "https://www.canva.com/design/DAGxkp_BWVY/qLzBqWxUb8Tk9yJw5pLqOA/view?utm_conten…" at bounding box center [144, 303] width 127 height 15
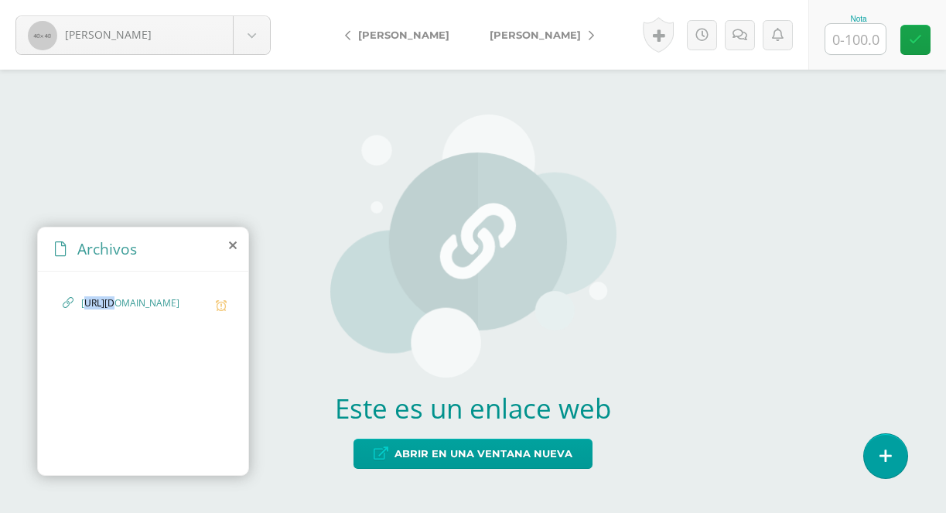
click at [107, 308] on span "https://www.canva.com/design/DAGxkp_BWVY/qLzBqWxUb8Tk9yJw5pLqOA/view?utm_conten…" at bounding box center [144, 303] width 127 height 15
drag, startPoint x: 82, startPoint y: 305, endPoint x: 128, endPoint y: 397, distance: 102.8
click at [128, 311] on span "https://www.canva.com/design/DAGxkp_BWVY/qLzBqWxUb8Tk9yJw5pLqOA/view?utm_conten…" at bounding box center [144, 303] width 127 height 15
copy span "https://www.canva.com/design/DAGxkp_BWVY/qLzBqWxUb8Tk9yJw5pLqOA/view?utm_conten…"
click at [123, 311] on span "https://www.canva.com/design/DAGxkp_BWVY/qLzBqWxUb8Tk9yJw5pLqOA/view?utm_conten…" at bounding box center [144, 303] width 127 height 15
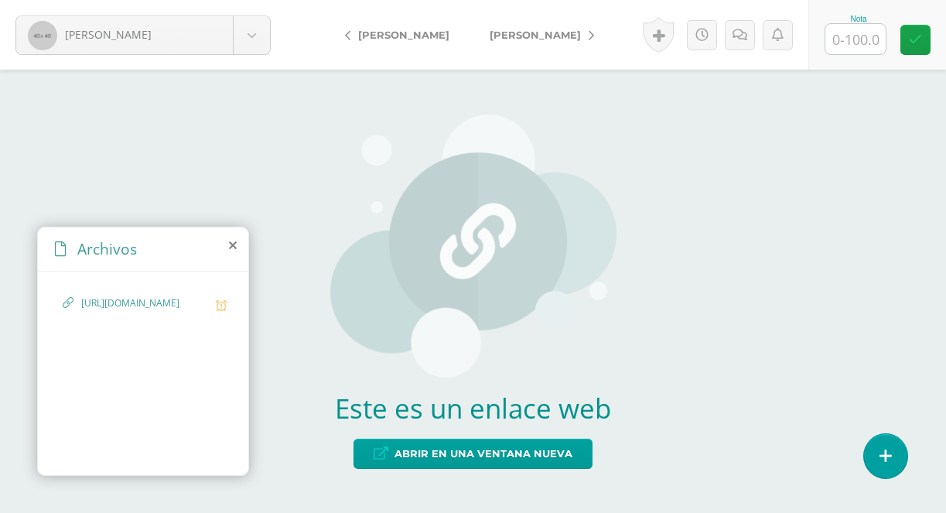
click at [123, 311] on span "https://www.canva.com/design/DAGxkp_BWVY/qLzBqWxUb8Tk9yJw5pLqOA/view?utm_conten…" at bounding box center [144, 303] width 127 height 15
click at [115, 311] on span "https://www.canva.com/design/DAGxkp_BWVY/qLzBqWxUb8Tk9yJw5pLqOA/view?utm_conten…" at bounding box center [144, 303] width 127 height 15
click at [70, 299] on icon at bounding box center [68, 303] width 11 height 15
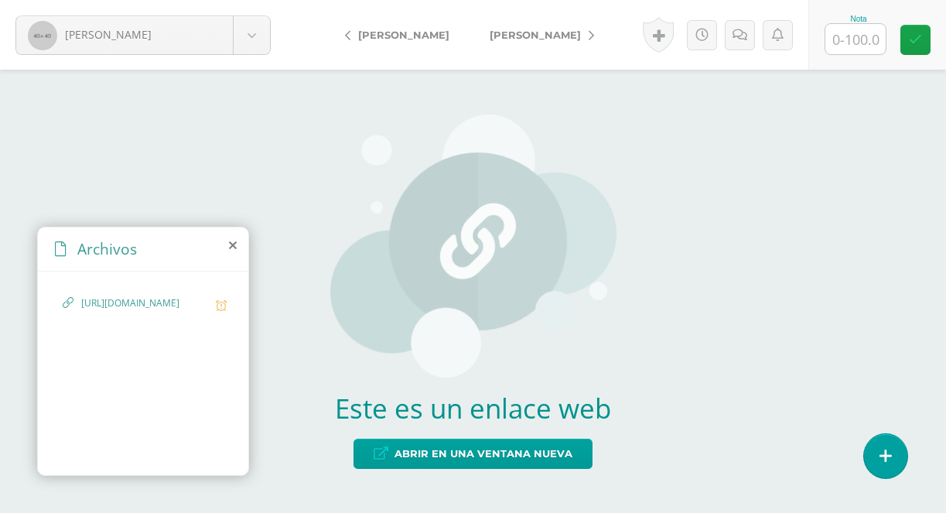
click at [121, 299] on span "https://www.canva.com/design/DAGxkp_BWVY/qLzBqWxUb8Tk9yJw5pLqOA/view?utm_conten…" at bounding box center [144, 303] width 127 height 15
click at [115, 251] on span "Archivos" at bounding box center [107, 248] width 60 height 21
click at [159, 302] on span "https://www.canva.com/design/DAGxkp_BWVY/qLzBqWxUb8Tk9yJw5pLqOA/view?utm_conten…" at bounding box center [144, 303] width 127 height 15
click at [228, 303] on div "https://www.canva.com/design/DAGxkp_BWVY/qLzBqWxUb8Tk9yJw5pLqOA/view?utm_conten…" at bounding box center [143, 371] width 210 height 198
click at [220, 307] on icon at bounding box center [221, 305] width 11 height 12
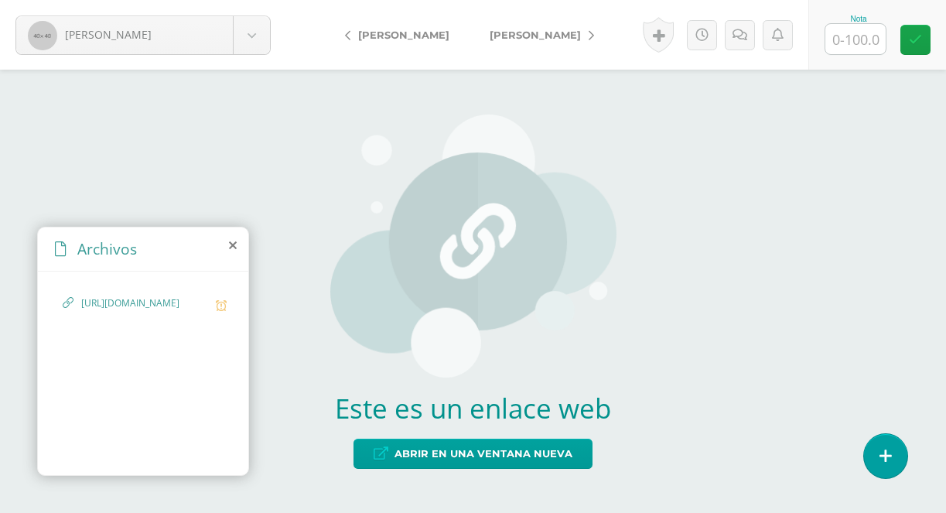
click at [171, 311] on span "https://www.canva.com/design/DAGxkp_BWVY/qLzBqWxUb8Tk9yJw5pLqOA/view?utm_conten…" at bounding box center [144, 303] width 127 height 15
click at [217, 307] on icon at bounding box center [221, 305] width 11 height 12
click at [208, 268] on div "Archivos" at bounding box center [143, 249] width 210 height 44
click at [172, 311] on span "https://www.canva.com/design/DAGxkp_BWVY/qLzBqWxUb8Tk9yJw5pLqOA/view?utm_conten…" at bounding box center [144, 303] width 127 height 15
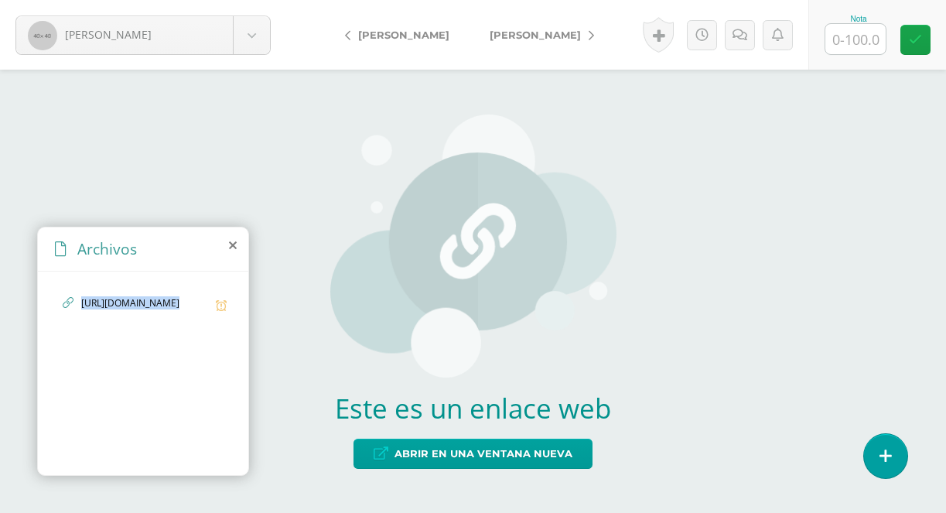
click at [172, 311] on span "https://www.canva.com/design/DAGxkp_BWVY/qLzBqWxUb8Tk9yJw5pLqOA/view?utm_conten…" at bounding box center [144, 303] width 127 height 15
click at [231, 246] on icon at bounding box center [233, 245] width 8 height 12
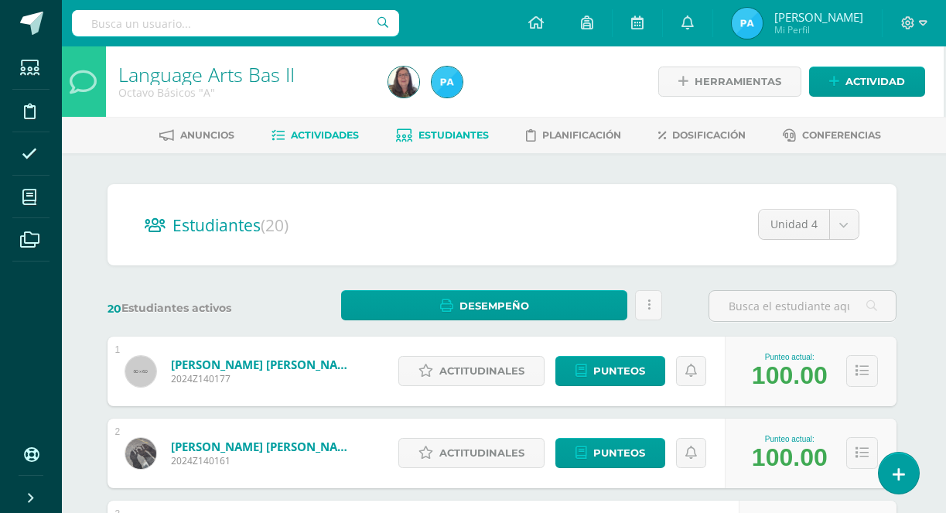
scroll to position [0, 2]
click at [328, 138] on span "Actividades" at bounding box center [325, 135] width 68 height 12
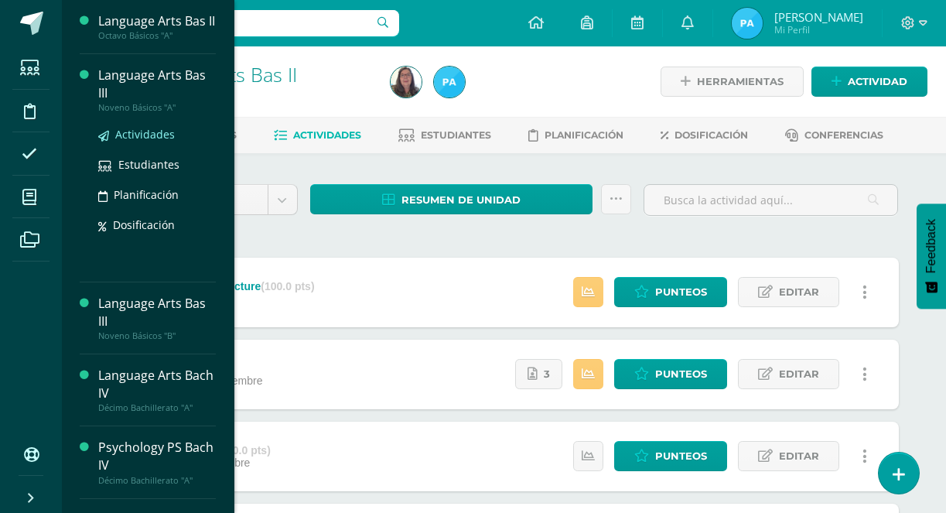
click at [145, 142] on span "Actividades" at bounding box center [145, 134] width 60 height 15
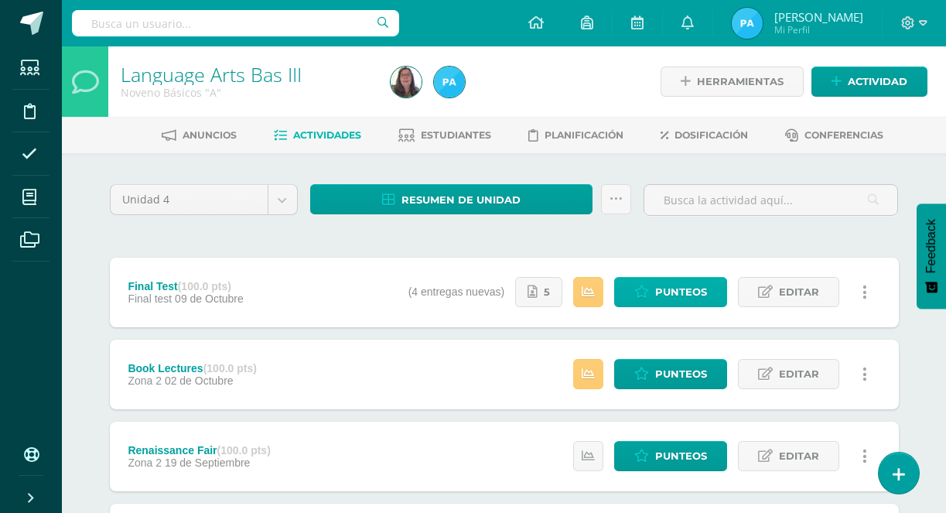
click at [659, 296] on span "Punteos" at bounding box center [681, 292] width 52 height 29
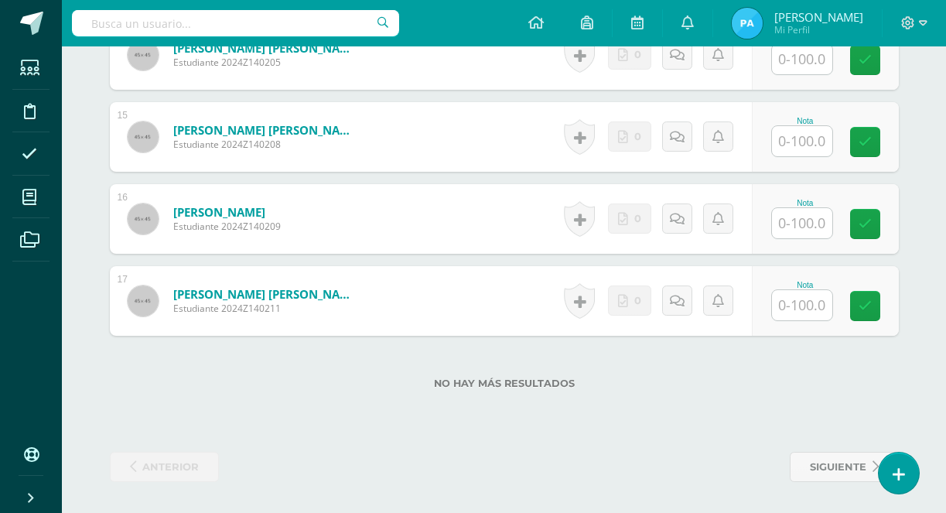
scroll to position [1595, 0]
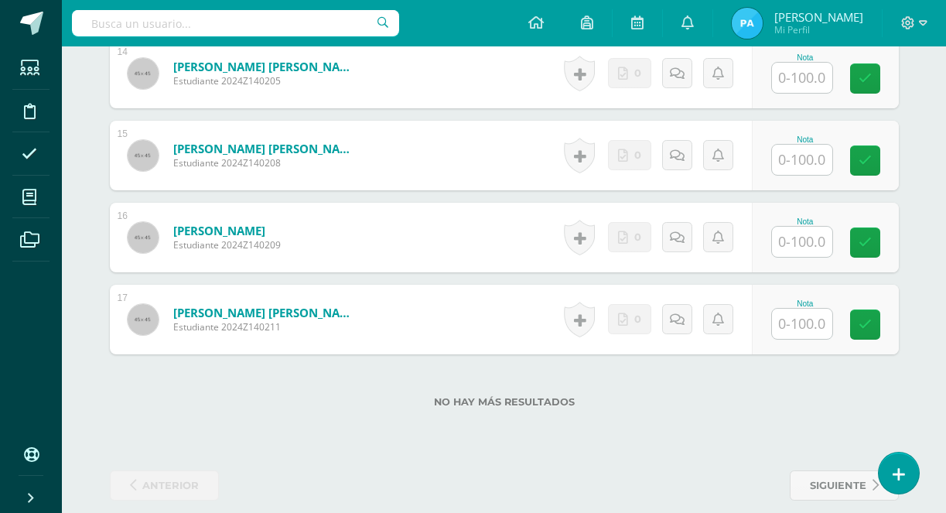
click at [785, 246] on input "text" at bounding box center [802, 242] width 60 height 30
type input "100"
click at [867, 247] on link at bounding box center [875, 242] width 31 height 31
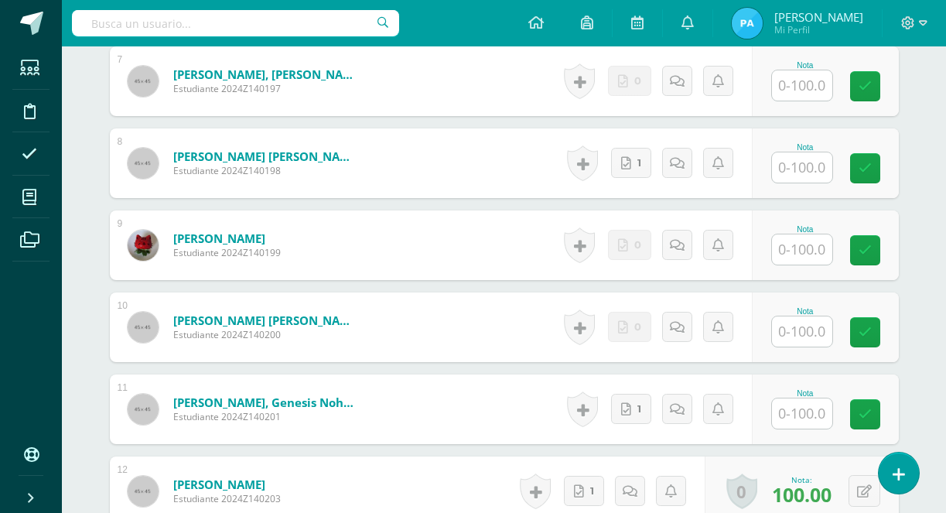
scroll to position [1009, 0]
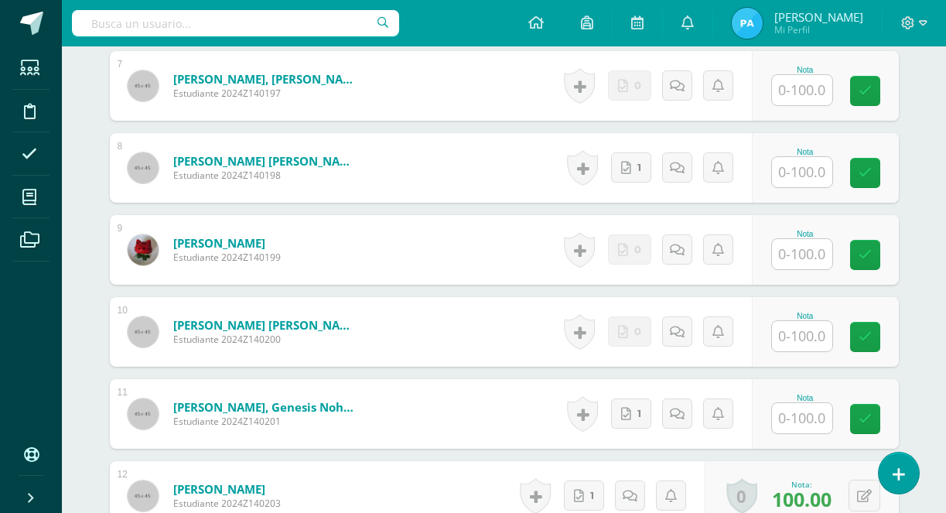
click at [811, 257] on input "text" at bounding box center [802, 254] width 60 height 30
type input "100"
click at [881, 252] on icon at bounding box center [876, 254] width 14 height 13
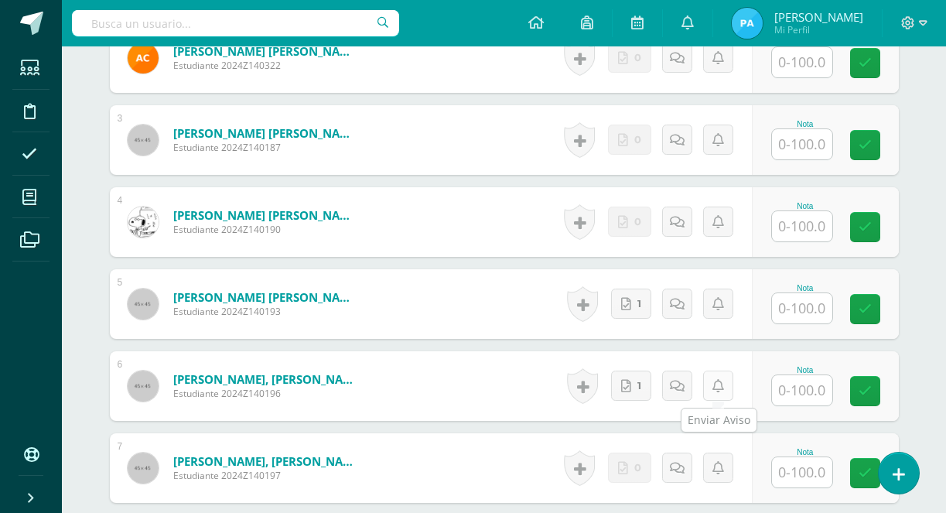
scroll to position [610, 0]
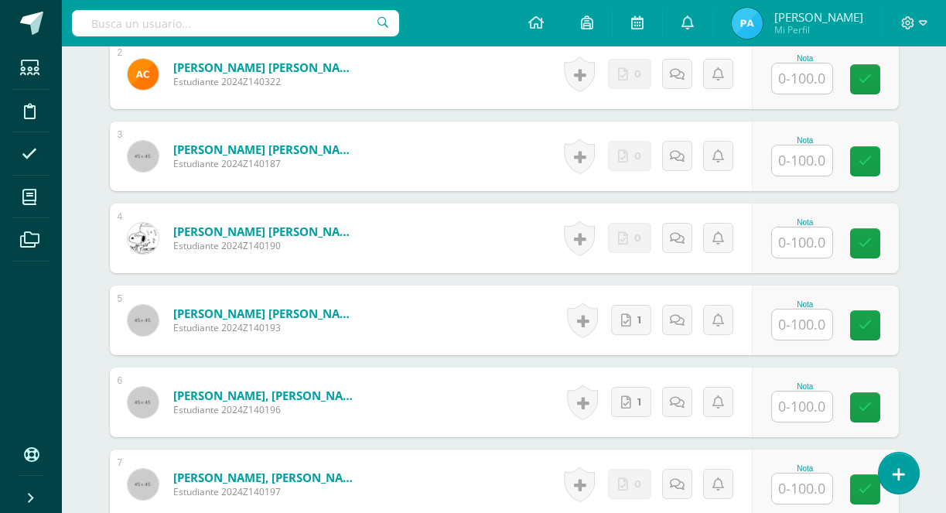
click at [805, 248] on input "text" at bounding box center [802, 242] width 60 height 30
type input "100"
click at [886, 251] on link at bounding box center [875, 243] width 31 height 31
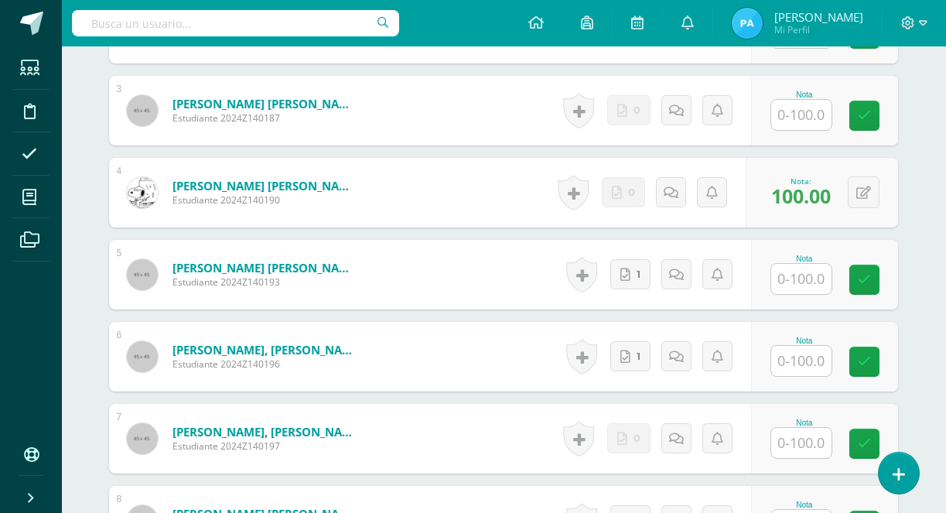
scroll to position [696, 1]
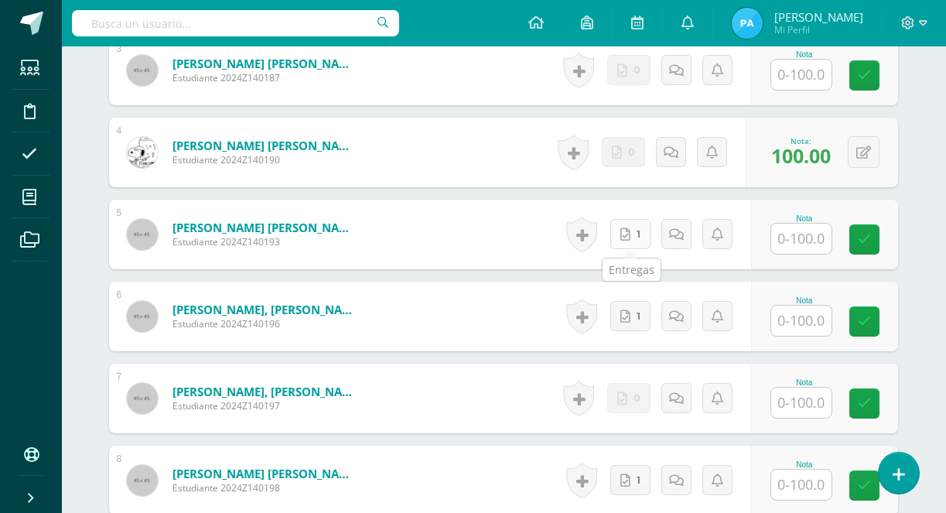
click at [642, 243] on link "1" at bounding box center [630, 234] width 40 height 30
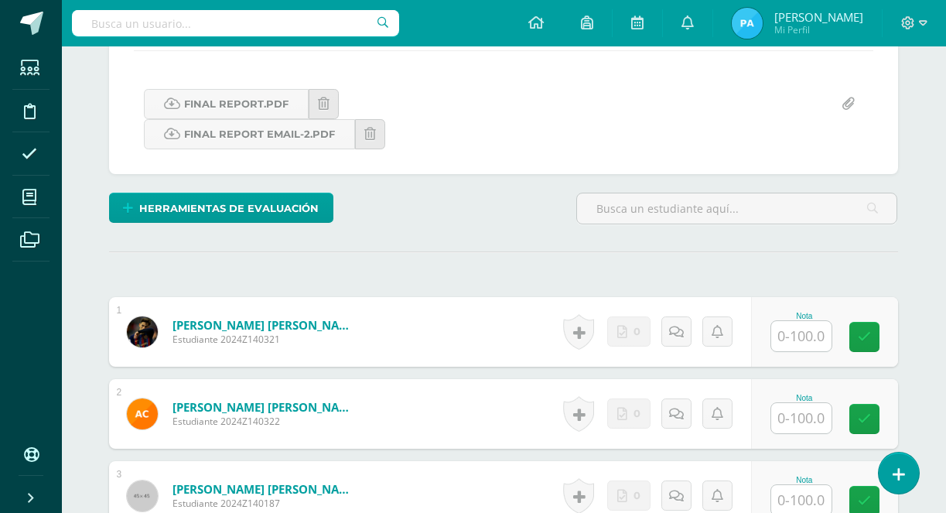
scroll to position [324, 1]
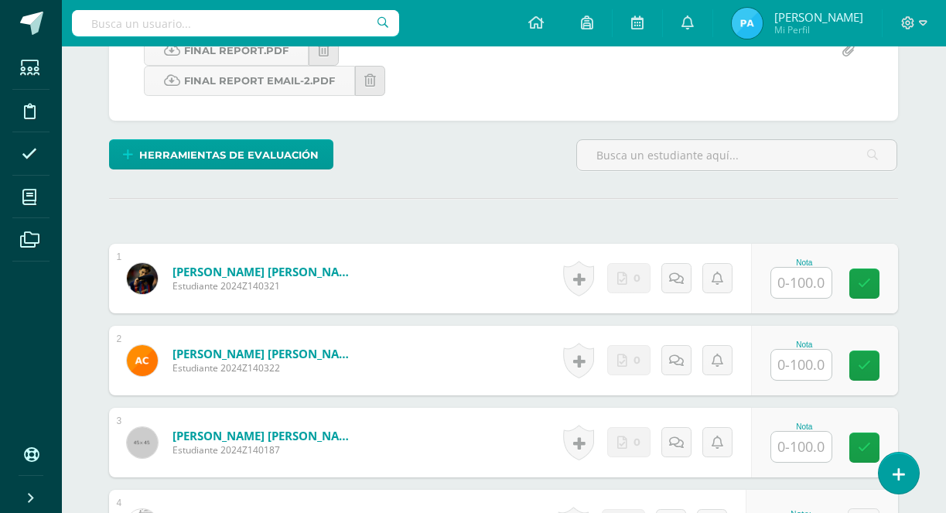
click at [788, 287] on input "text" at bounding box center [801, 283] width 60 height 30
type input "33.56"
click at [868, 294] on link at bounding box center [875, 283] width 31 height 31
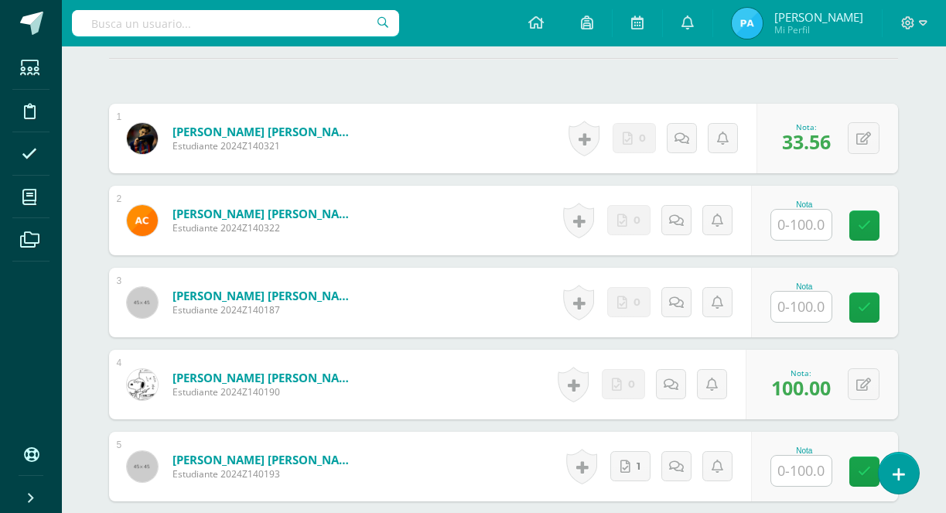
scroll to position [467, 1]
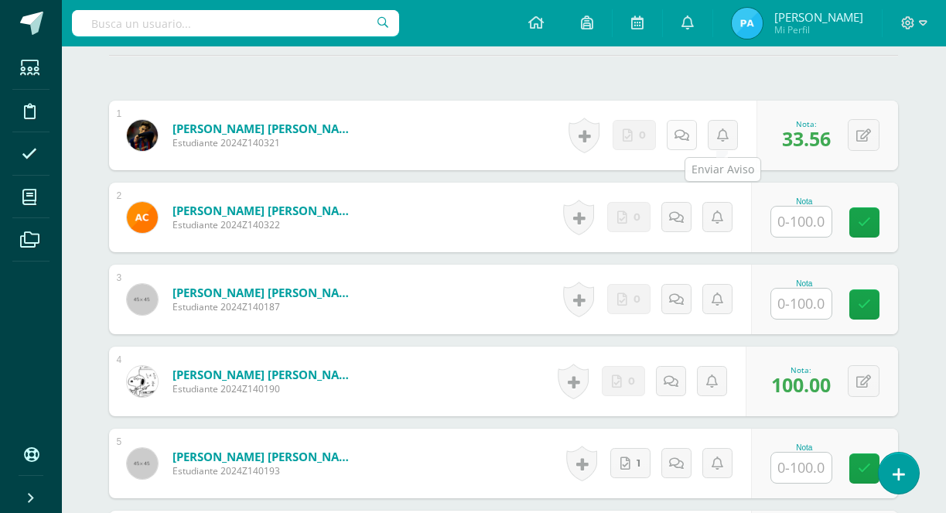
click at [689, 142] on link at bounding box center [682, 135] width 30 height 30
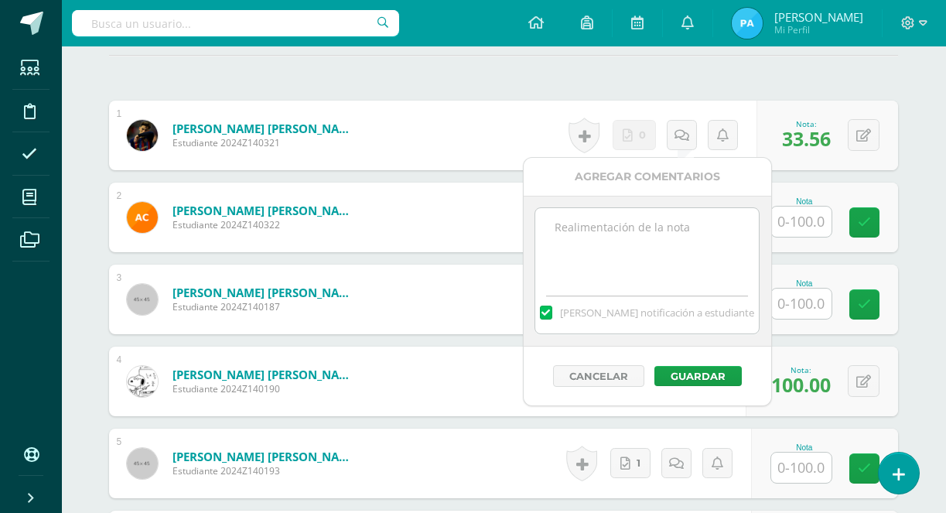
click at [560, 246] on textarea at bounding box center [647, 246] width 224 height 77
paste textarea "Missing Final Exam Video Submission"
type textarea "Missing Final Exam Video Submission"
click at [697, 370] on button "Guardar" at bounding box center [698, 376] width 87 height 20
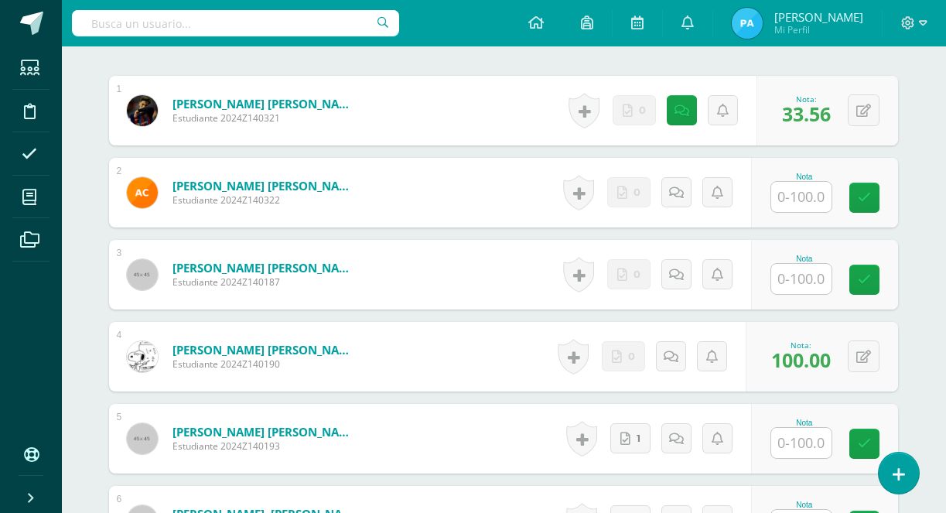
scroll to position [493, 1]
click at [796, 193] on input "text" at bounding box center [801, 196] width 60 height 30
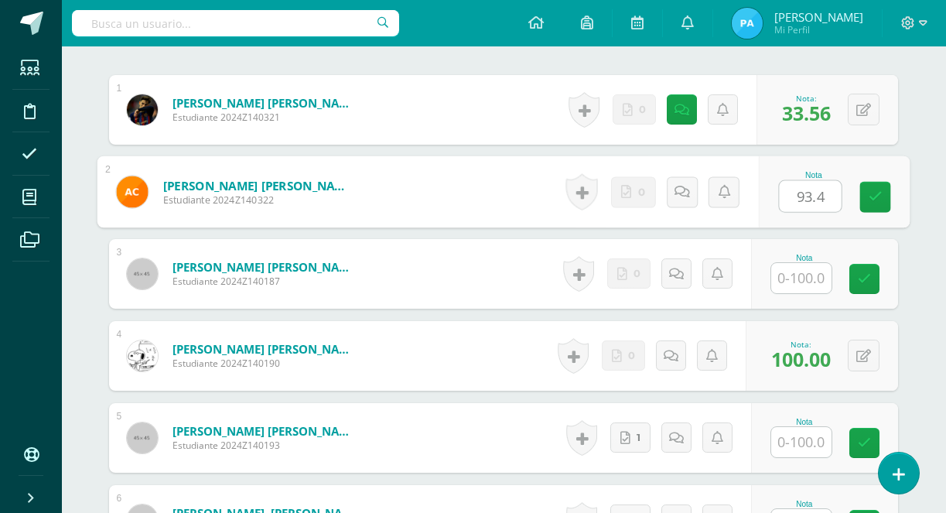
type input "93.45"
click at [879, 200] on icon at bounding box center [875, 196] width 14 height 13
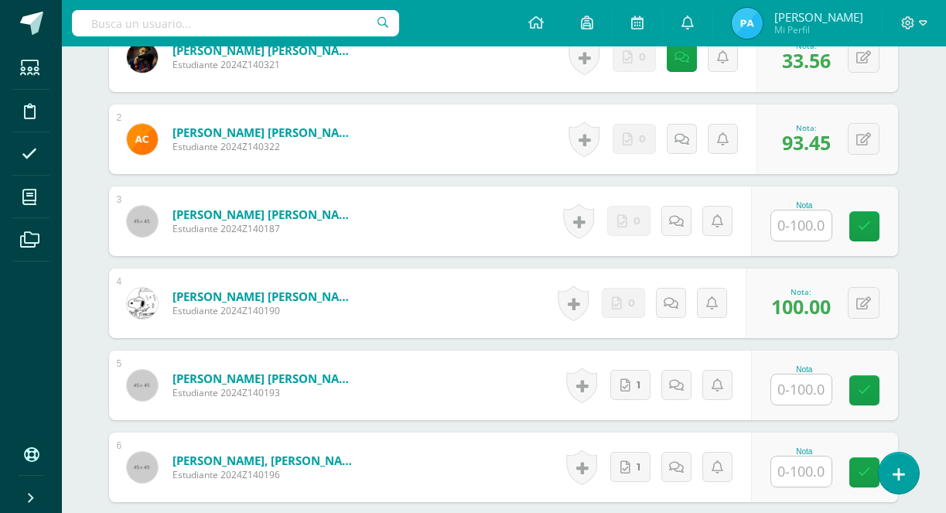
scroll to position [546, 1]
click at [805, 223] on input "text" at bounding box center [801, 225] width 60 height 30
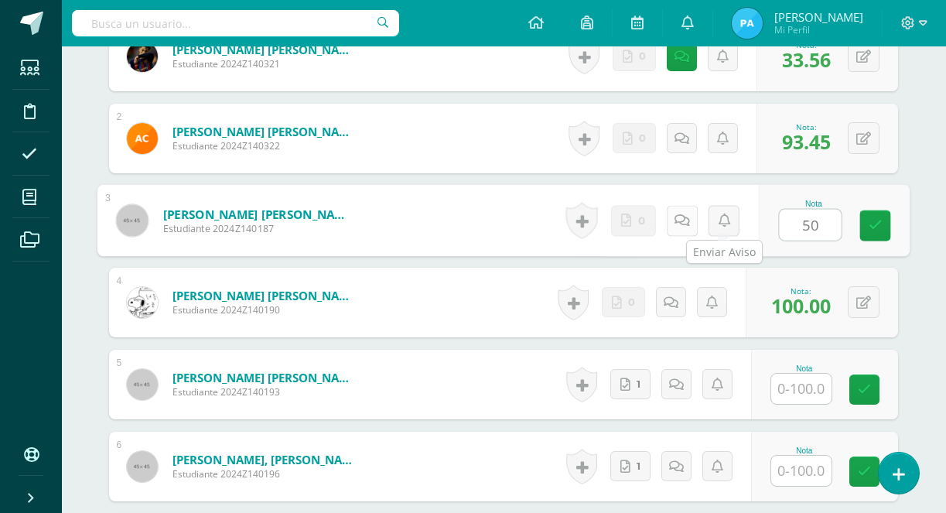
type input "50"
click at [683, 227] on icon at bounding box center [681, 220] width 15 height 13
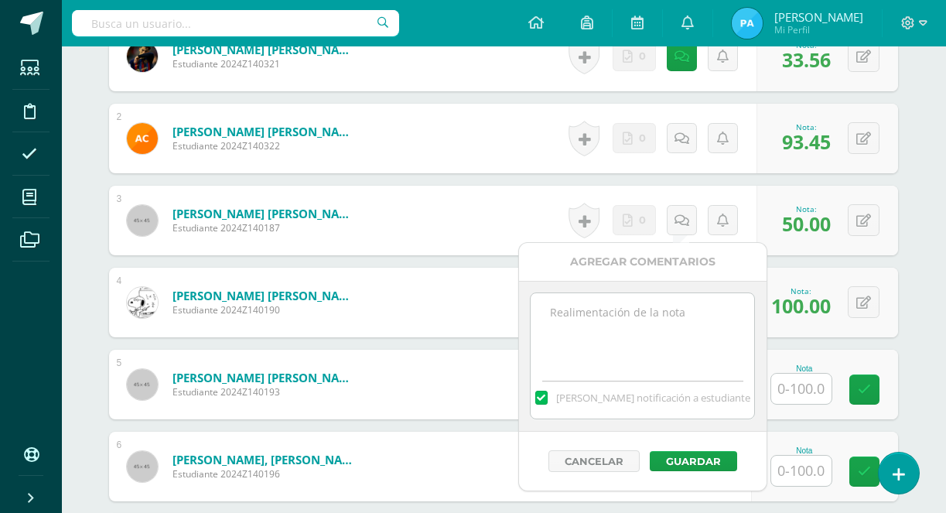
click at [658, 340] on textarea at bounding box center [643, 331] width 224 height 77
paste textarea "Missing Final Exam Video Submission"
type textarea "Missing Final Exam Video Submission"
click at [691, 465] on button "Guardar" at bounding box center [693, 461] width 87 height 20
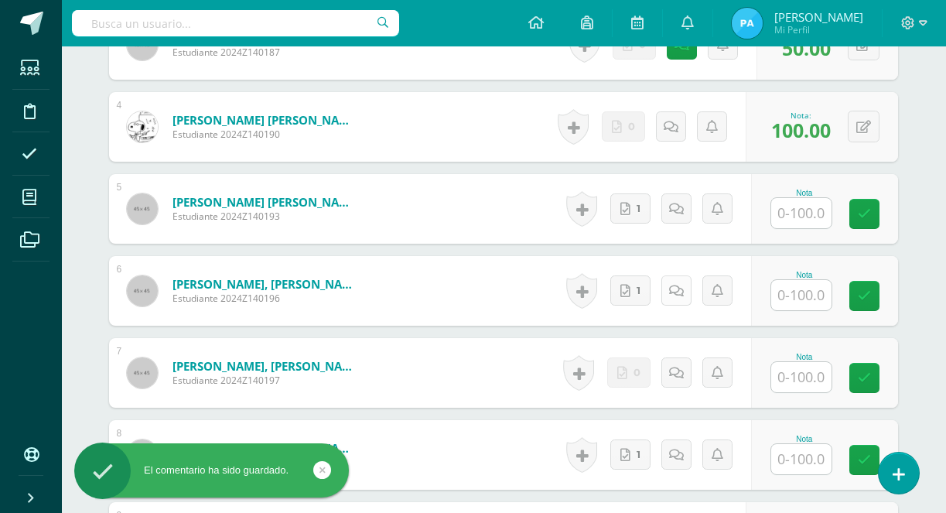
scroll to position [750, 1]
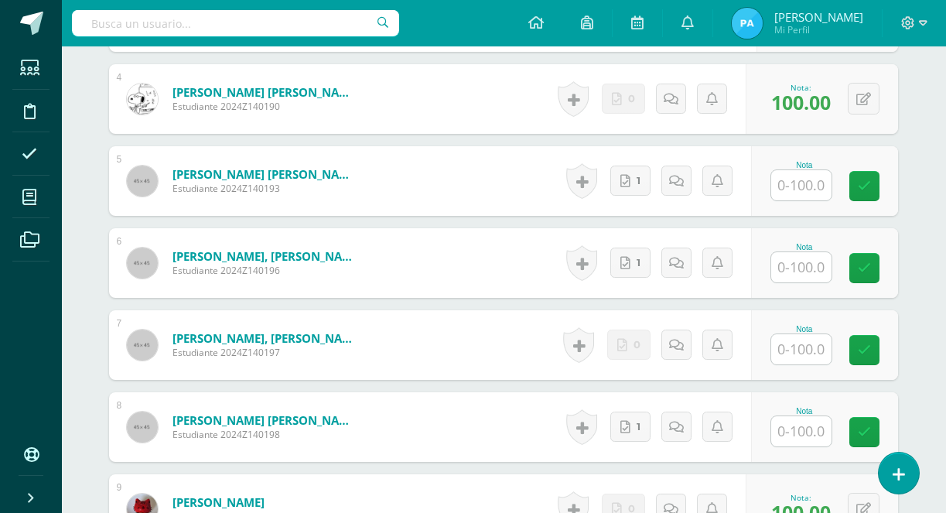
click at [788, 190] on input "text" at bounding box center [801, 185] width 60 height 30
type input "87.90"
click at [805, 268] on input "text" at bounding box center [801, 267] width 60 height 30
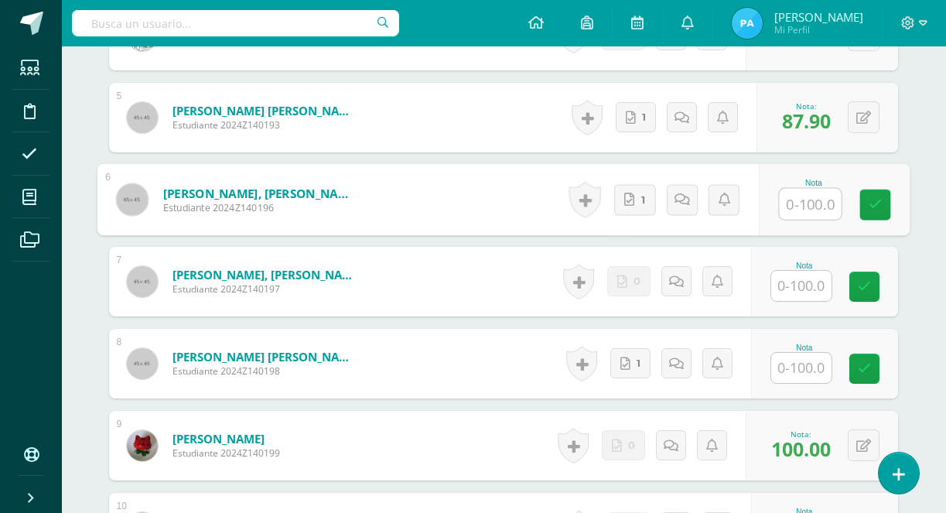
scroll to position [820, 1]
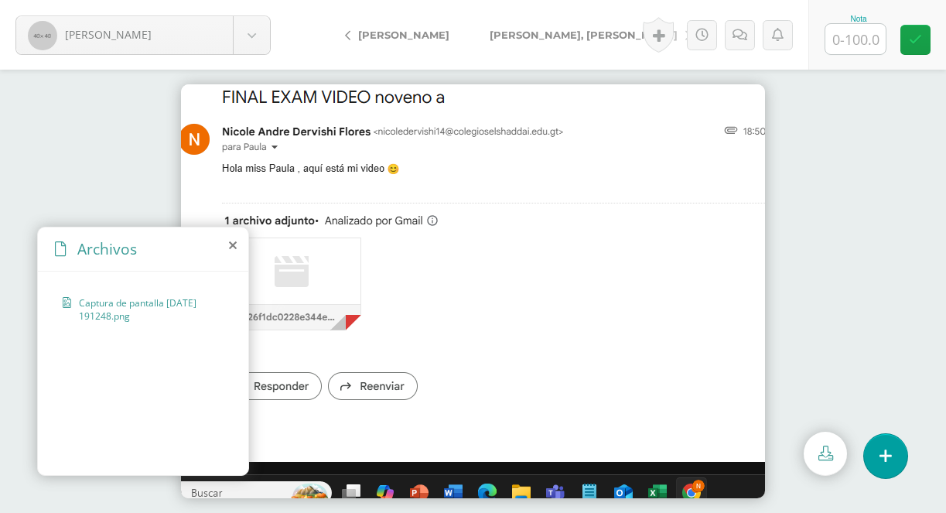
click at [233, 249] on icon at bounding box center [233, 245] width 8 height 12
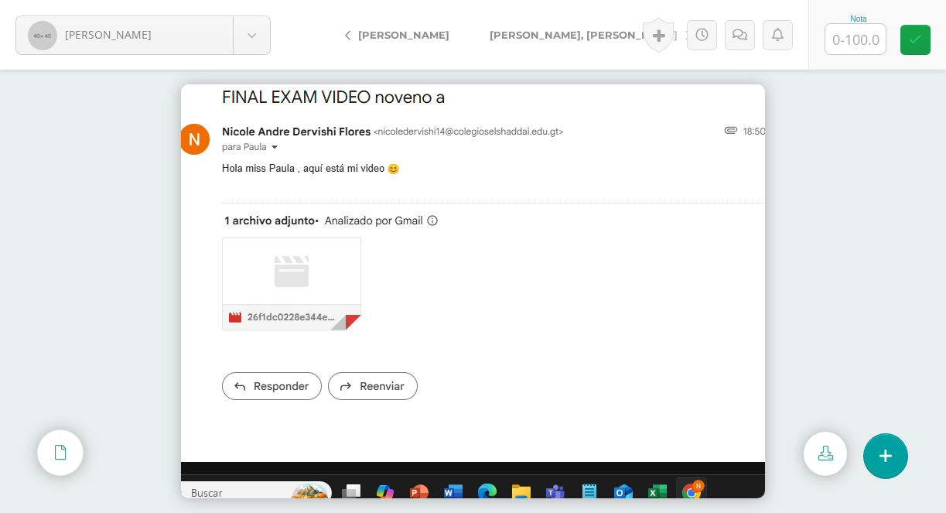
click at [831, 210] on div at bounding box center [473, 291] width 946 height 443
